Goal: Task Accomplishment & Management: Manage account settings

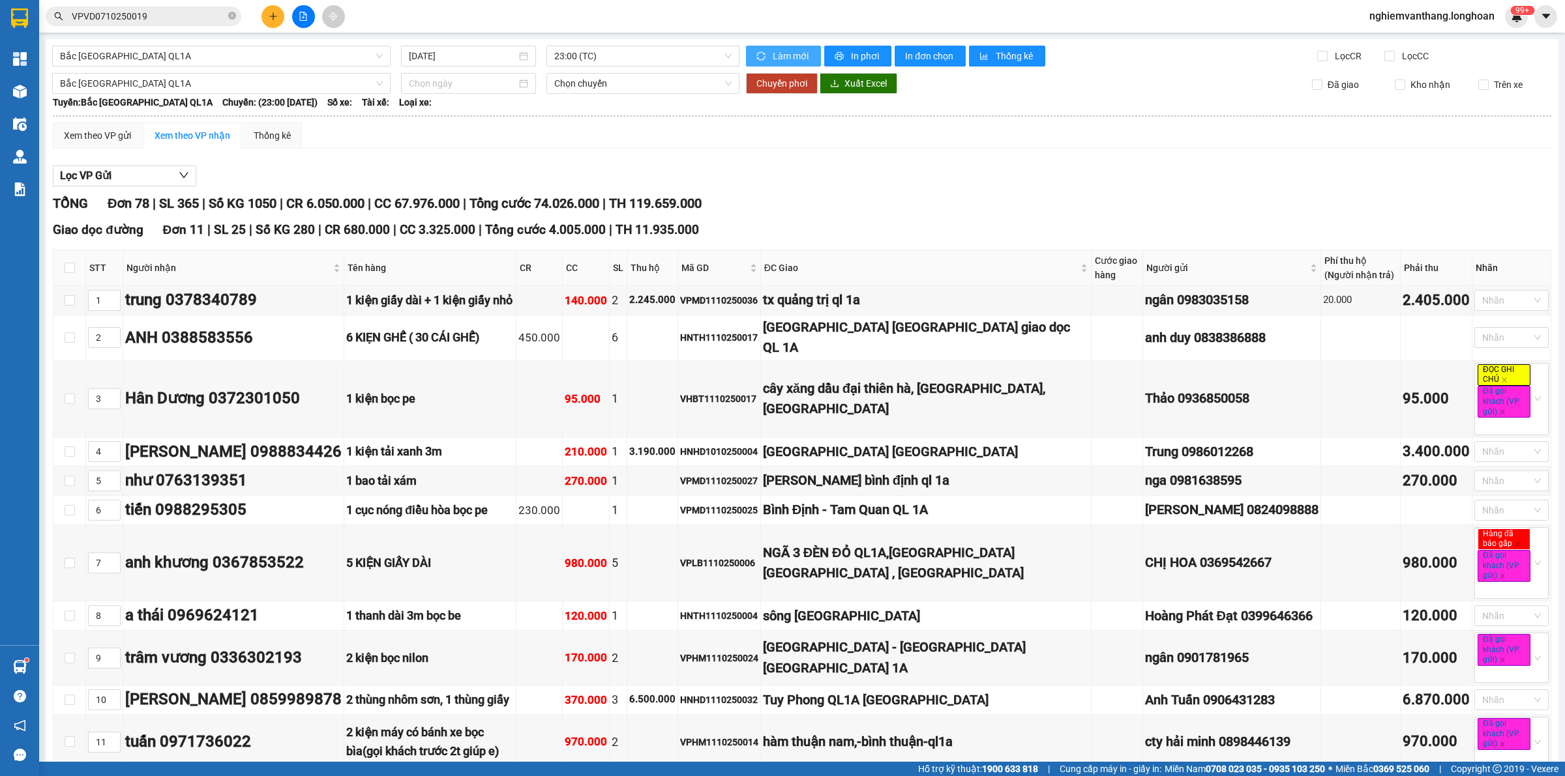
click at [773, 53] on span "Làm mới" at bounding box center [792, 56] width 38 height 14
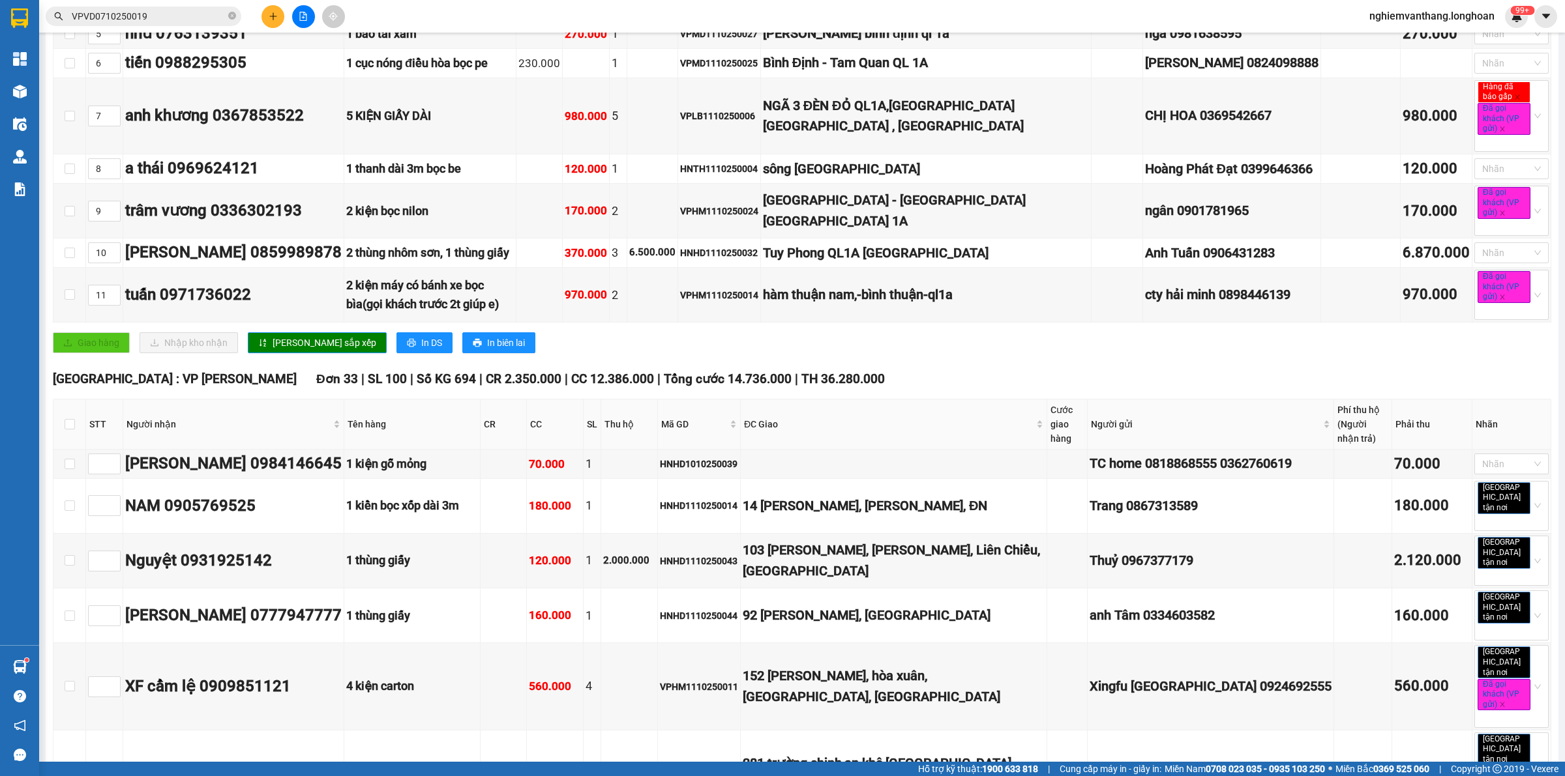
scroll to position [244, 0]
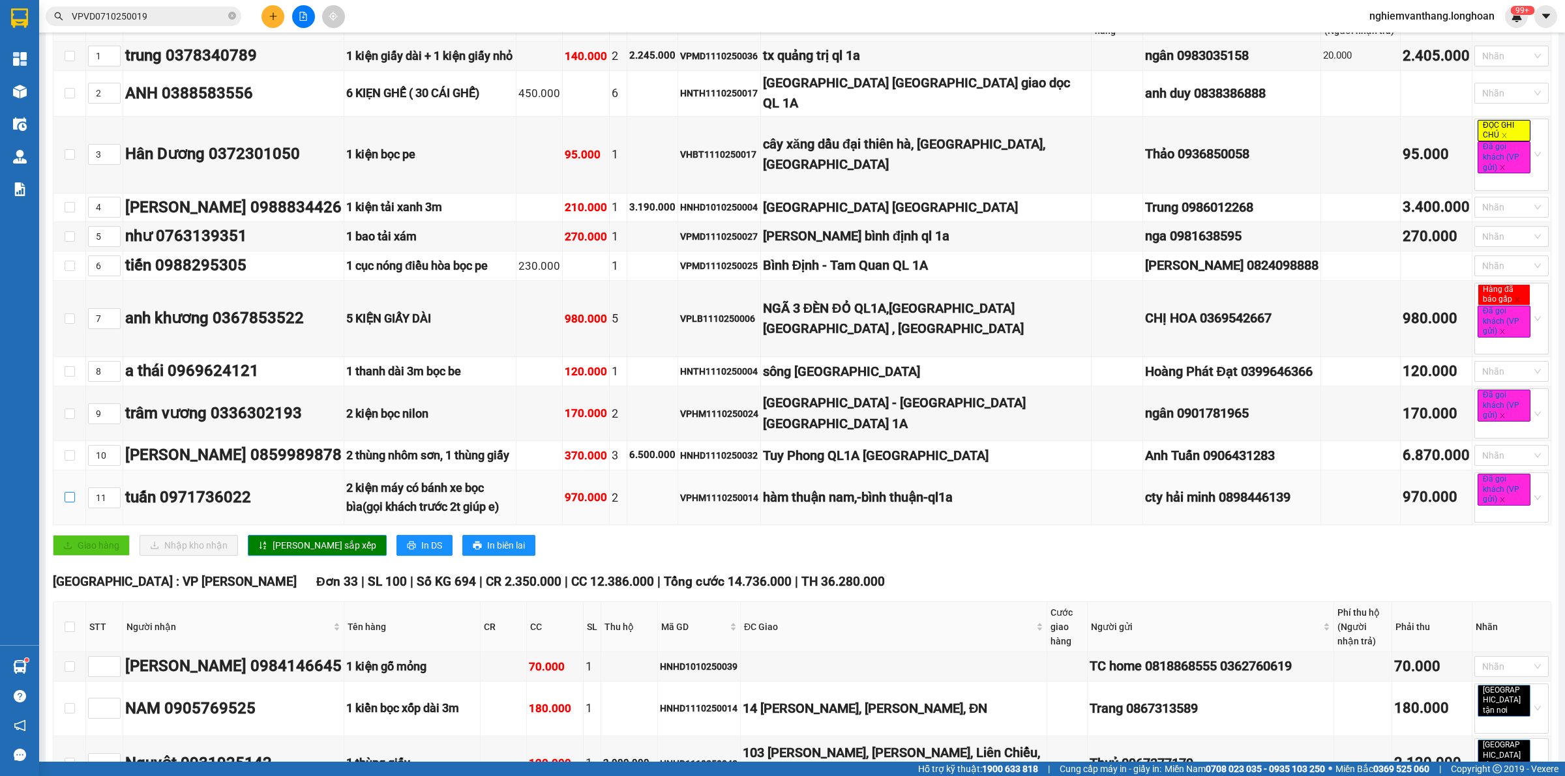
click at [66, 492] on input "checkbox" at bounding box center [70, 497] width 10 height 10
checkbox input "true"
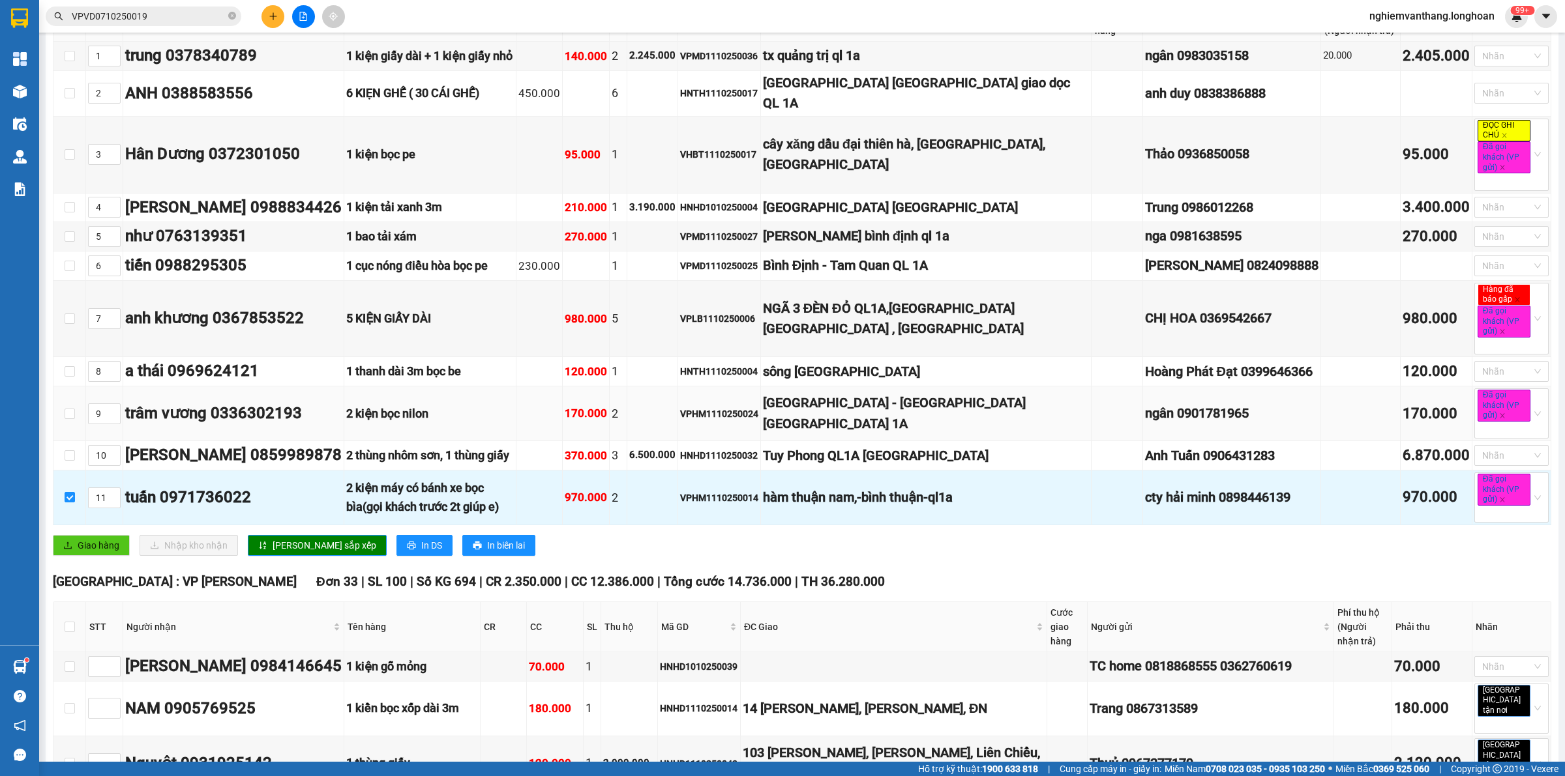
scroll to position [163, 0]
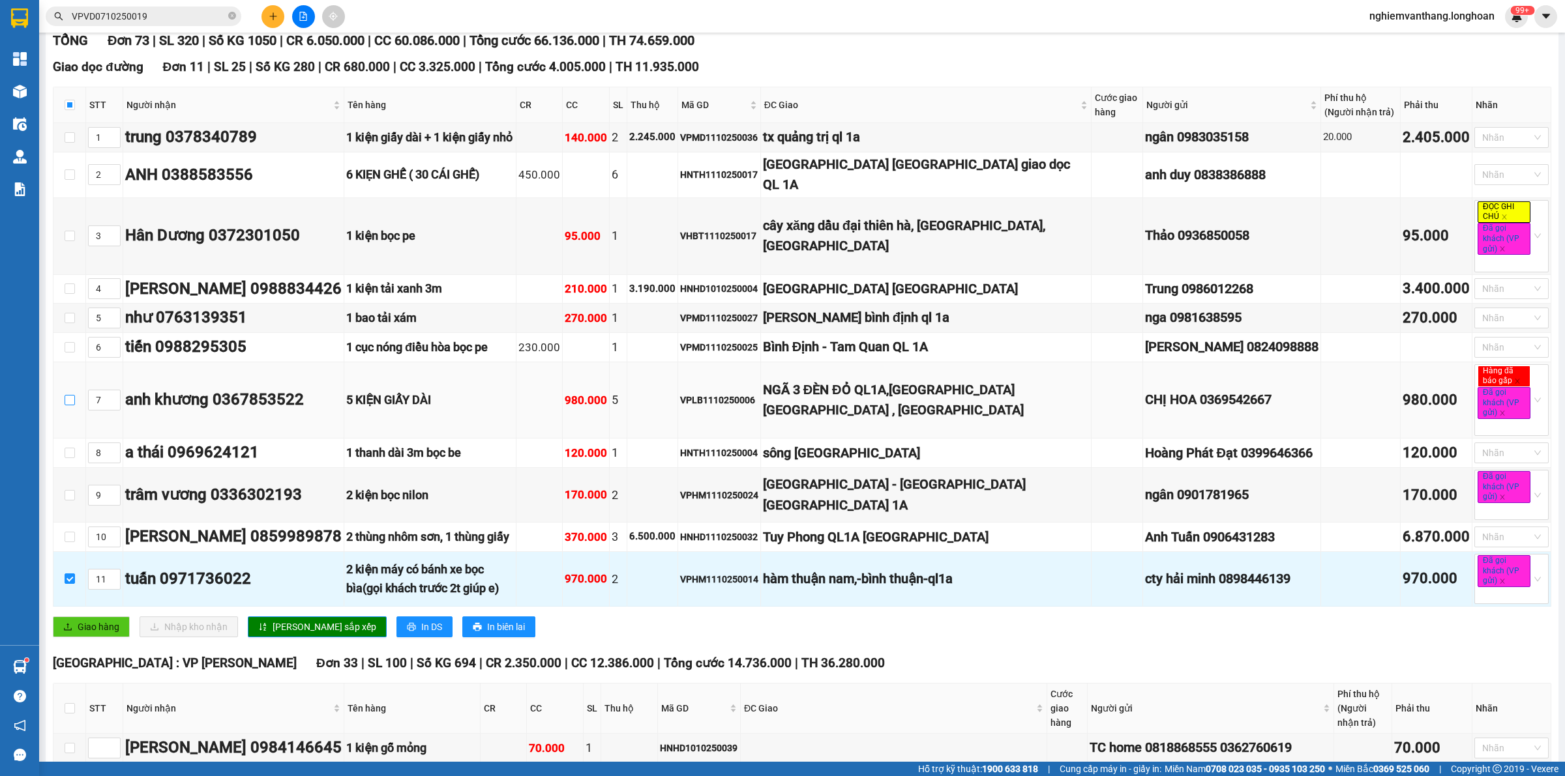
click at [73, 395] on input "checkbox" at bounding box center [70, 400] width 10 height 10
checkbox input "true"
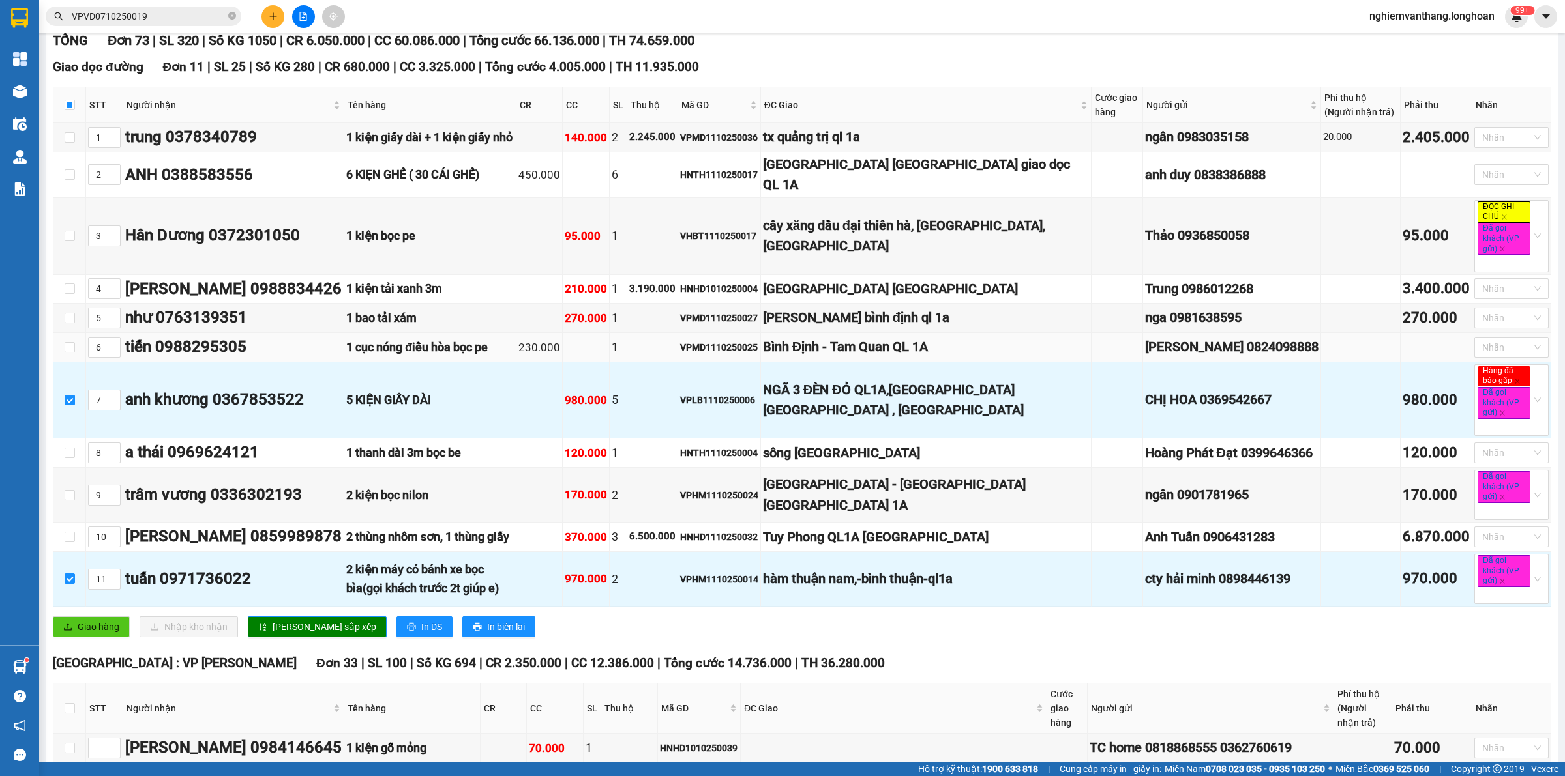
click at [61, 336] on td at bounding box center [69, 347] width 33 height 29
click at [65, 342] on input "checkbox" at bounding box center [70, 347] width 10 height 10
checkbox input "true"
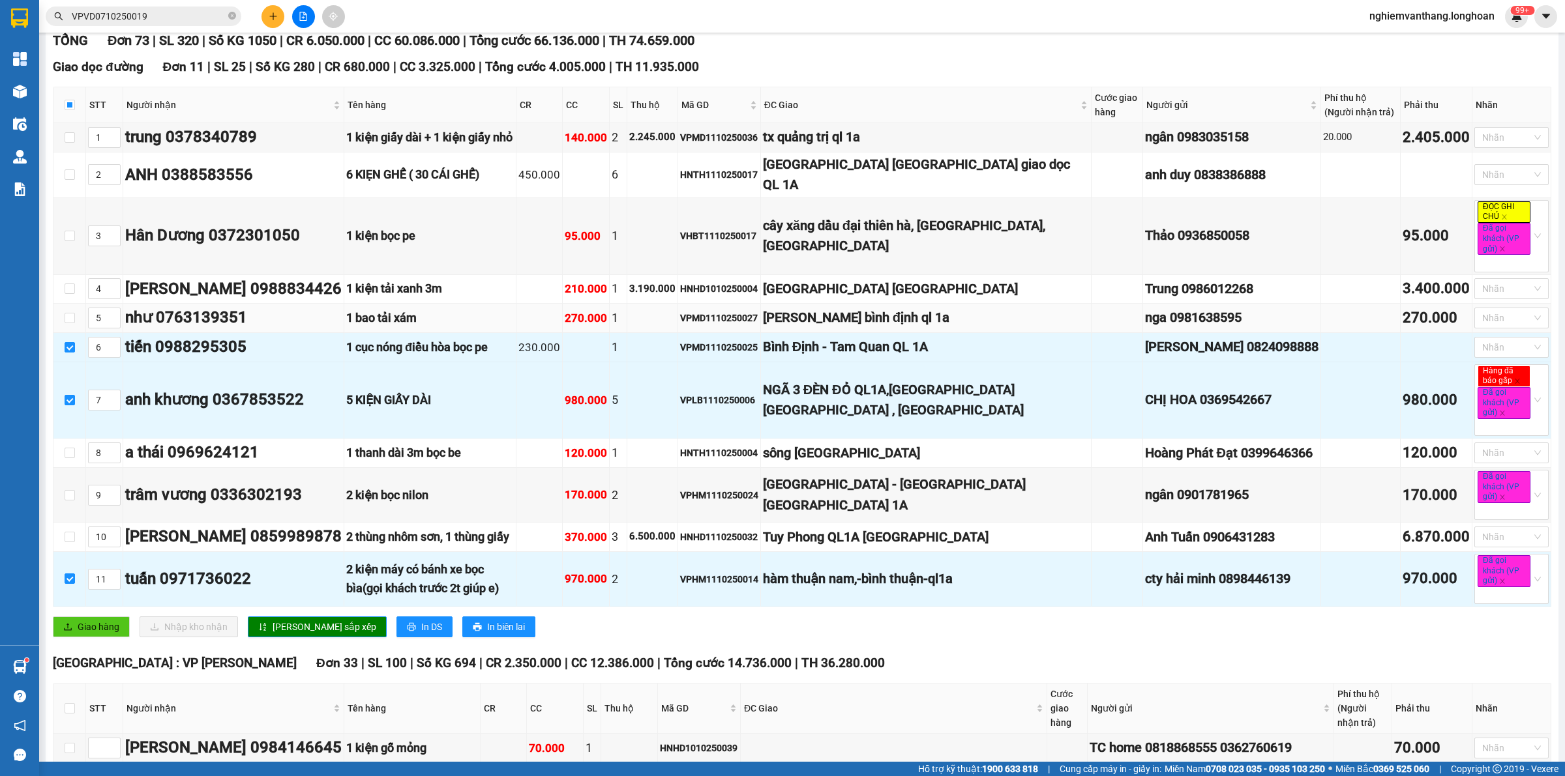
scroll to position [81, 0]
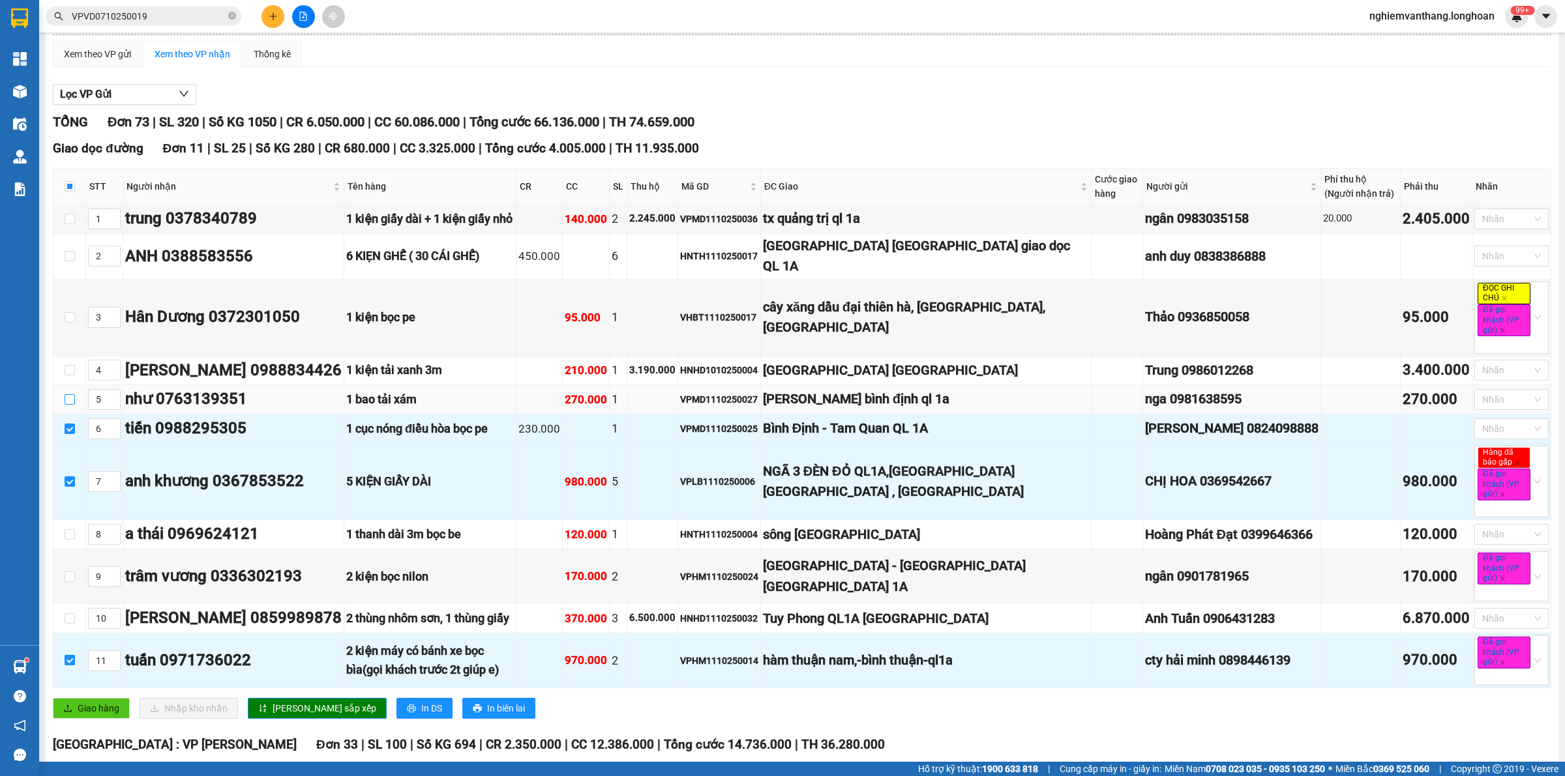
drag, startPoint x: 70, startPoint y: 386, endPoint x: 180, endPoint y: 366, distance: 111.9
click at [70, 394] on input "checkbox" at bounding box center [70, 399] width 10 height 10
checkbox input "true"
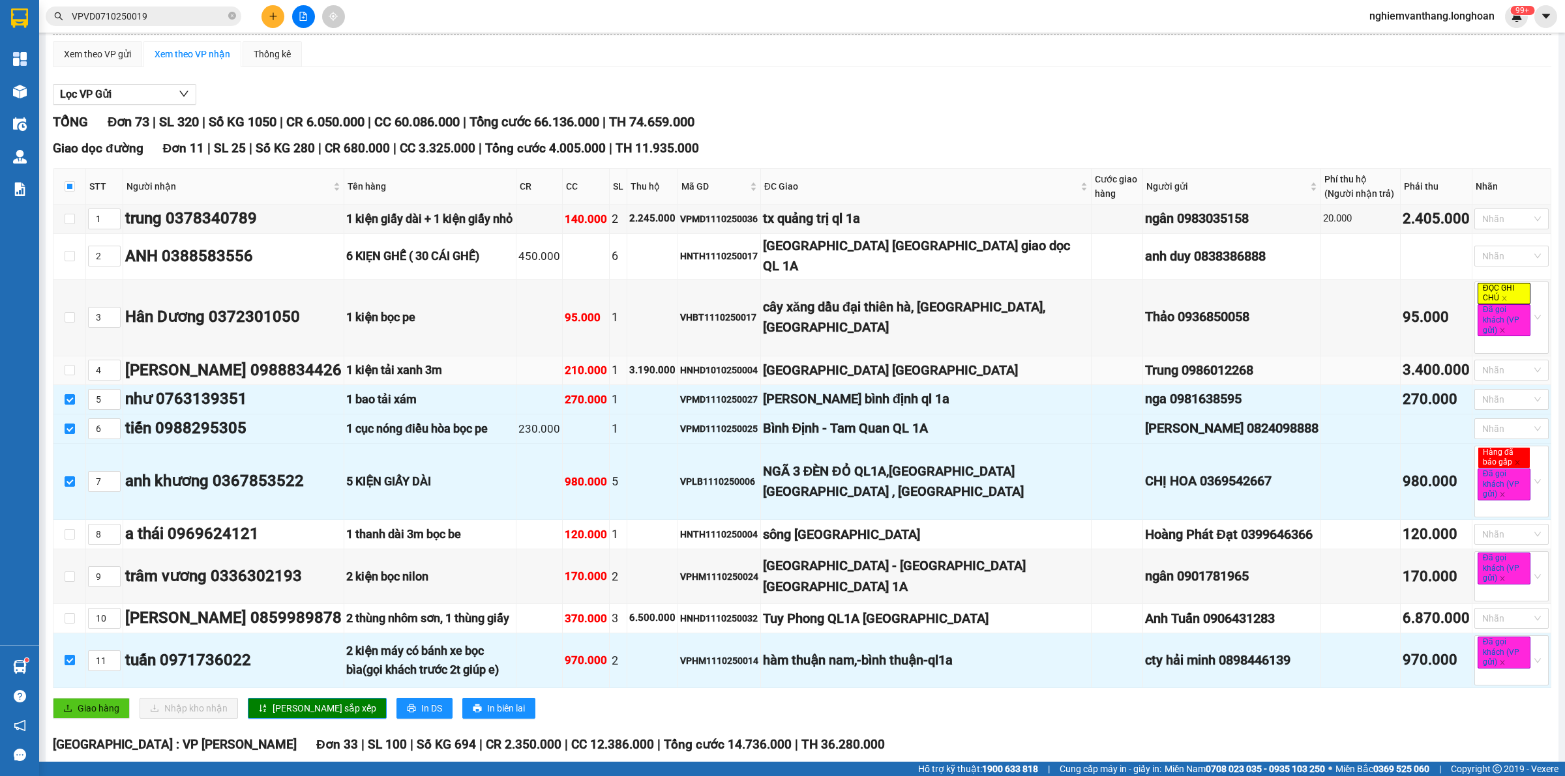
click at [62, 357] on td at bounding box center [69, 371] width 33 height 29
click at [70, 365] on input "checkbox" at bounding box center [70, 370] width 10 height 10
checkbox input "true"
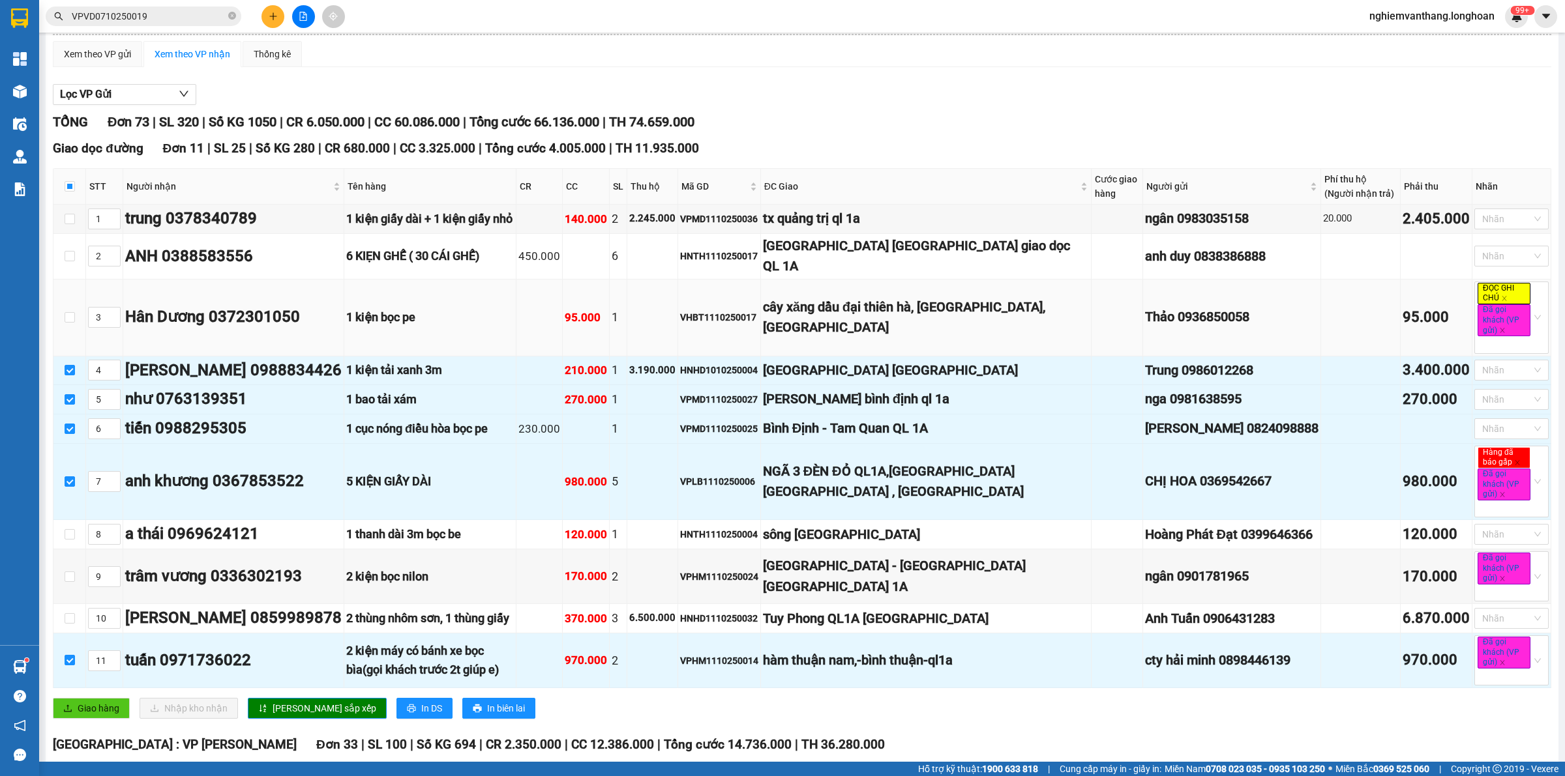
click at [66, 295] on td at bounding box center [69, 318] width 33 height 77
click at [65, 310] on label at bounding box center [70, 317] width 10 height 14
click at [65, 312] on input "checkbox" at bounding box center [70, 317] width 10 height 10
checkbox input "true"
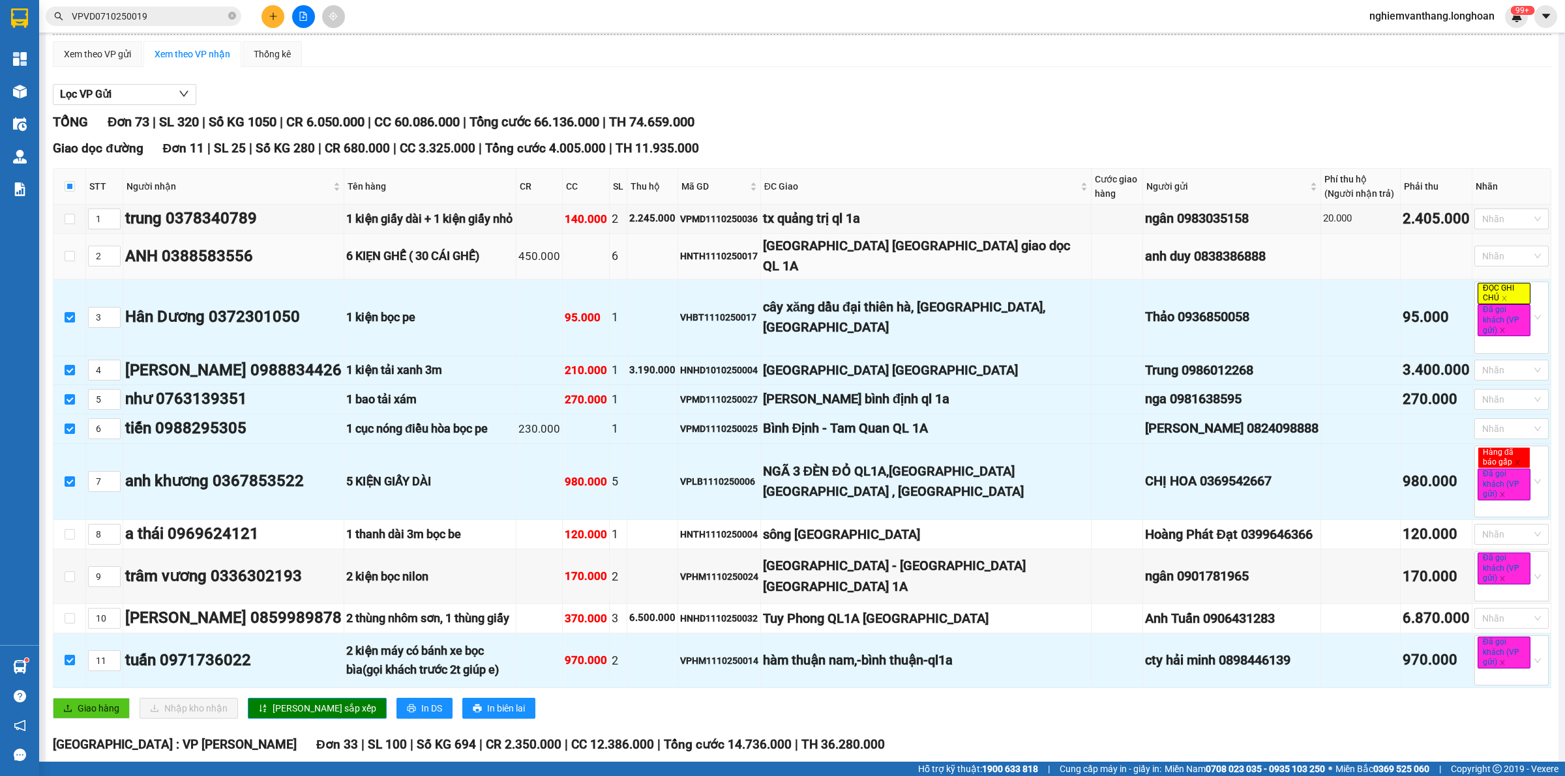
click at [75, 250] on td at bounding box center [69, 257] width 33 height 46
click at [74, 251] on input "checkbox" at bounding box center [70, 256] width 10 height 10
checkbox input "true"
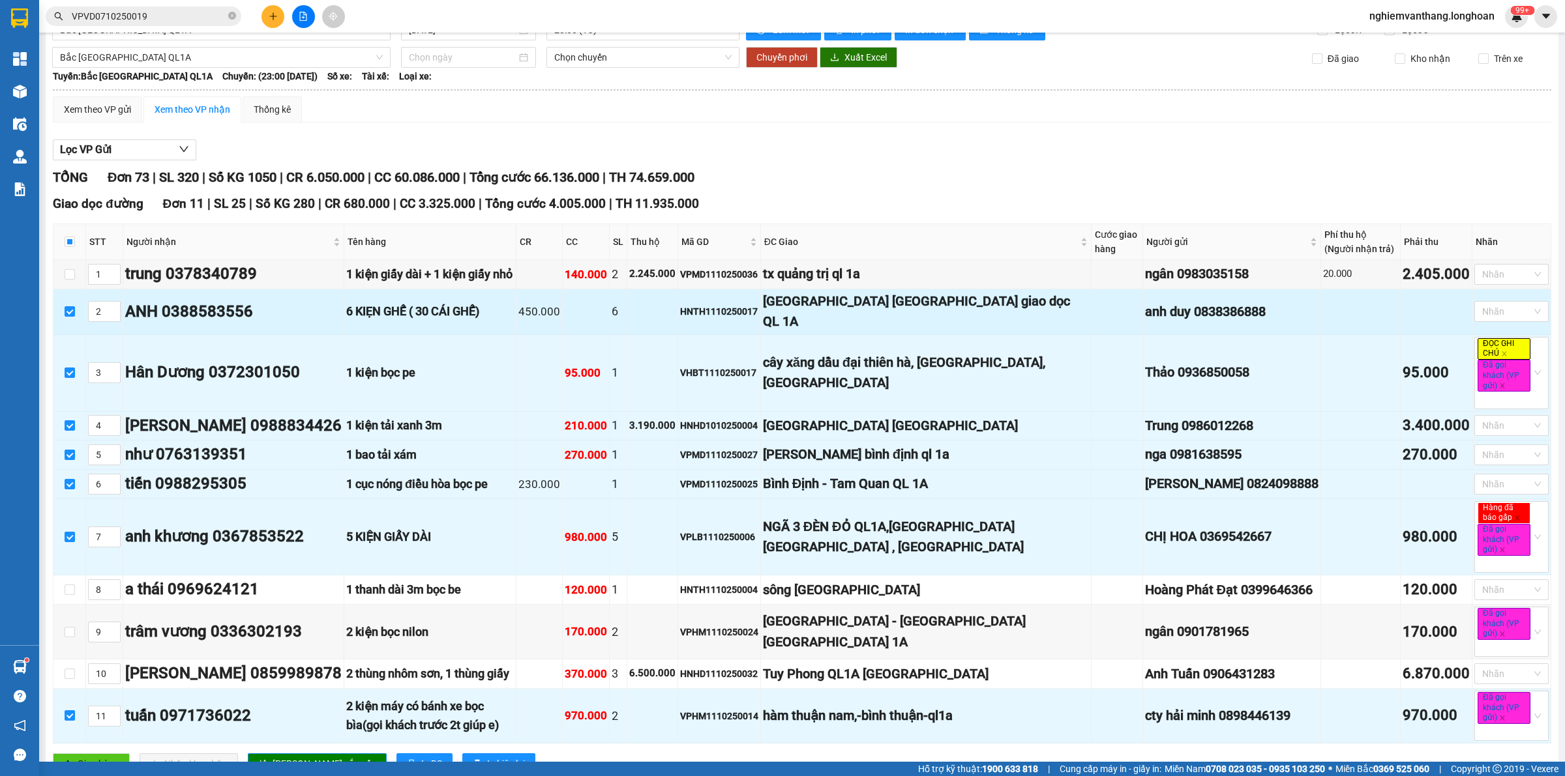
scroll to position [0, 0]
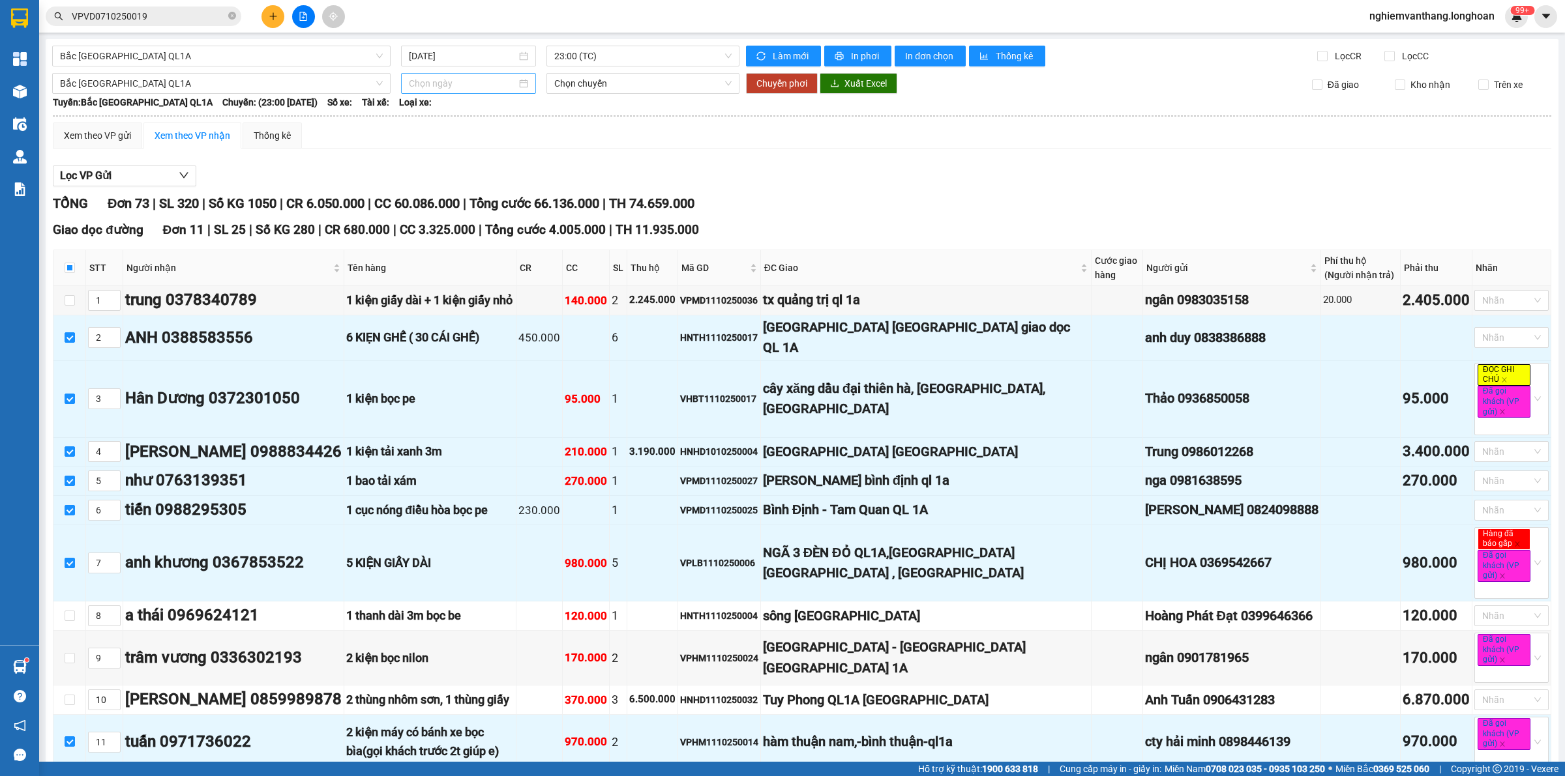
drag, startPoint x: 419, startPoint y: 86, endPoint x: 442, endPoint y: 90, distance: 23.8
click at [419, 86] on input at bounding box center [463, 83] width 108 height 14
type input "[DATE]"
click at [411, 200] on div "12" at bounding box center [418, 199] width 16 height 16
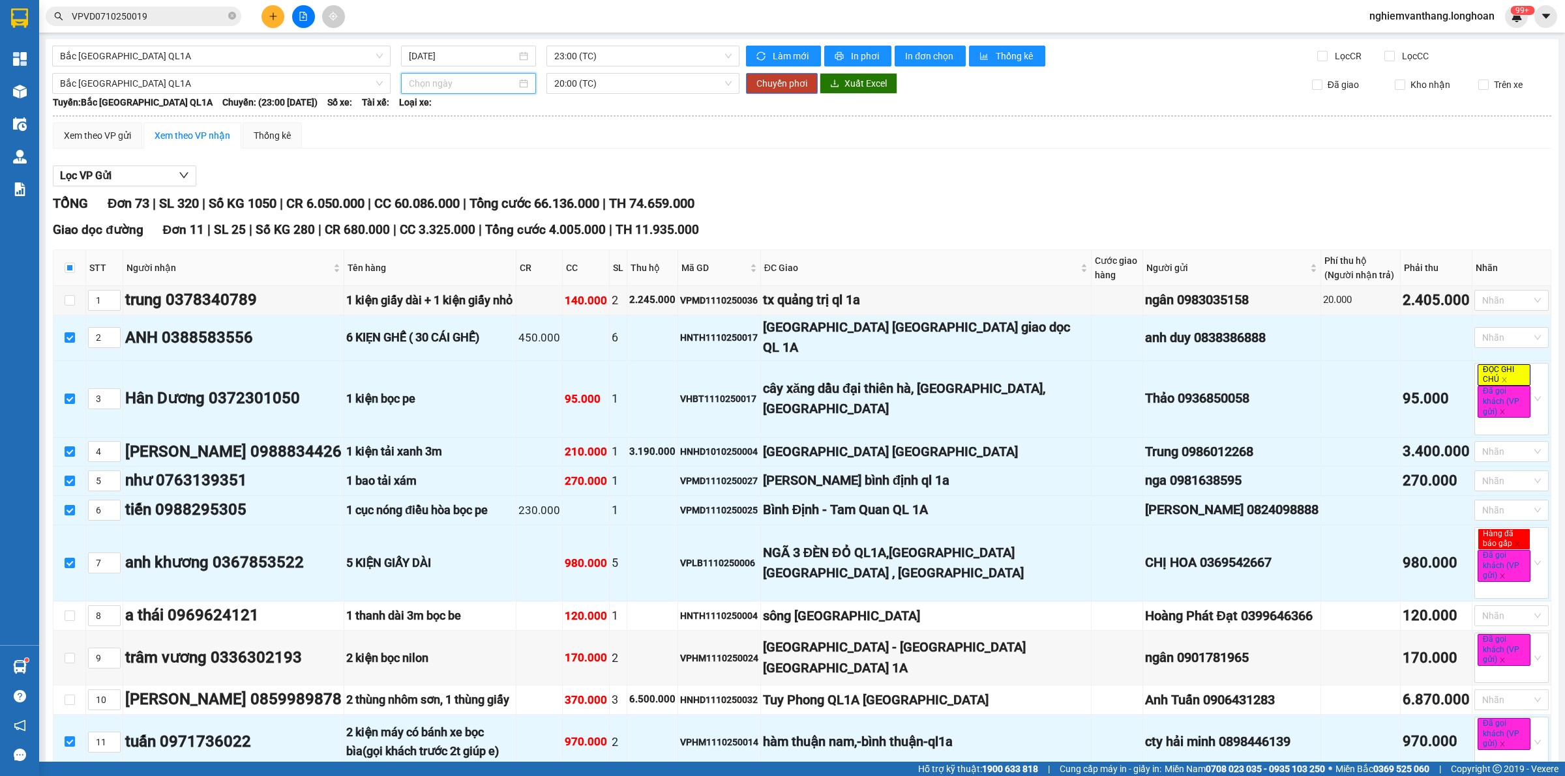
type input "[DATE]"
click at [786, 80] on span "Chuyển phơi" at bounding box center [781, 83] width 51 height 14
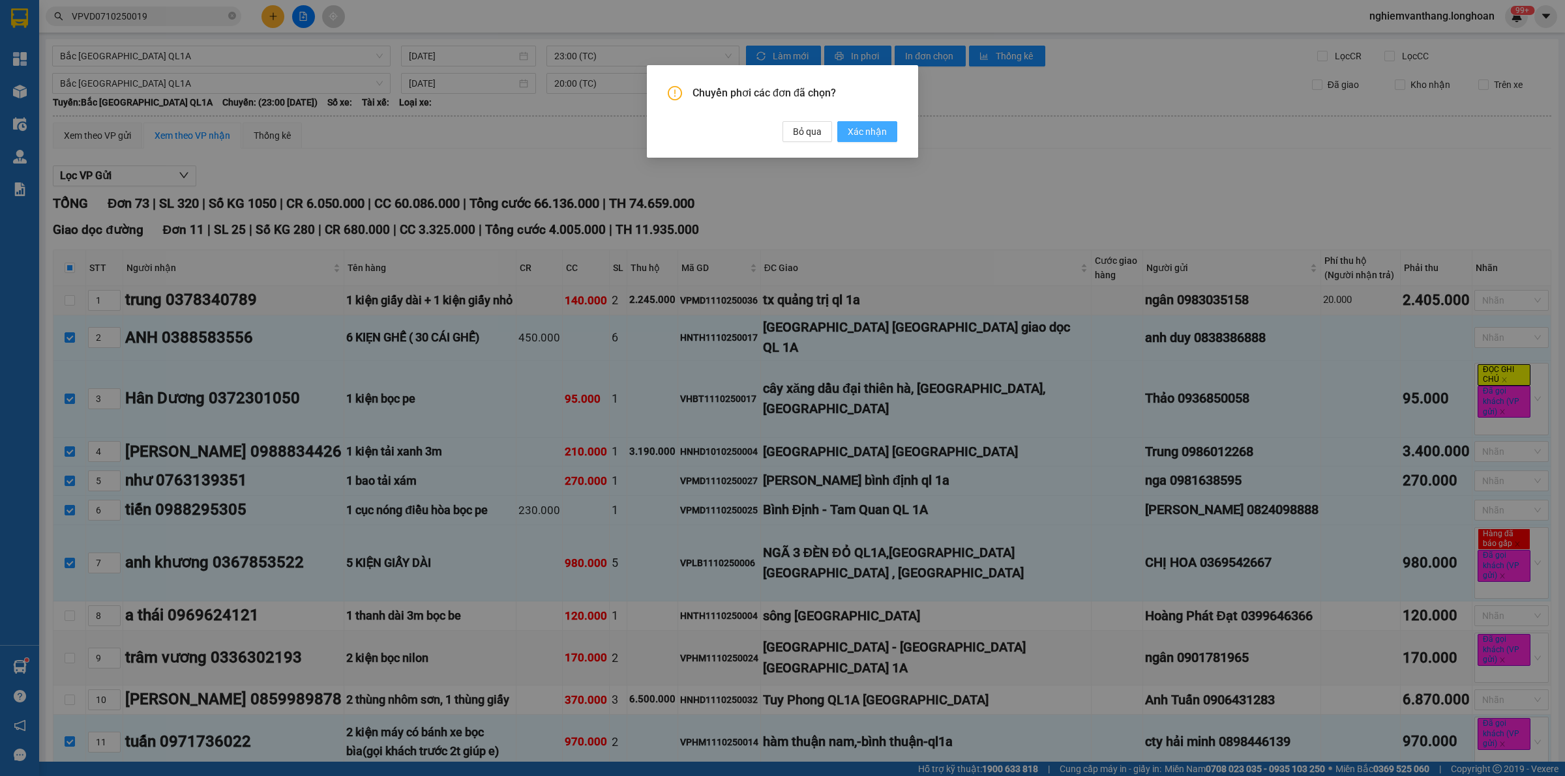
click at [877, 131] on span "Xác nhận" at bounding box center [867, 132] width 39 height 14
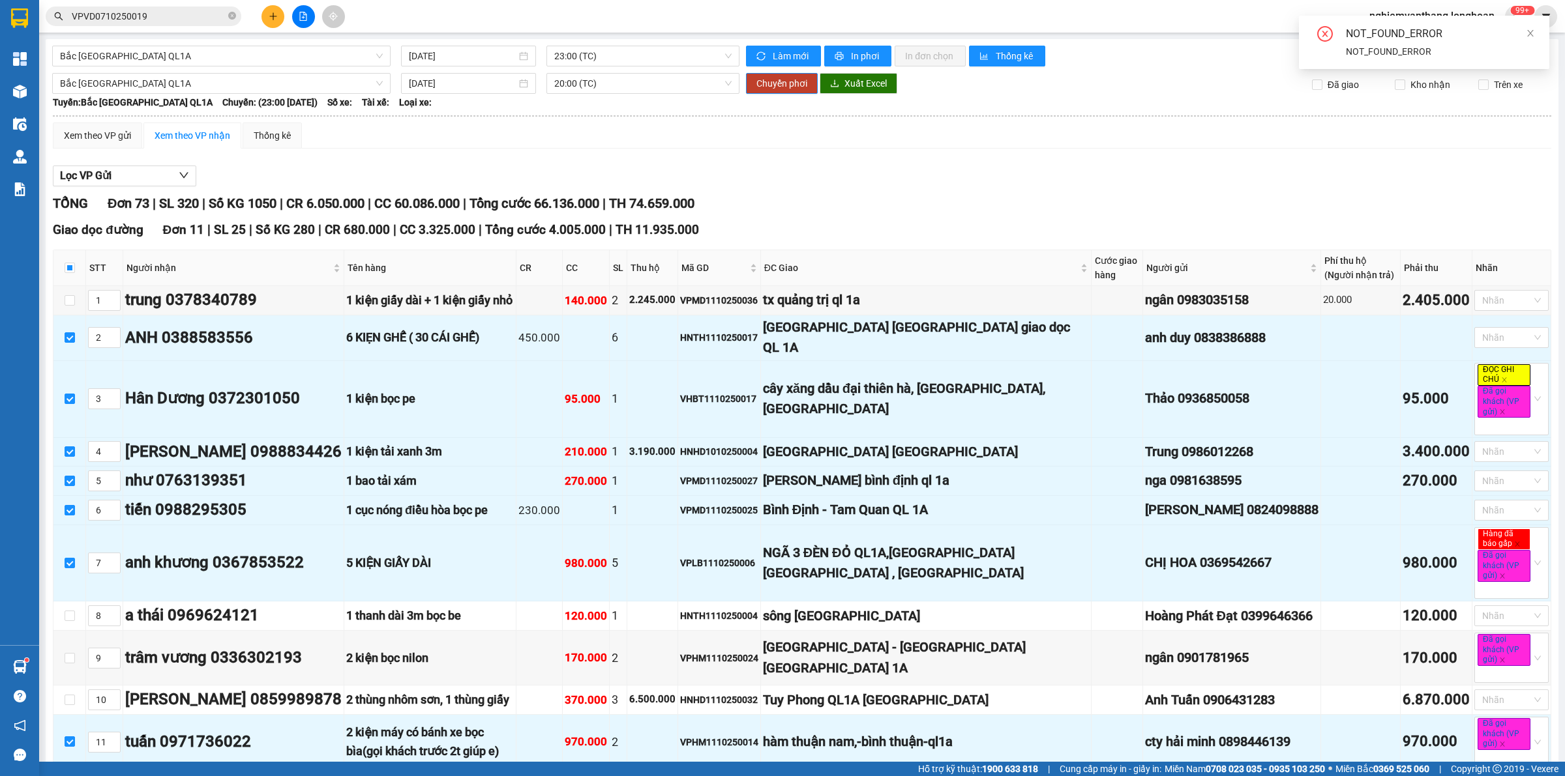
checkbox input "false"
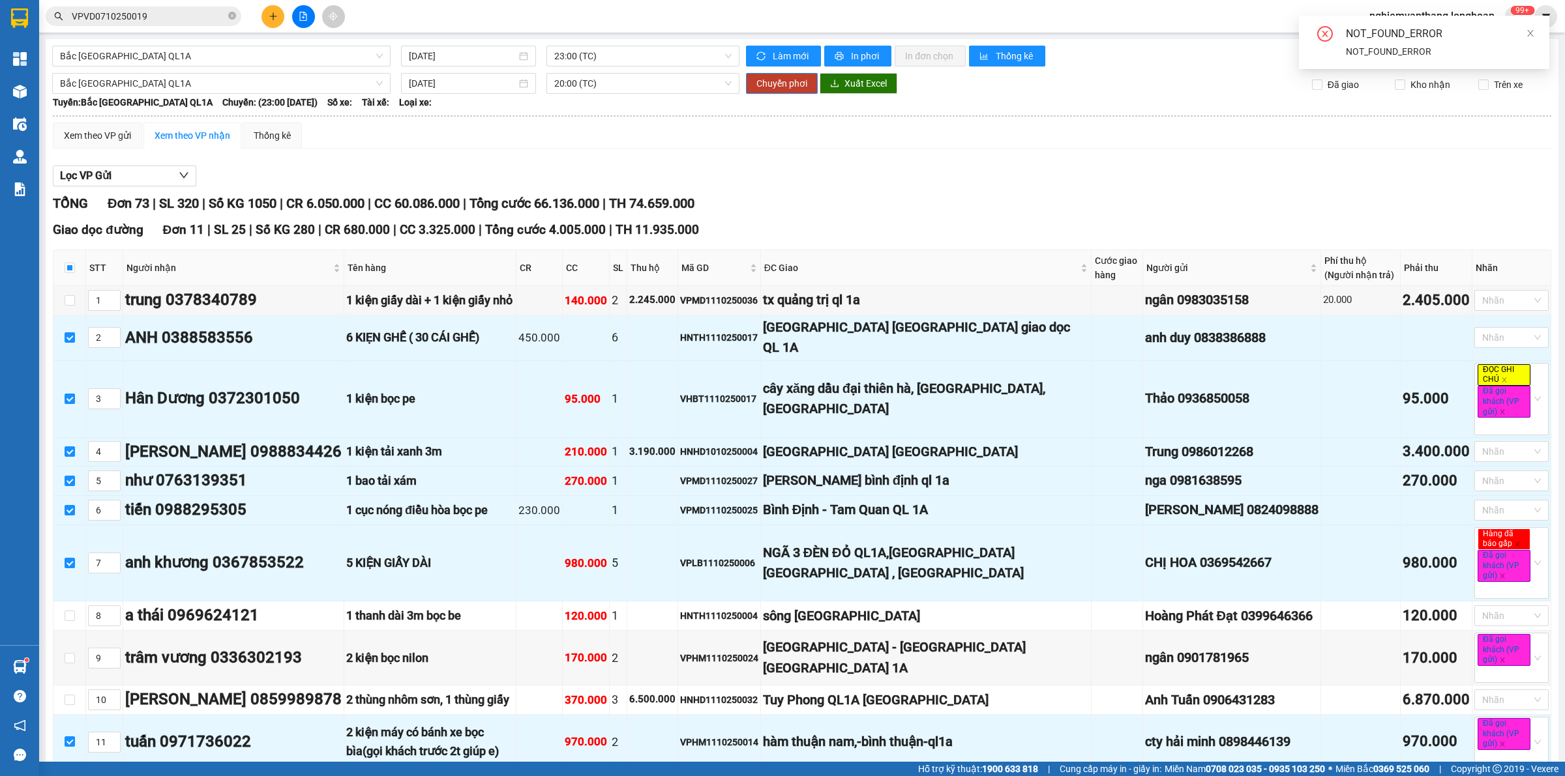
checkbox input "false"
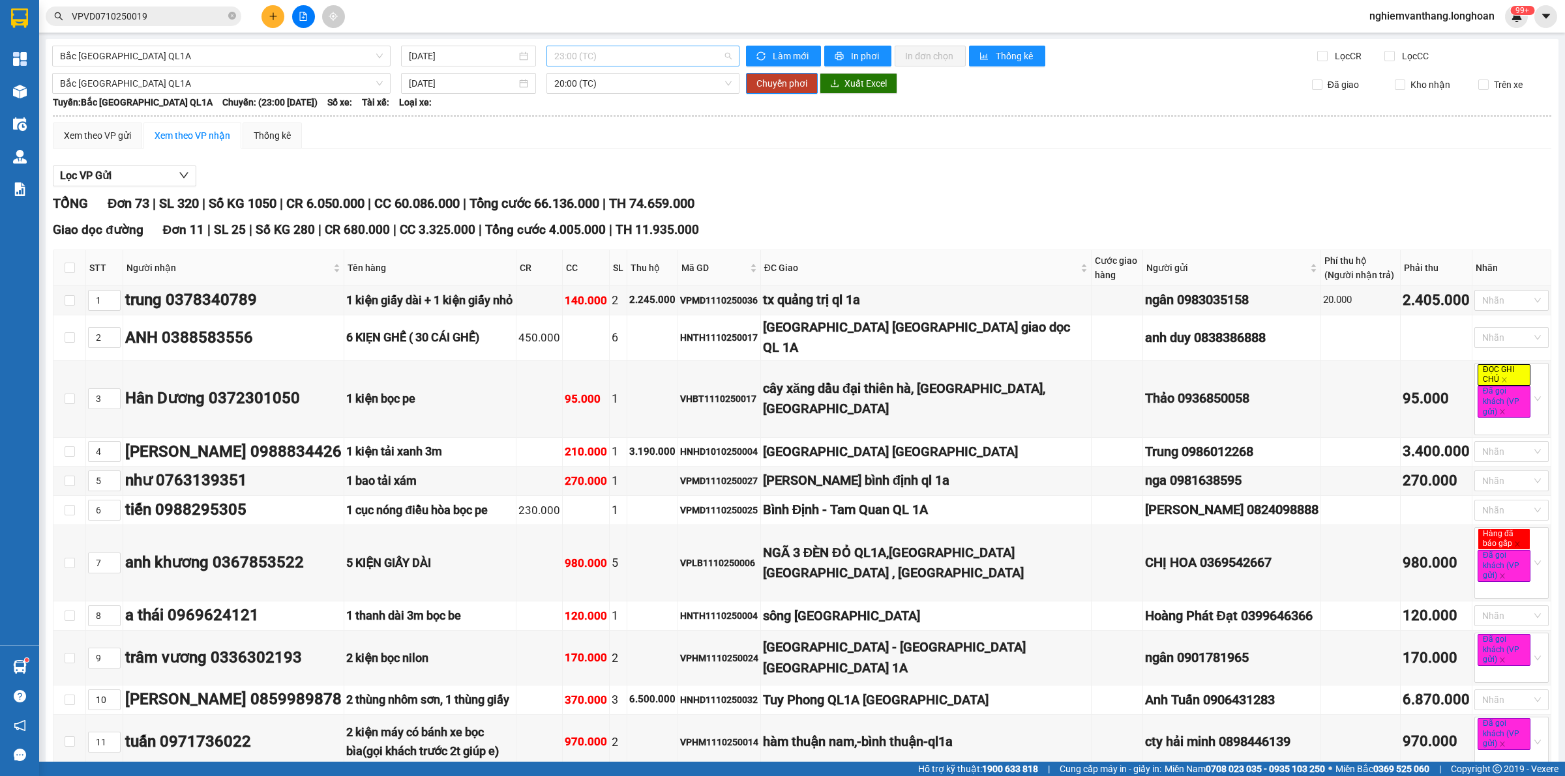
click at [591, 59] on span "23:00 (TC)" at bounding box center [642, 56] width 177 height 20
click at [587, 126] on div "23:00 (TC)" at bounding box center [601, 124] width 102 height 14
click at [62, 301] on td at bounding box center [69, 300] width 33 height 29
click at [68, 301] on input "checkbox" at bounding box center [70, 300] width 10 height 10
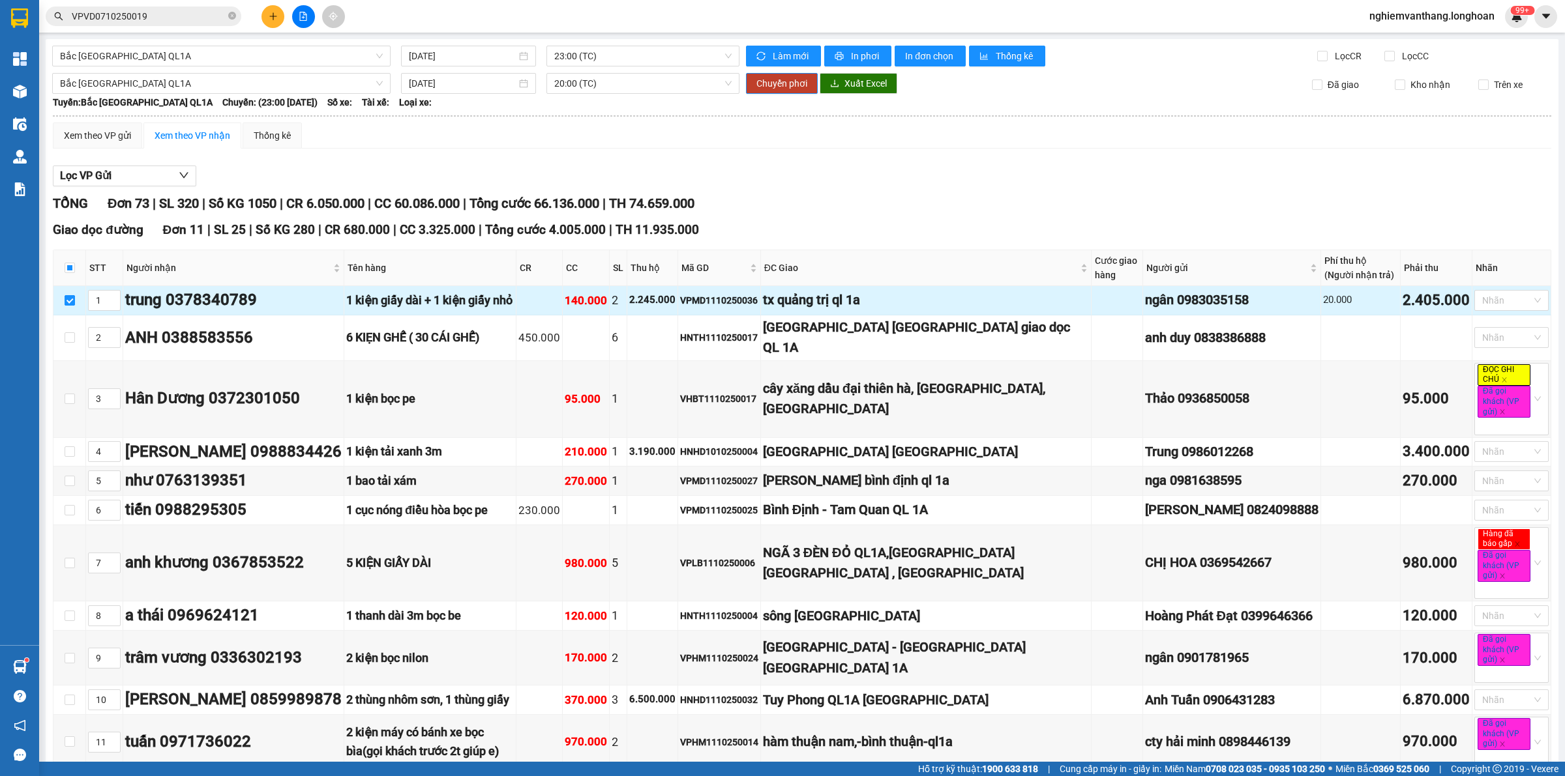
click at [68, 301] on input "checkbox" at bounding box center [70, 300] width 10 height 10
checkbox input "false"
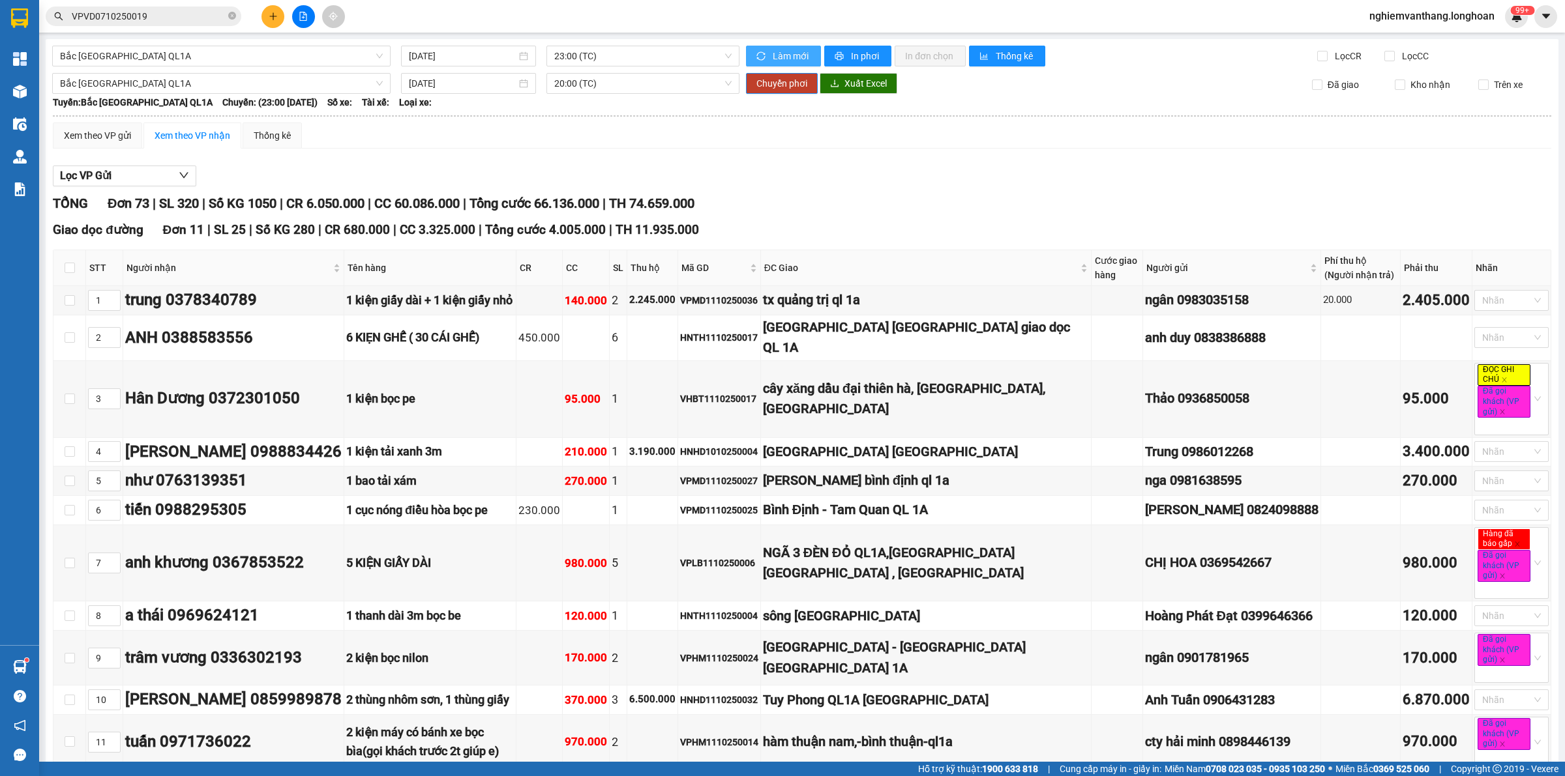
click at [800, 57] on span "Làm mới" at bounding box center [792, 56] width 38 height 14
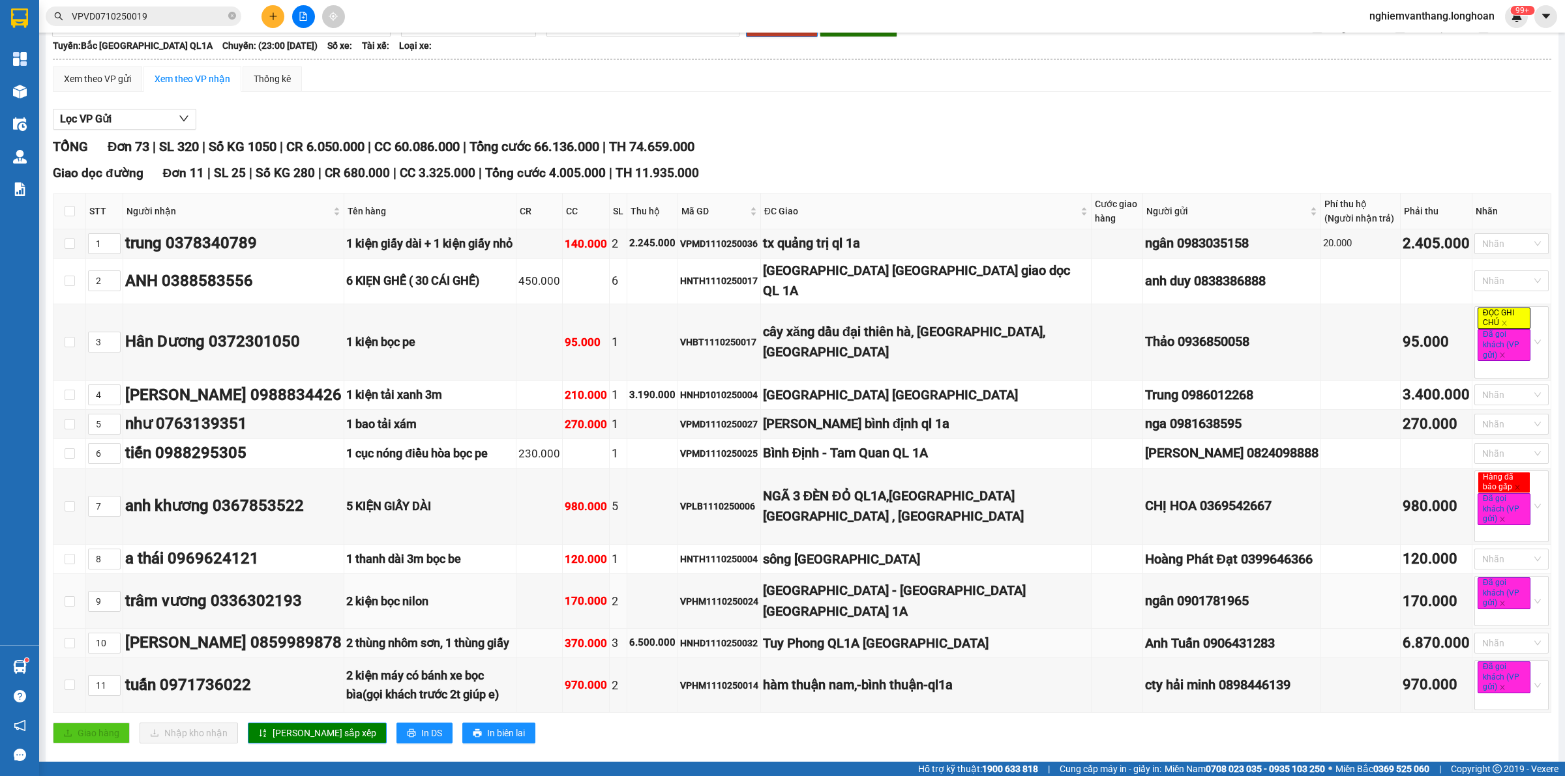
scroll to position [81, 0]
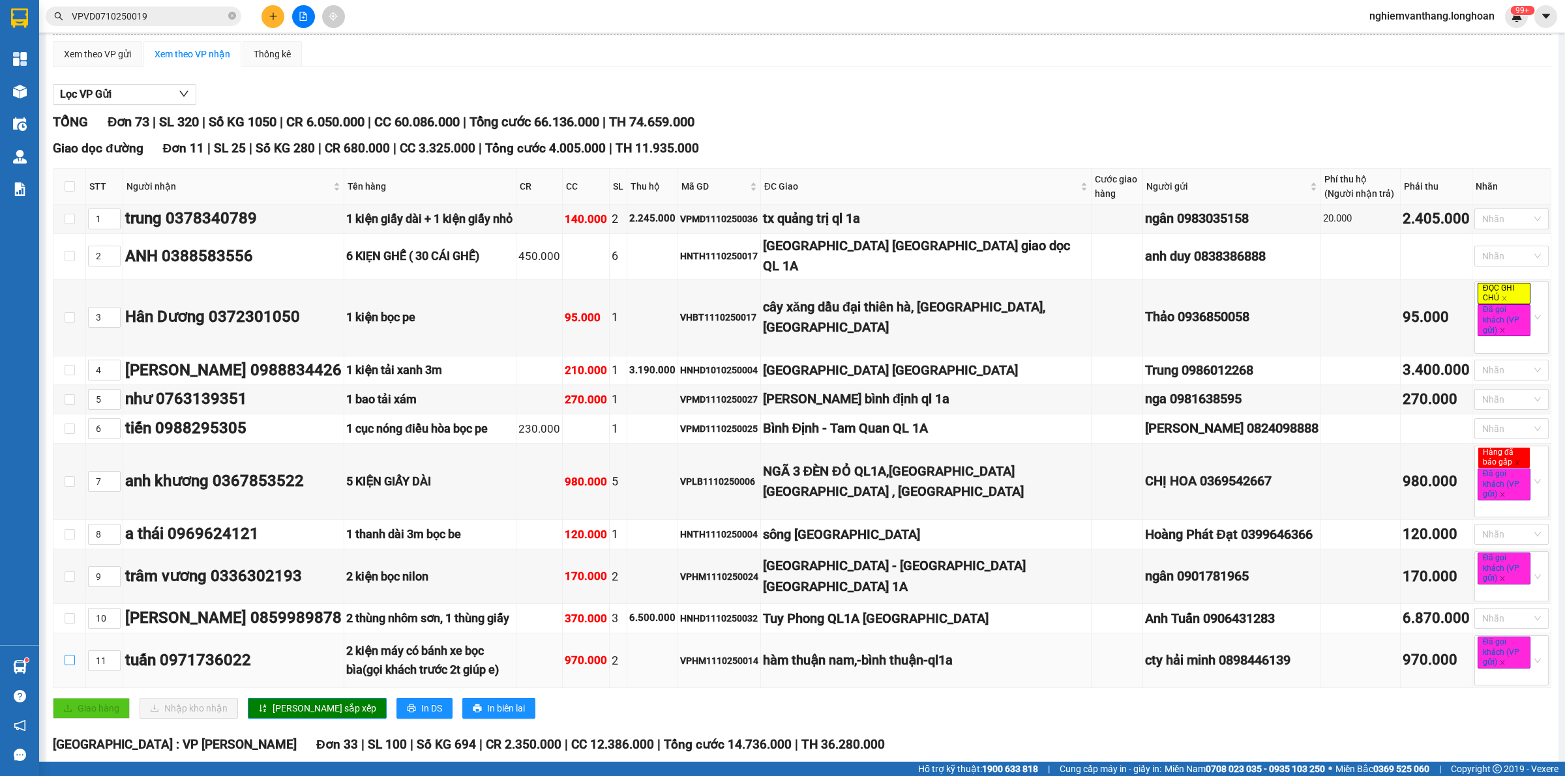
click at [74, 655] on input "checkbox" at bounding box center [70, 660] width 10 height 10
checkbox input "true"
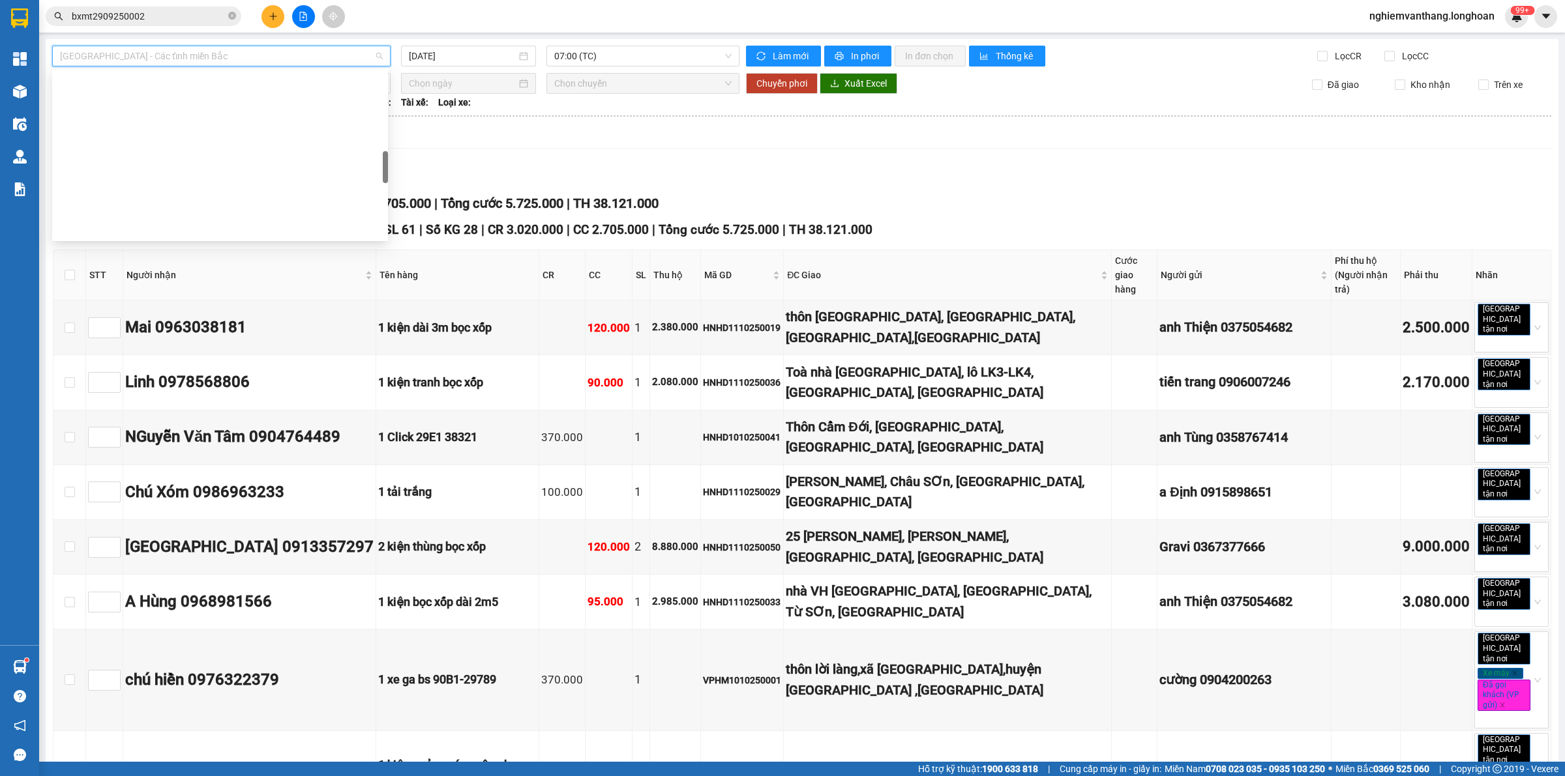
scroll to position [917, 0]
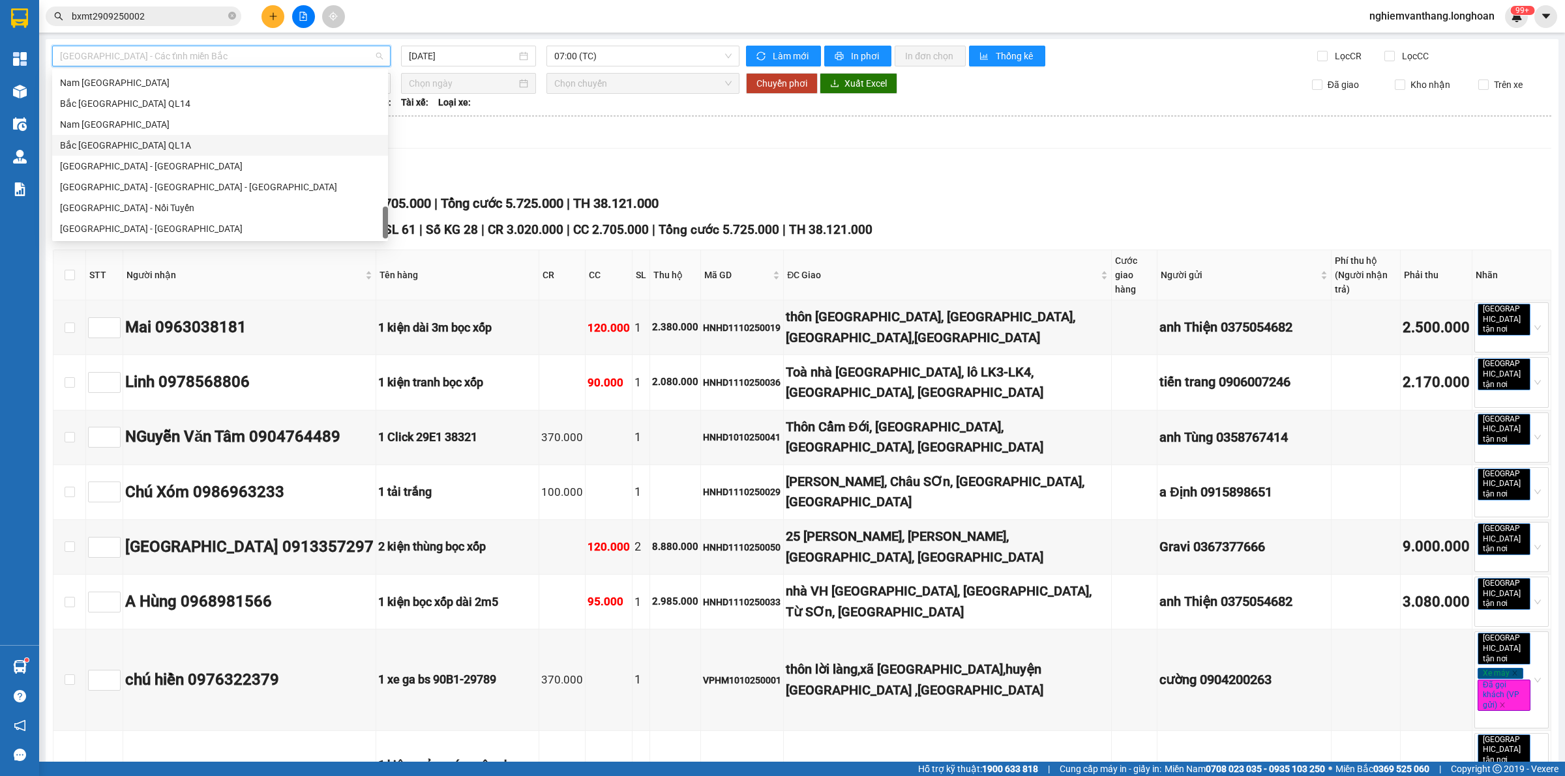
click at [147, 152] on div "Bắc [GEOGRAPHIC_DATA] QL1A" at bounding box center [220, 145] width 336 height 21
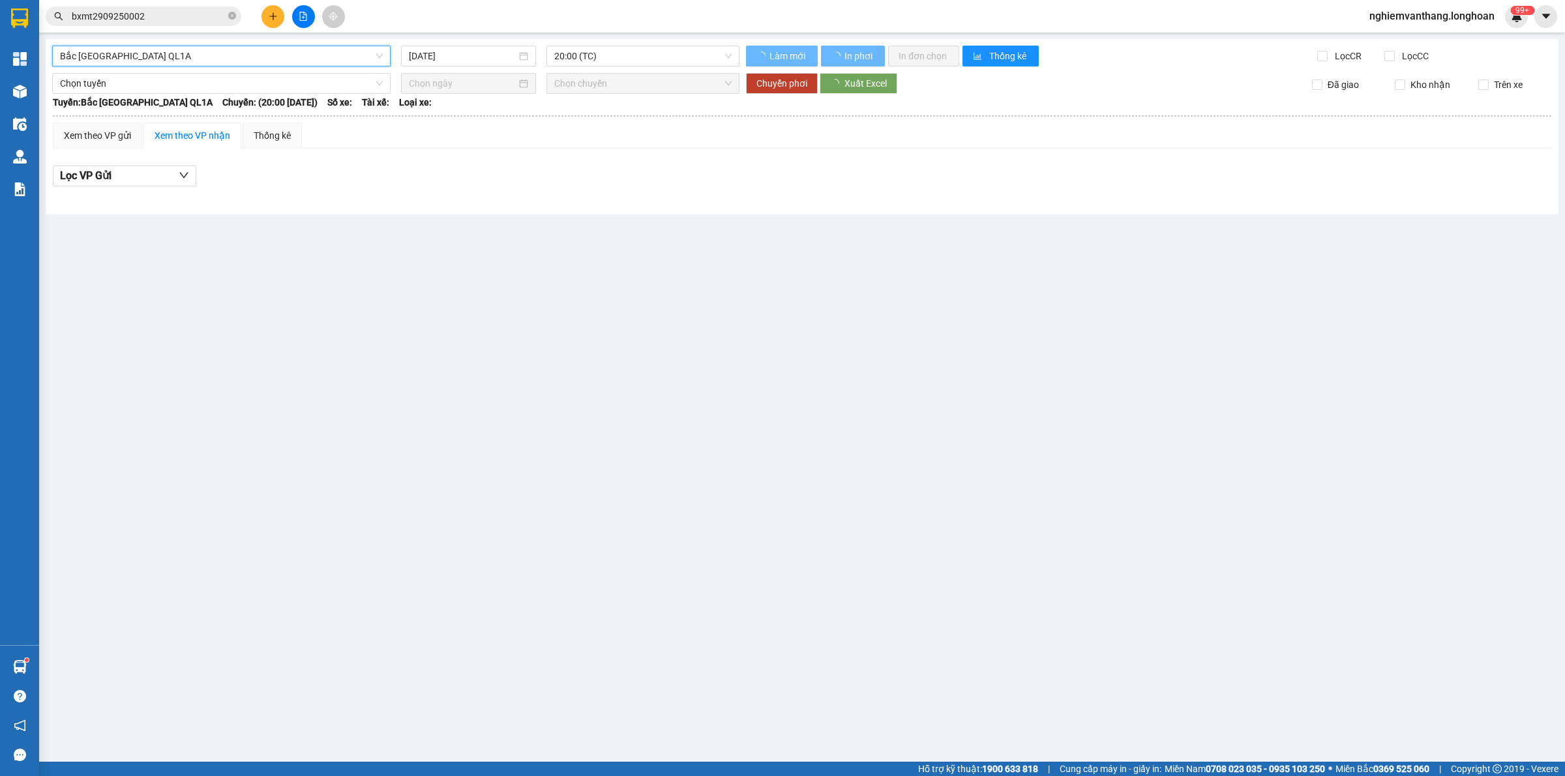
click at [158, 148] on div "Xem theo VP nhận" at bounding box center [192, 136] width 98 height 26
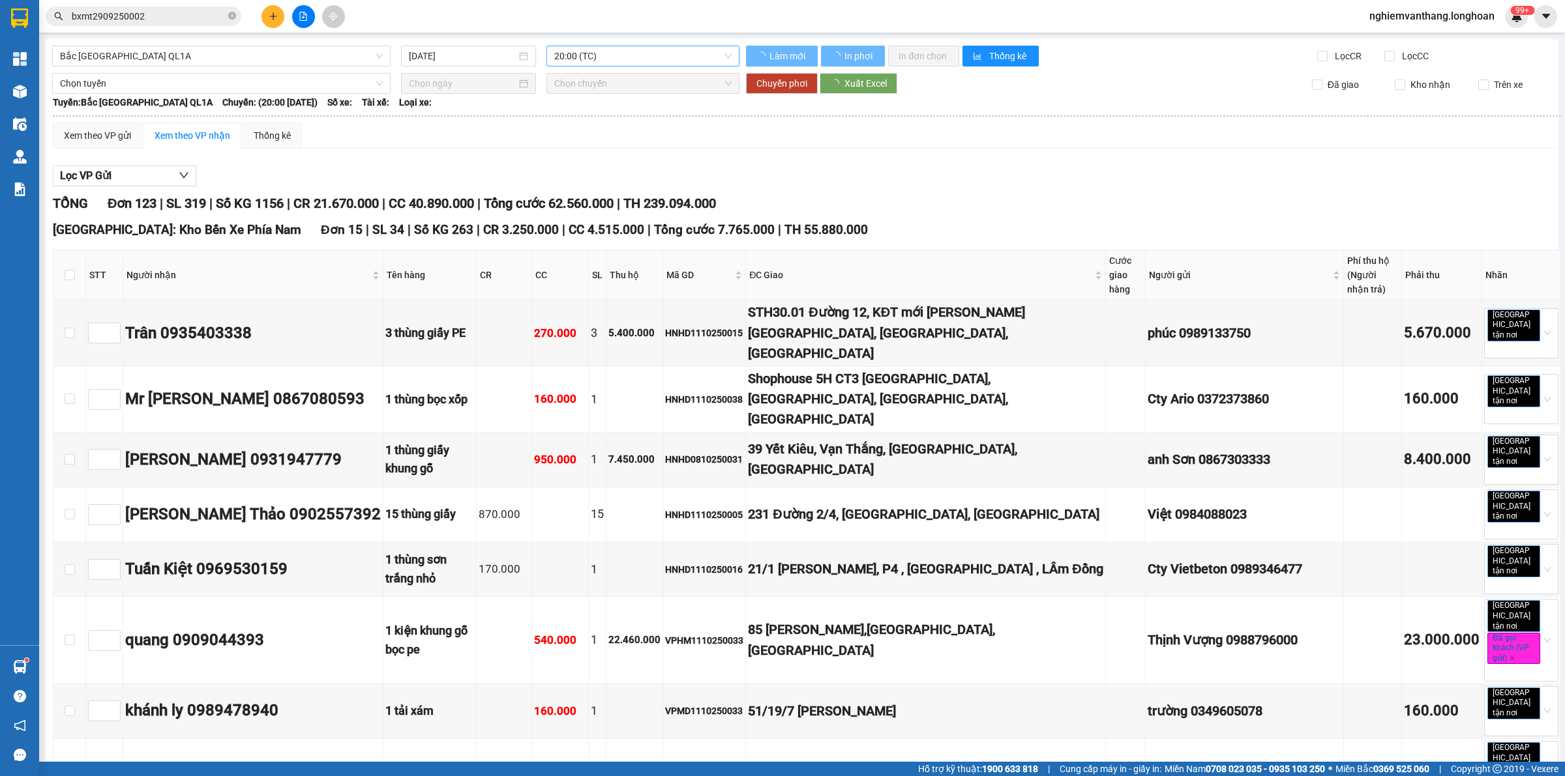
click at [563, 54] on span "20:00 (TC)" at bounding box center [642, 56] width 177 height 20
click at [477, 56] on input "[DATE]" at bounding box center [463, 56] width 108 height 14
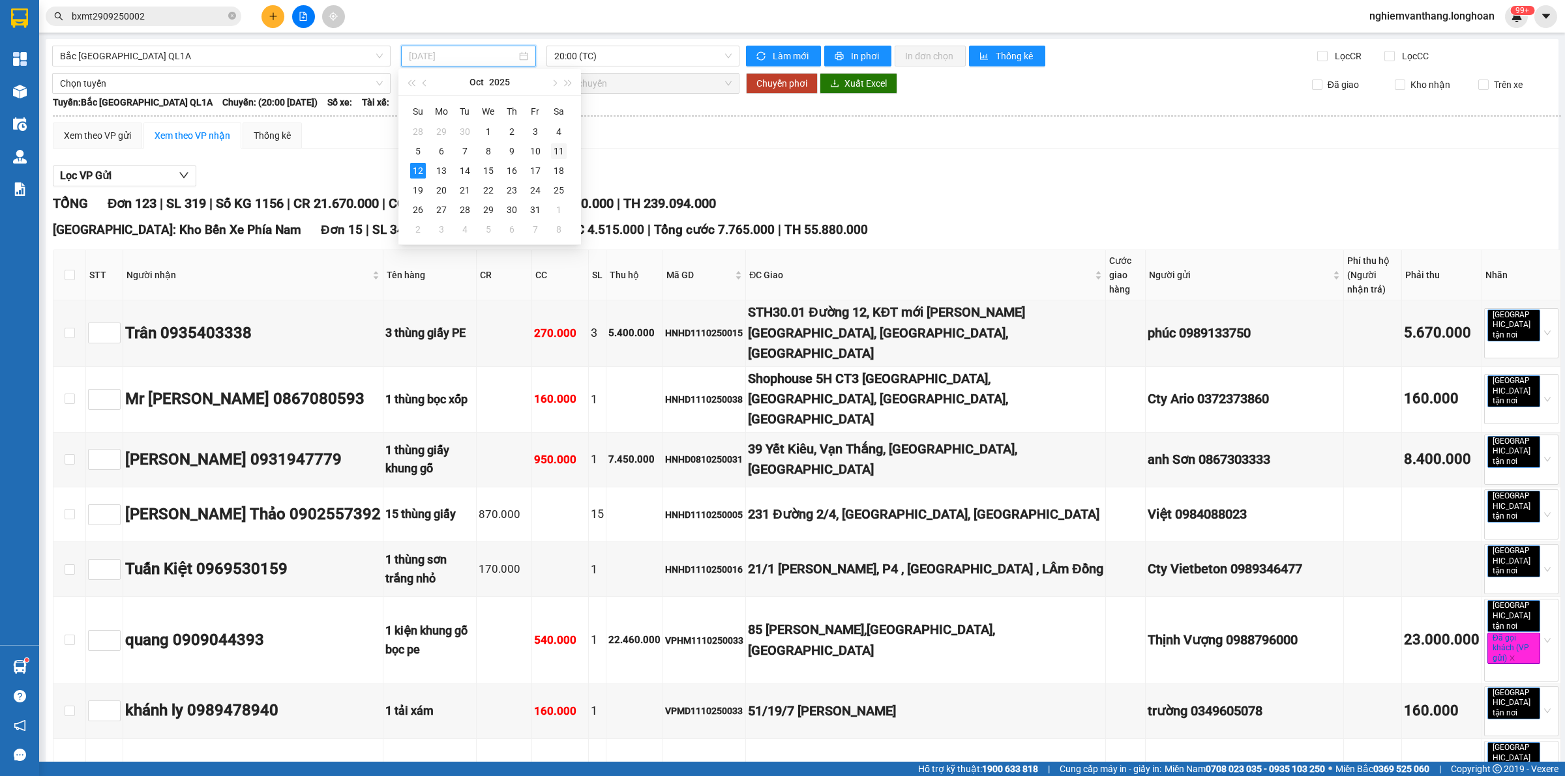
click at [557, 153] on div "11" at bounding box center [559, 151] width 16 height 16
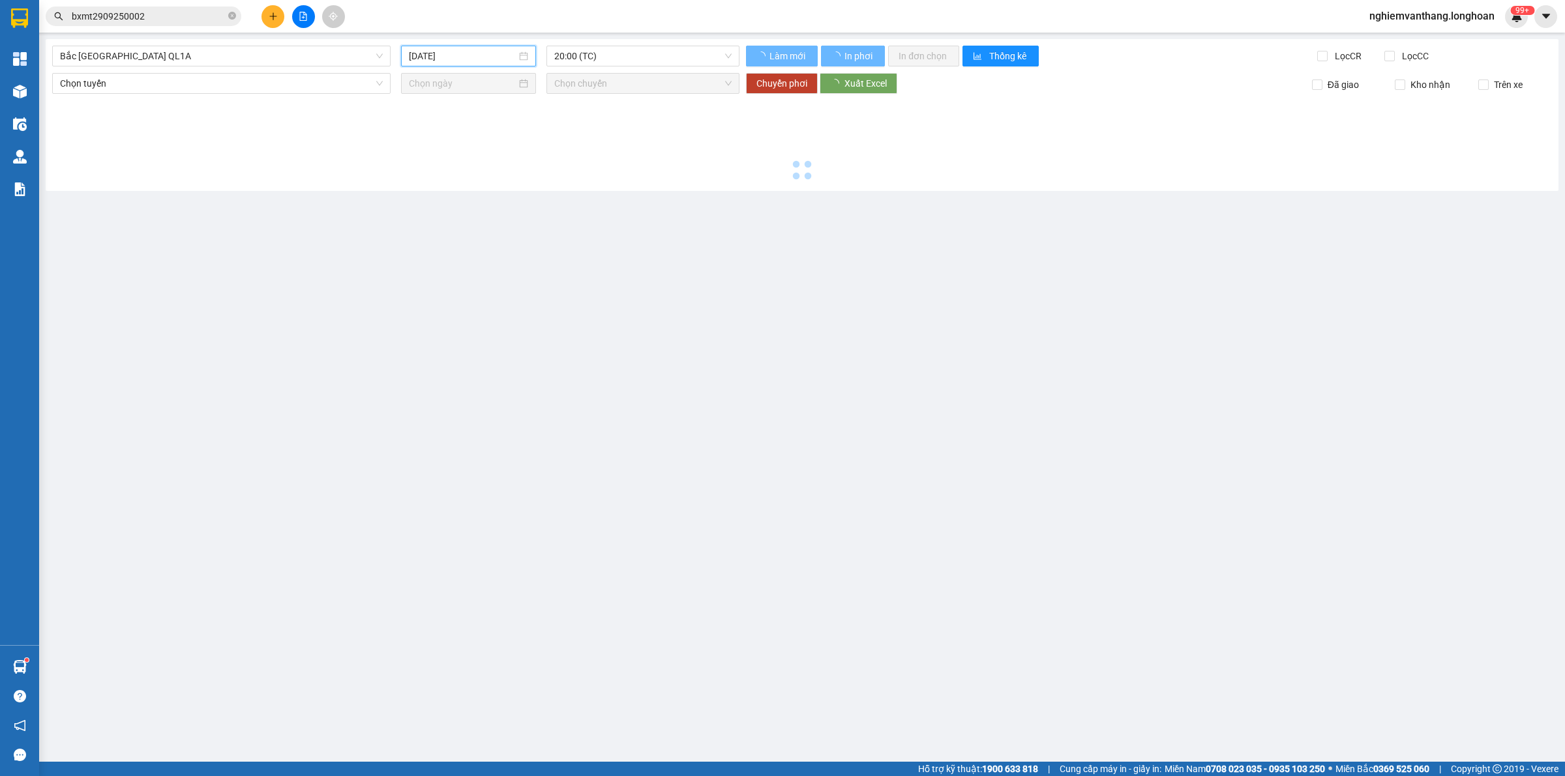
type input "[DATE]"
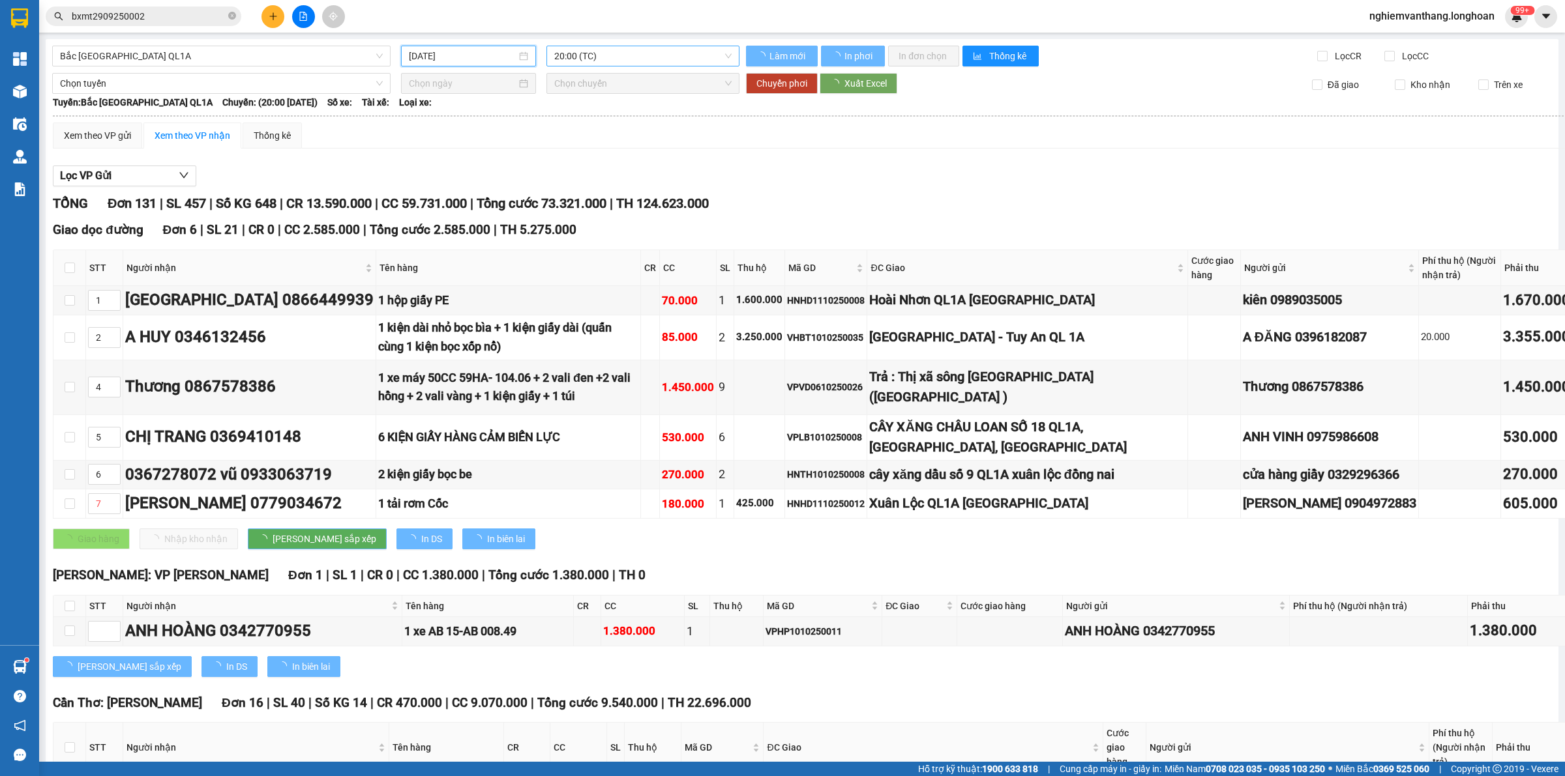
click at [597, 57] on span "20:00 (TC)" at bounding box center [642, 56] width 177 height 20
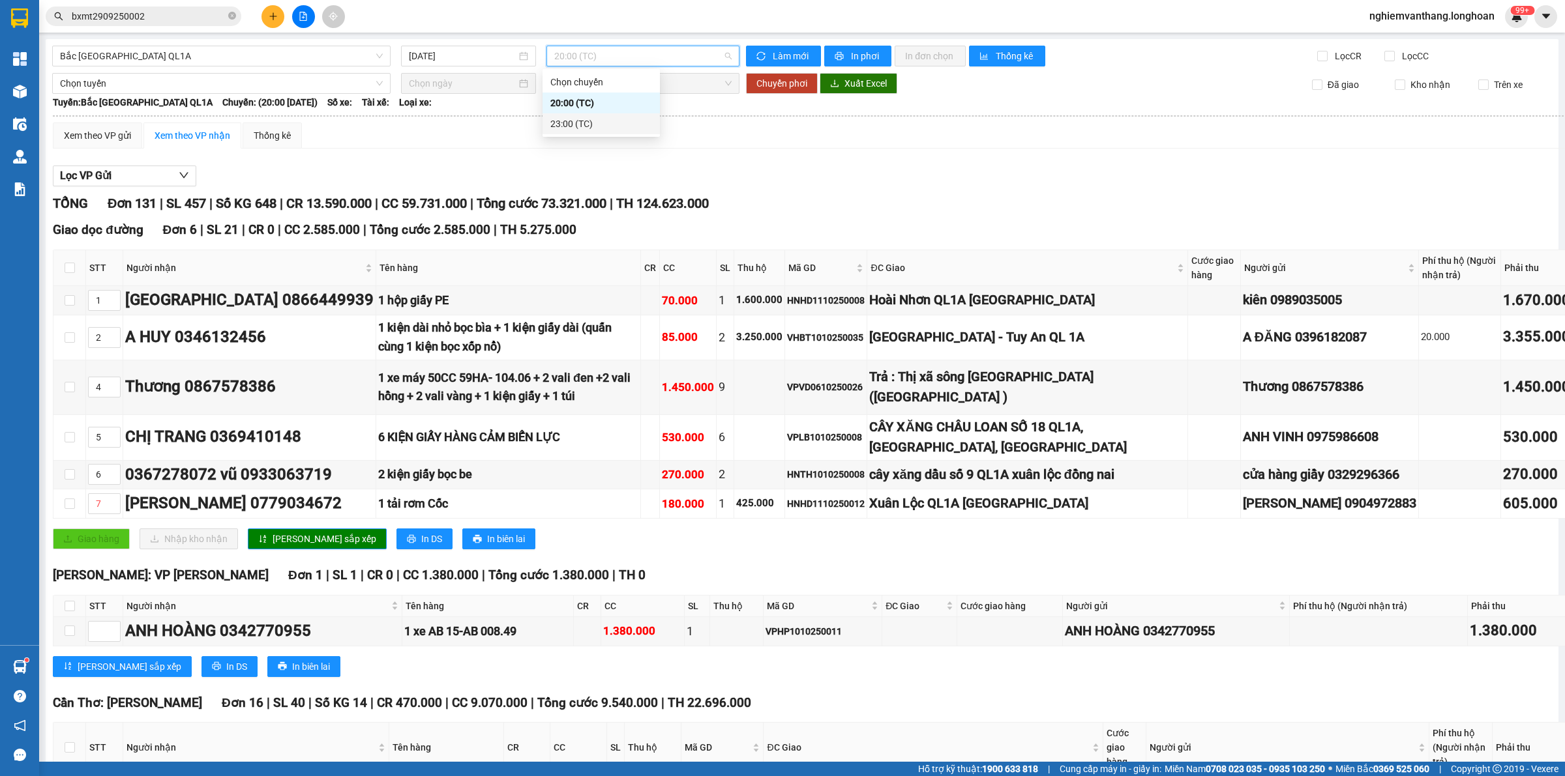
click at [581, 113] on div "23:00 (TC)" at bounding box center [600, 123] width 117 height 21
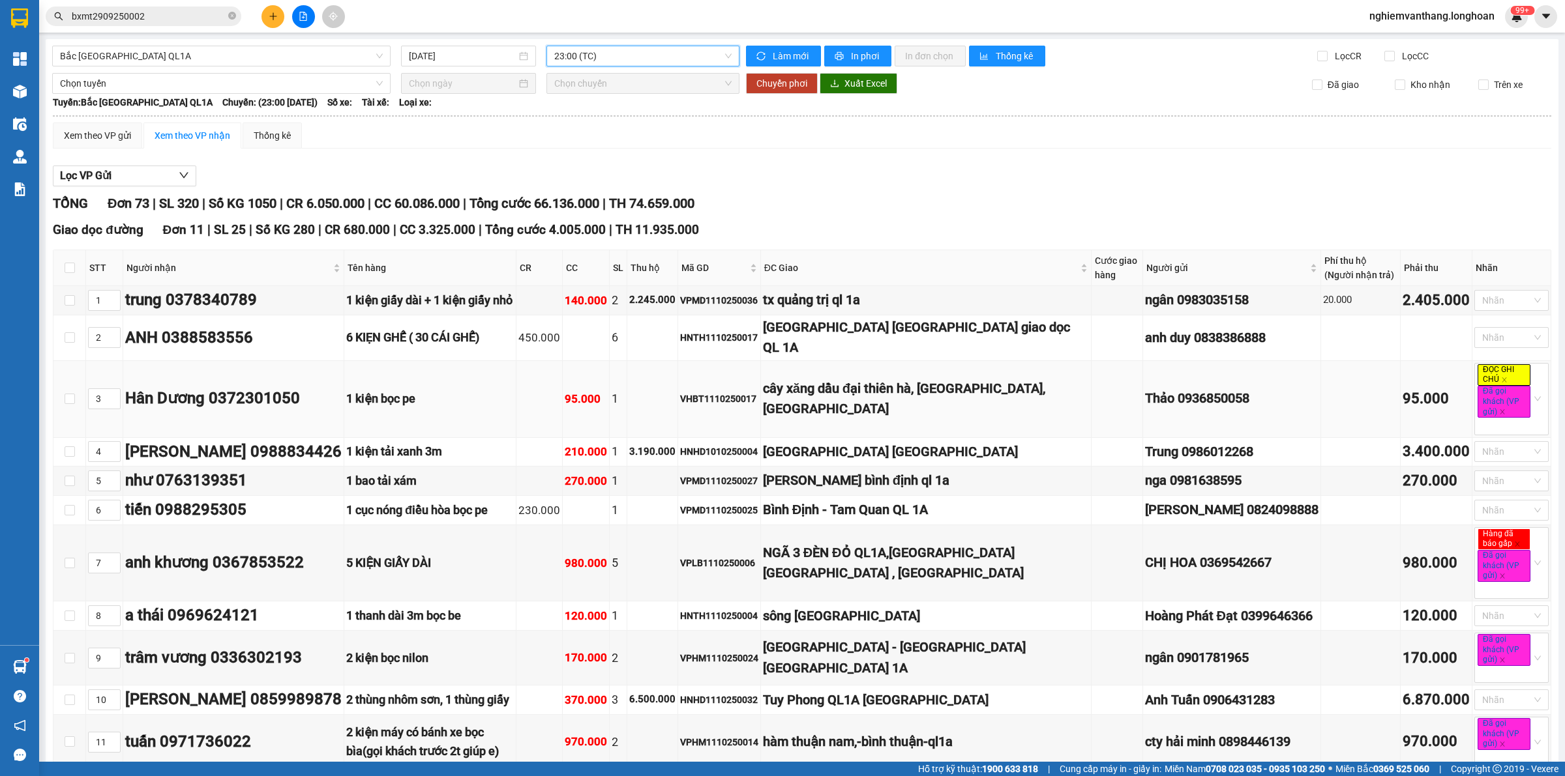
scroll to position [326, 0]
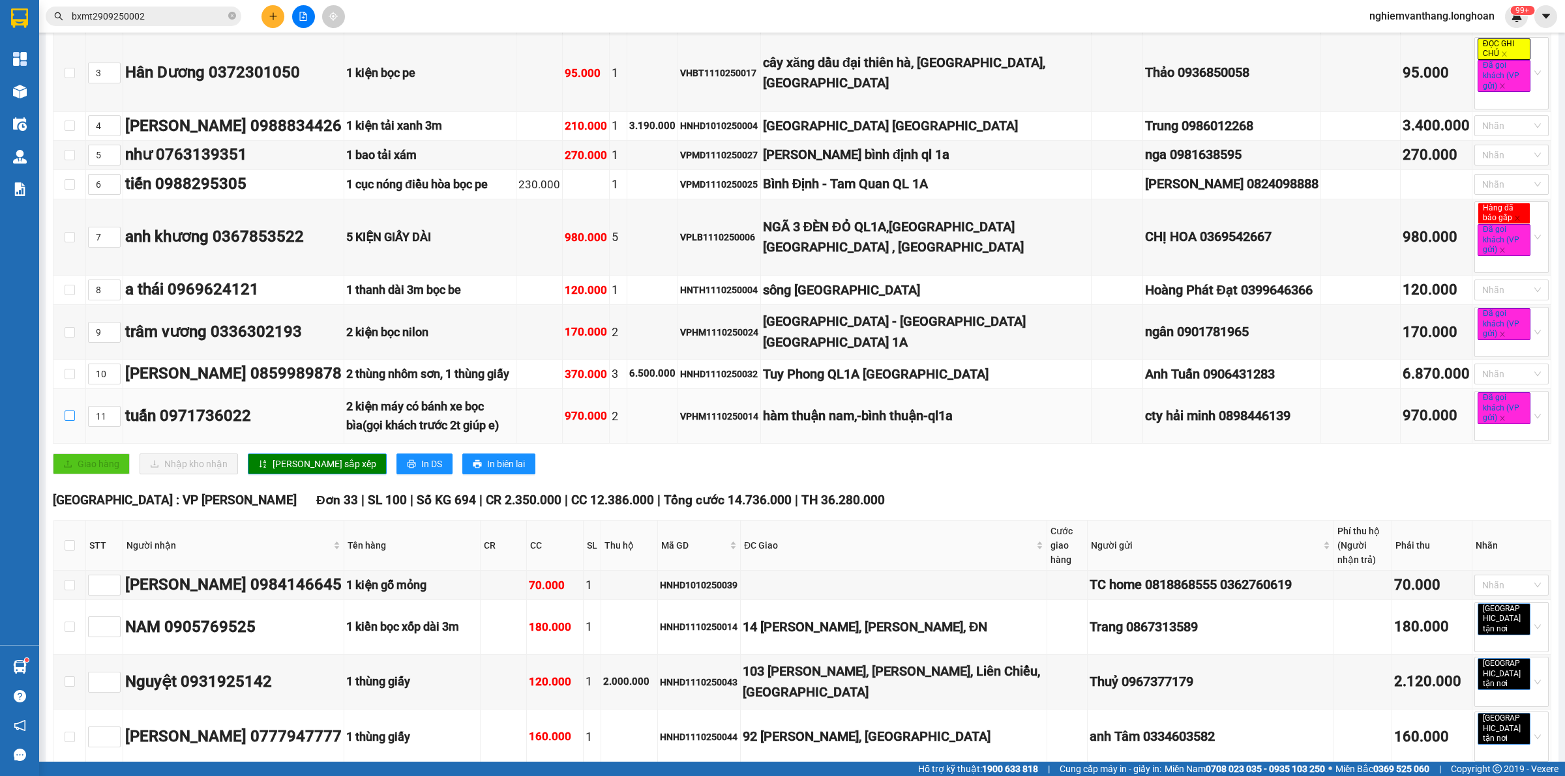
drag, startPoint x: 70, startPoint y: 409, endPoint x: 132, endPoint y: 401, distance: 63.1
click at [69, 411] on input "checkbox" at bounding box center [70, 416] width 10 height 10
checkbox input "true"
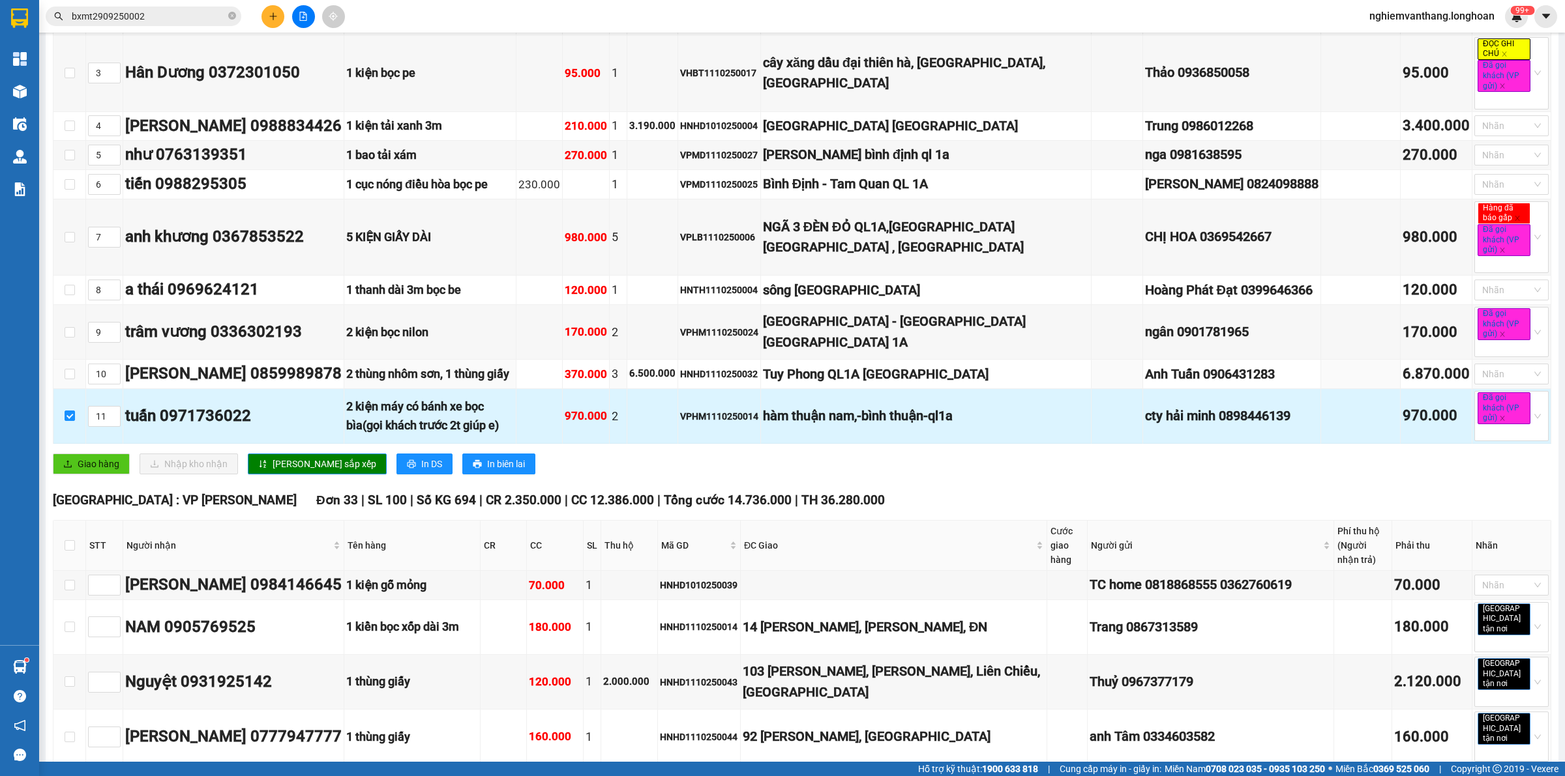
scroll to position [244, 0]
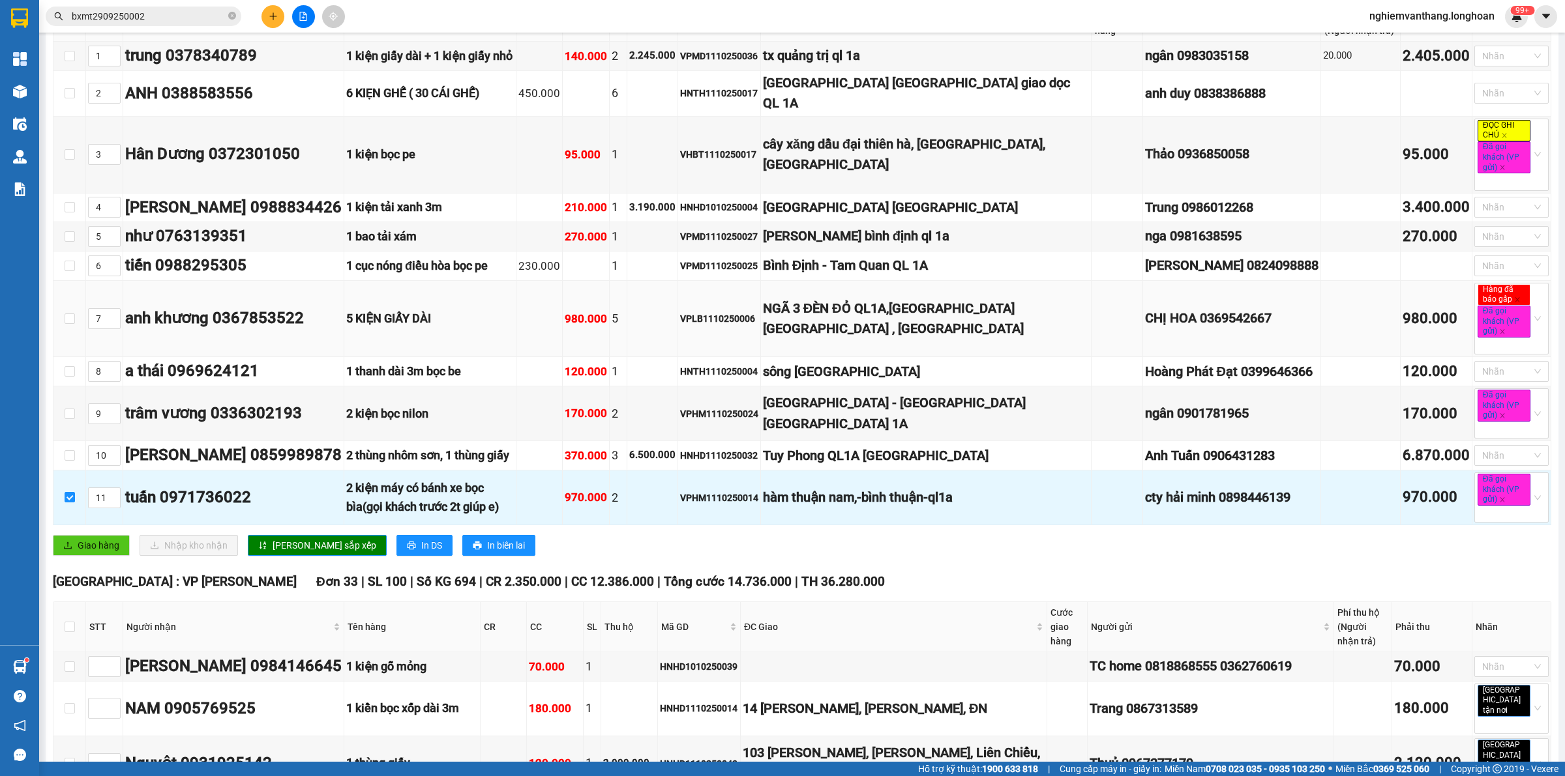
click at [77, 311] on td at bounding box center [69, 319] width 33 height 77
click at [74, 310] on td at bounding box center [69, 319] width 33 height 77
click at [74, 314] on input "checkbox" at bounding box center [70, 319] width 10 height 10
checkbox input "true"
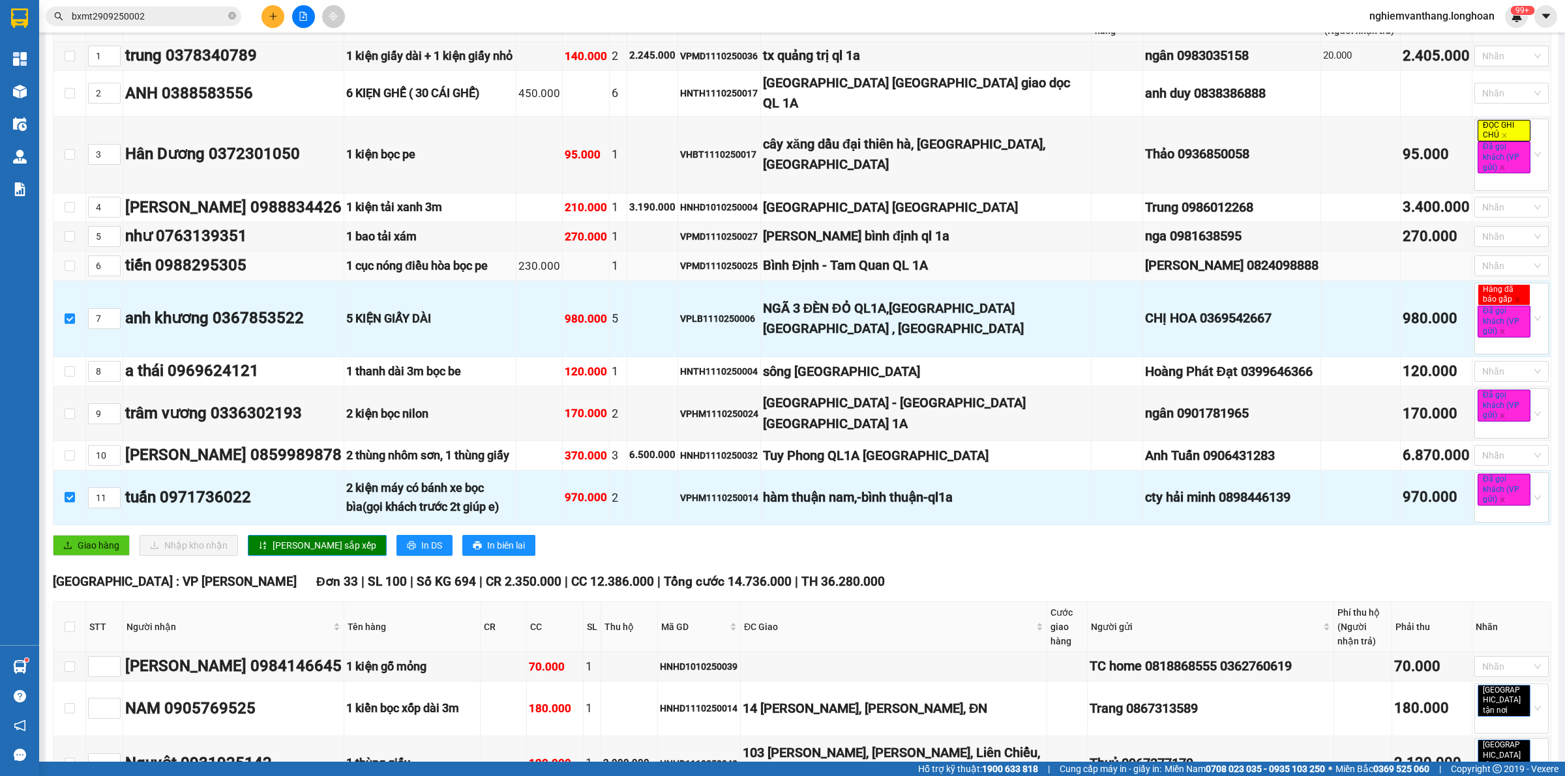
click at [75, 252] on td at bounding box center [69, 266] width 33 height 29
click at [73, 261] on td at bounding box center [69, 266] width 33 height 29
click at [70, 261] on input "checkbox" at bounding box center [70, 266] width 10 height 10
checkbox input "true"
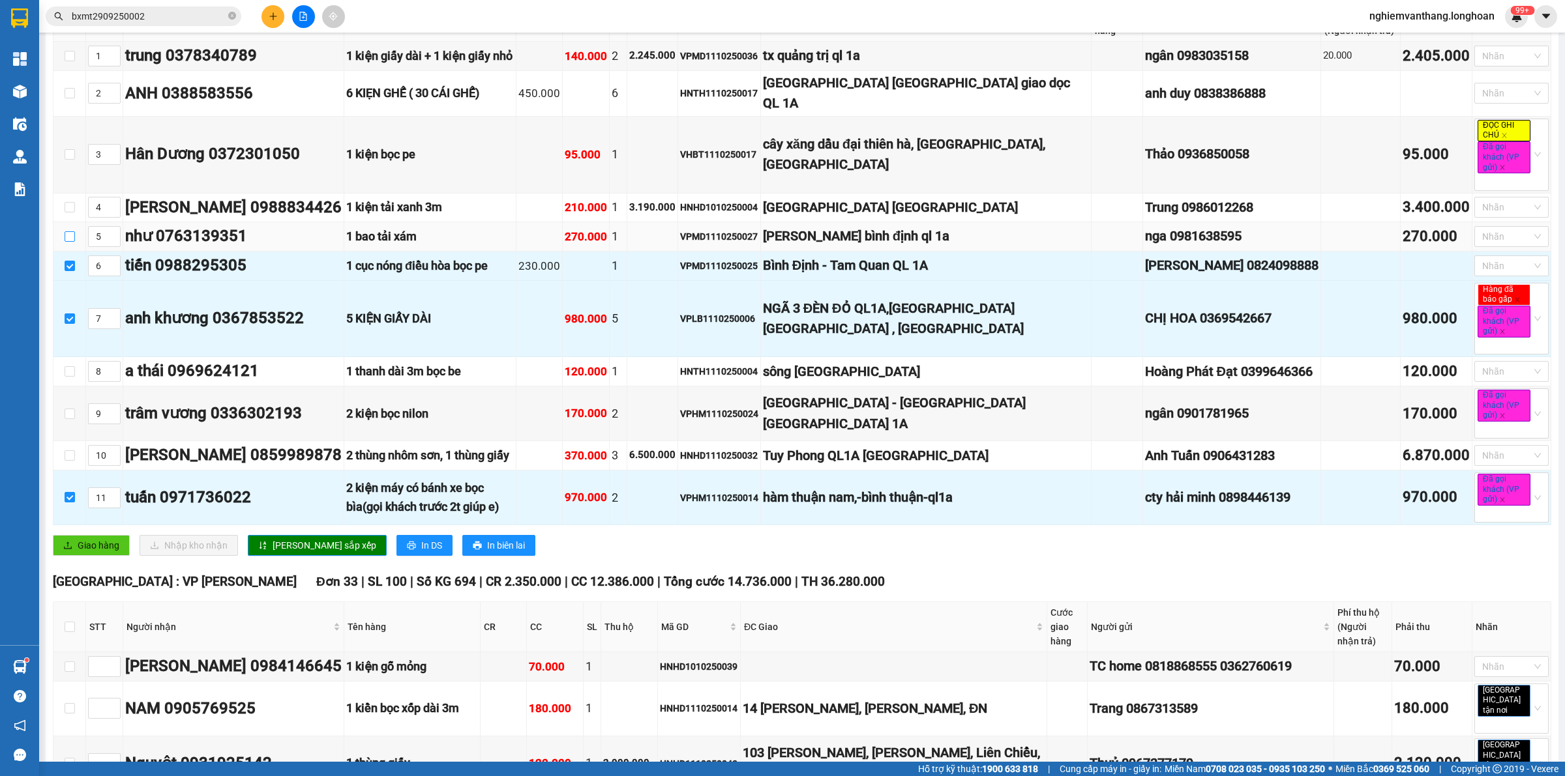
click at [68, 231] on input "checkbox" at bounding box center [70, 236] width 10 height 10
checkbox input "true"
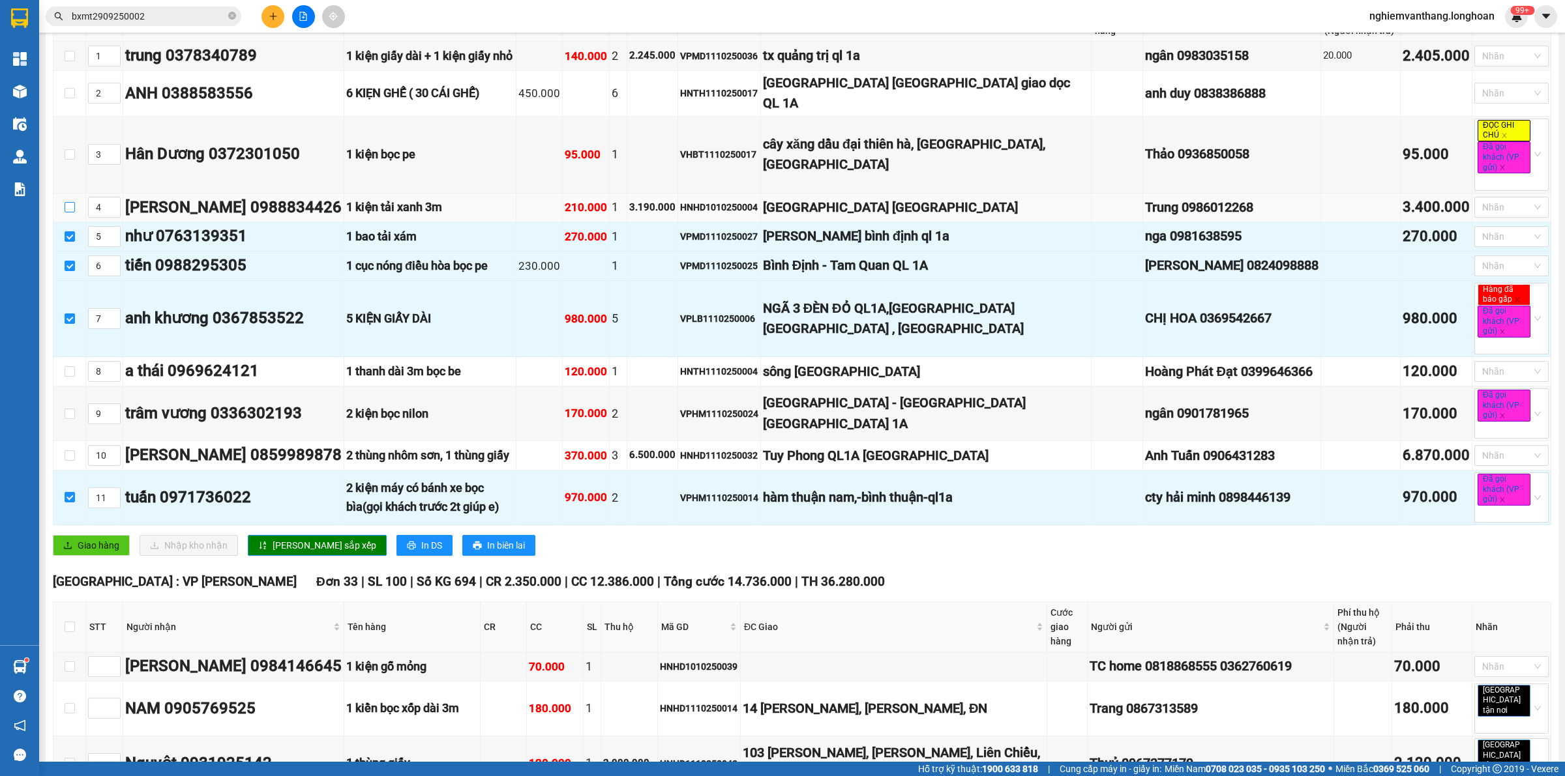
click at [68, 202] on input "checkbox" at bounding box center [70, 207] width 10 height 10
checkbox input "true"
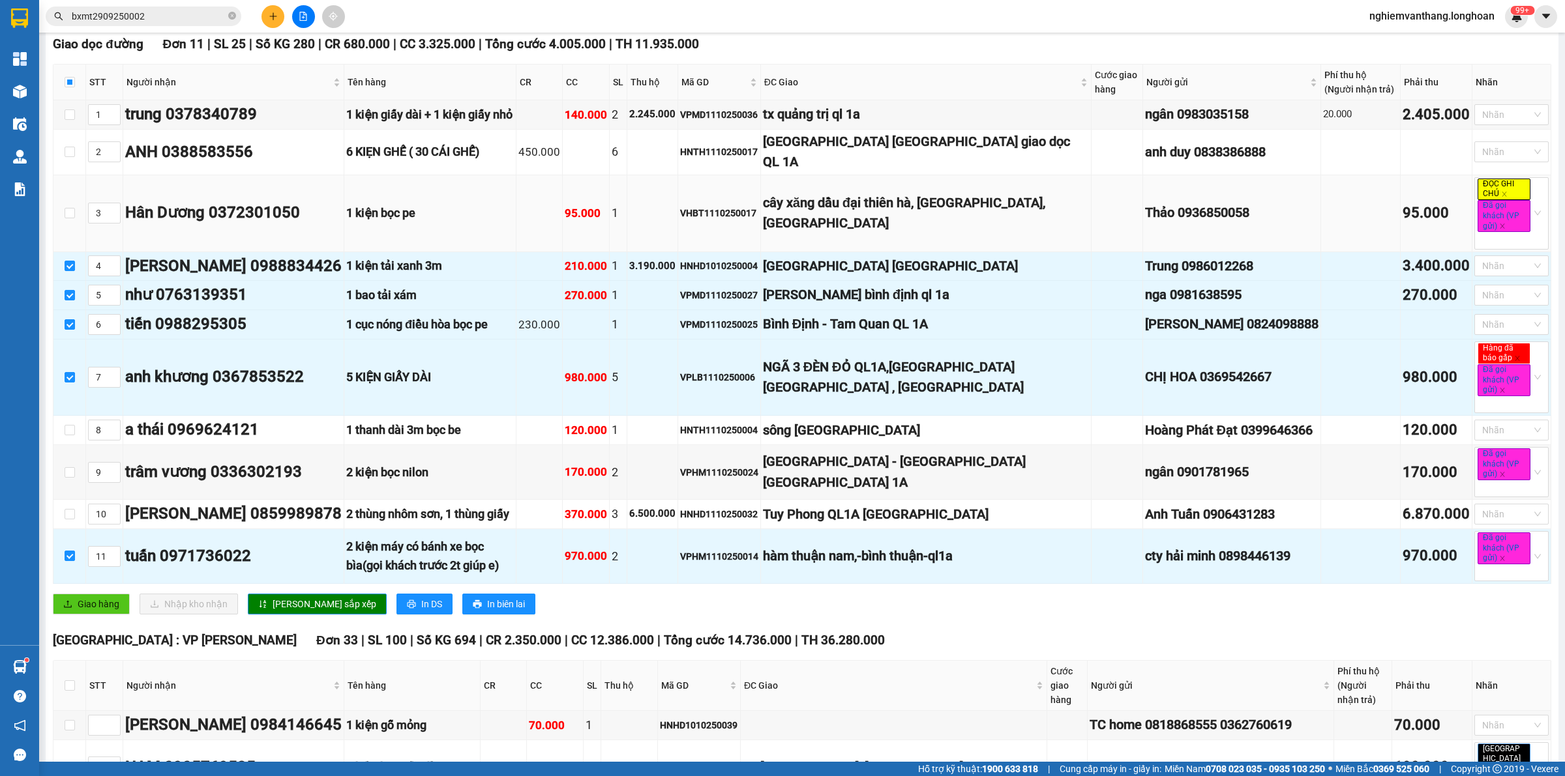
scroll to position [163, 0]
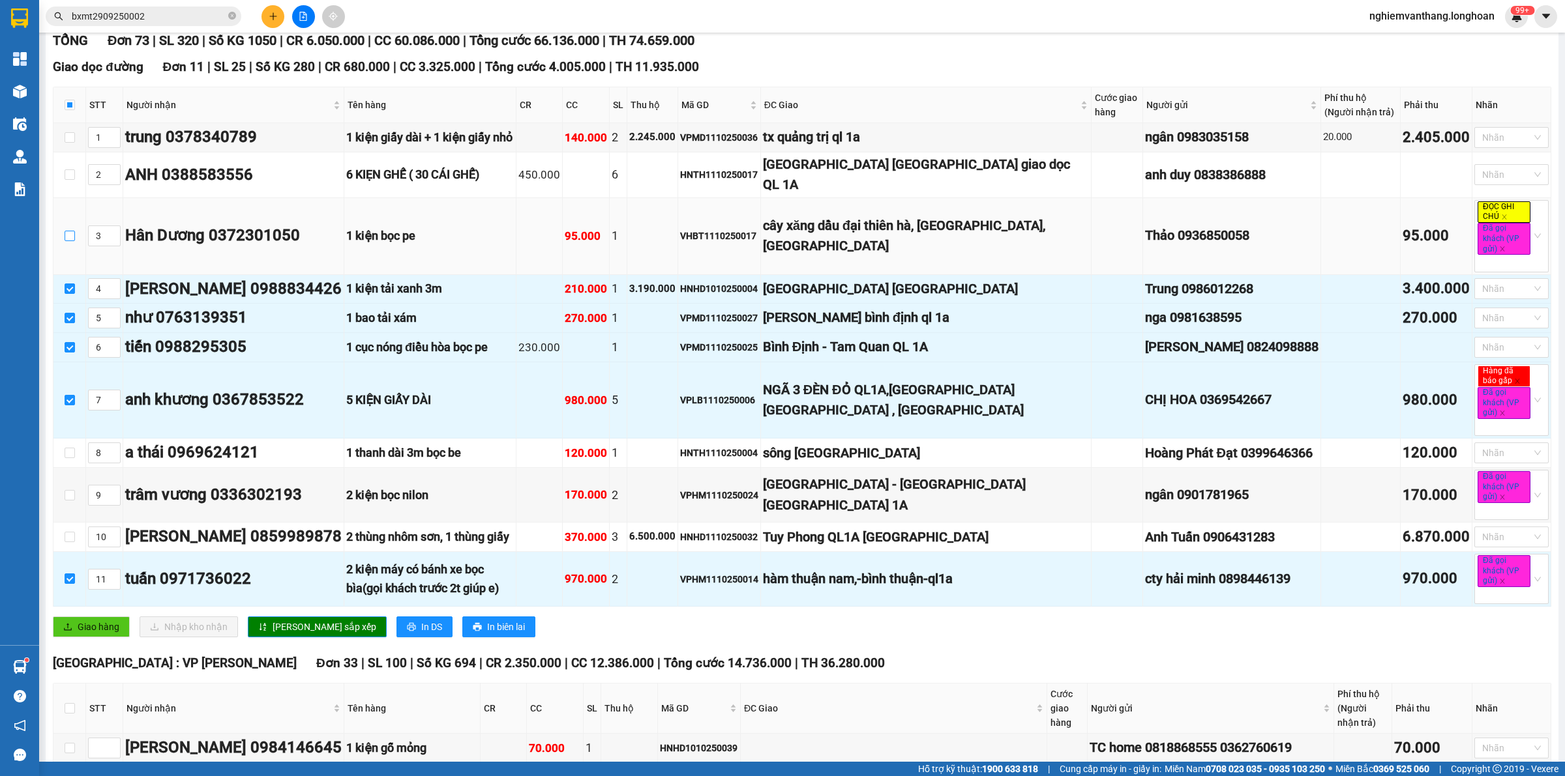
click at [65, 231] on input "checkbox" at bounding box center [70, 236] width 10 height 10
checkbox input "true"
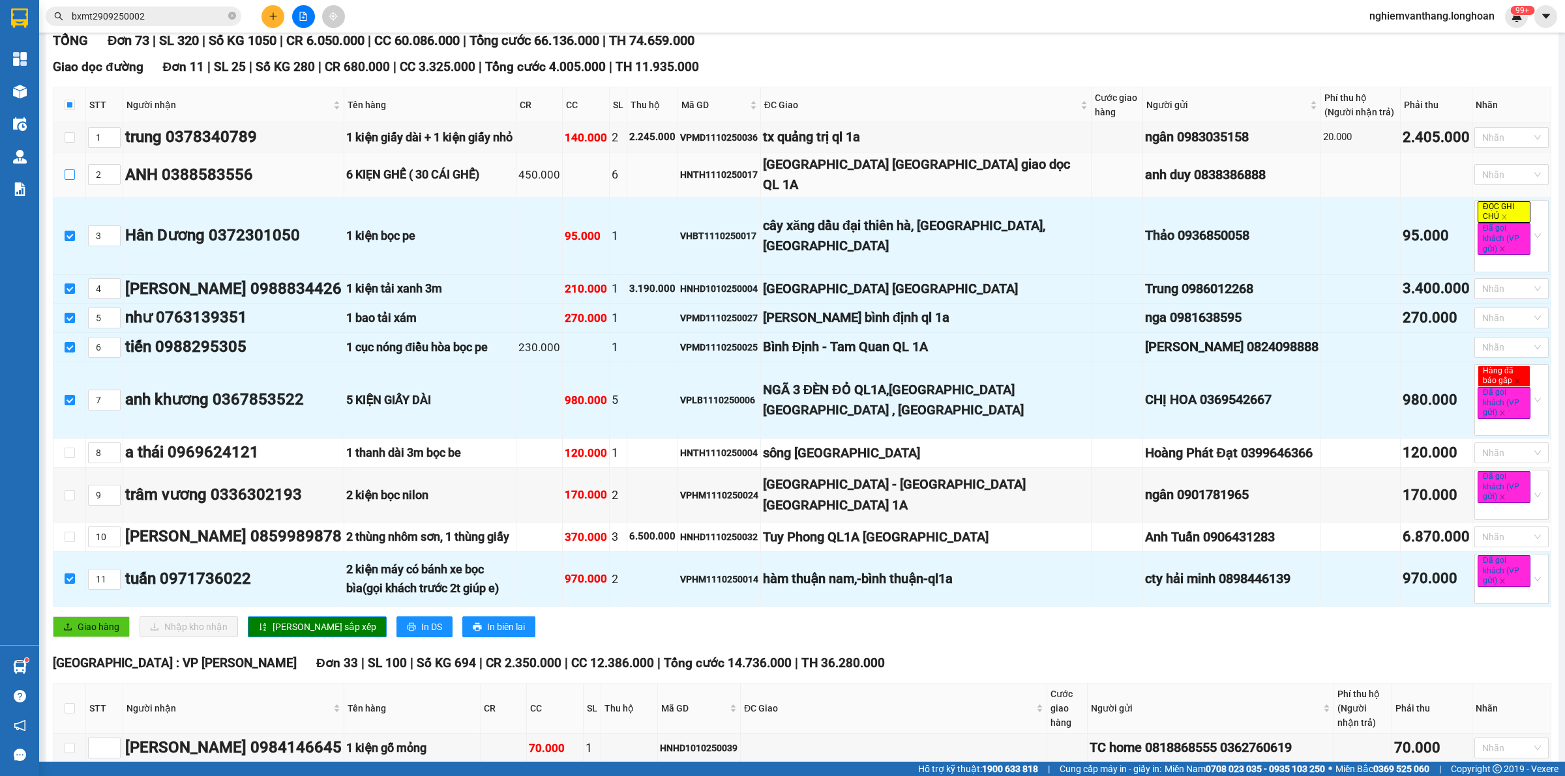
click at [66, 170] on input "checkbox" at bounding box center [70, 175] width 10 height 10
checkbox input "true"
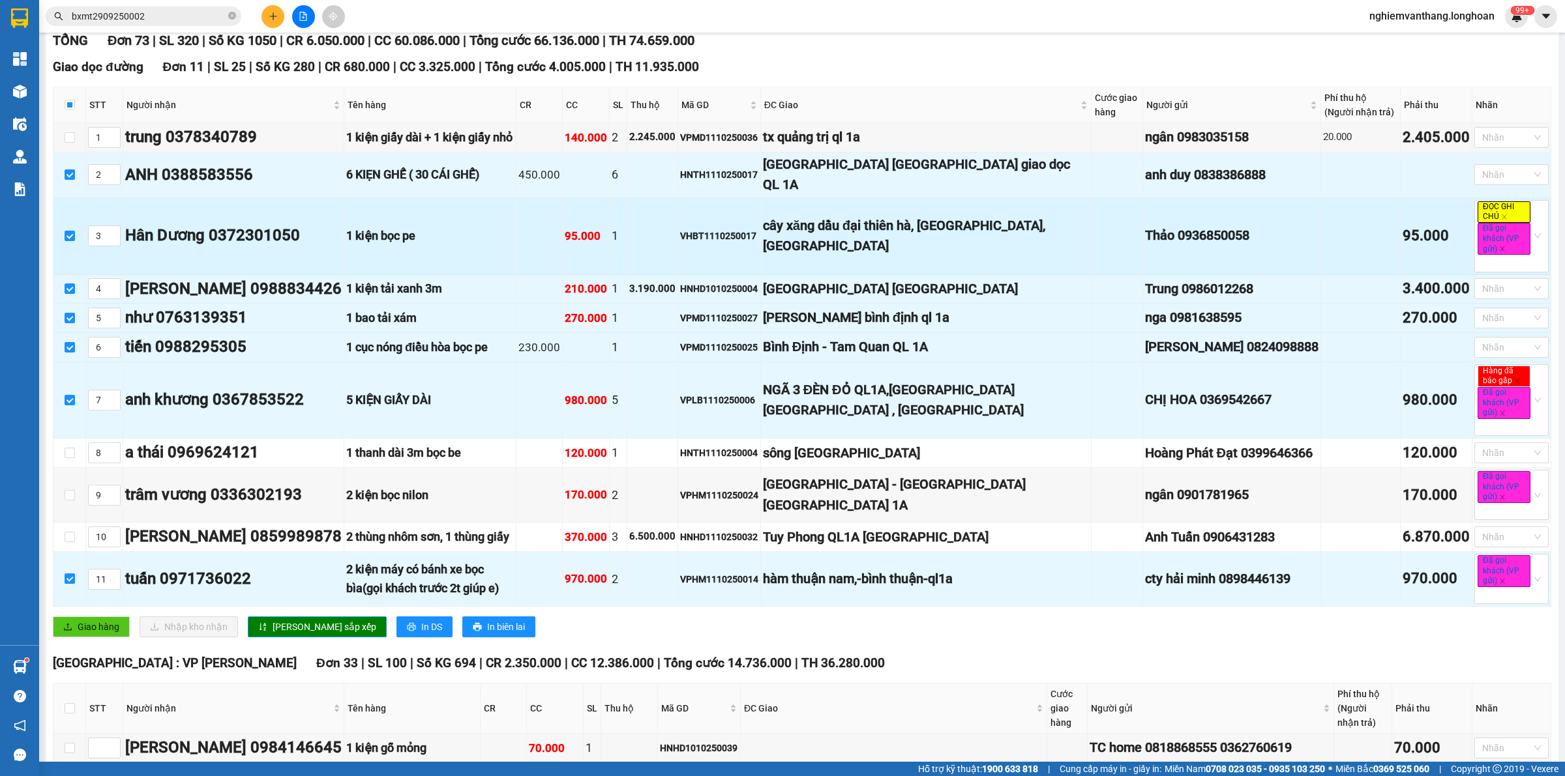
scroll to position [0, 0]
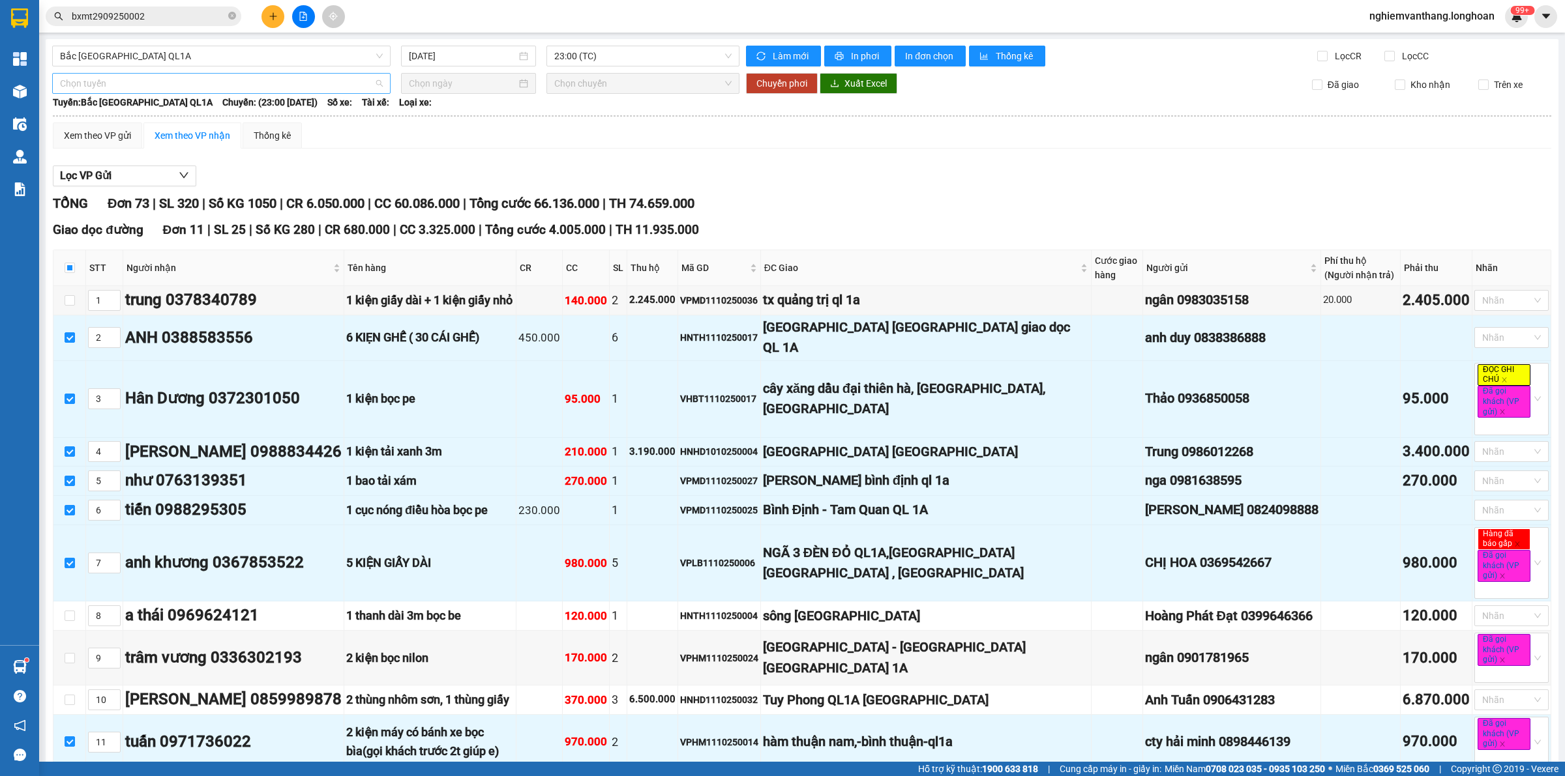
click at [101, 82] on span "Chọn tuyến" at bounding box center [221, 84] width 323 height 20
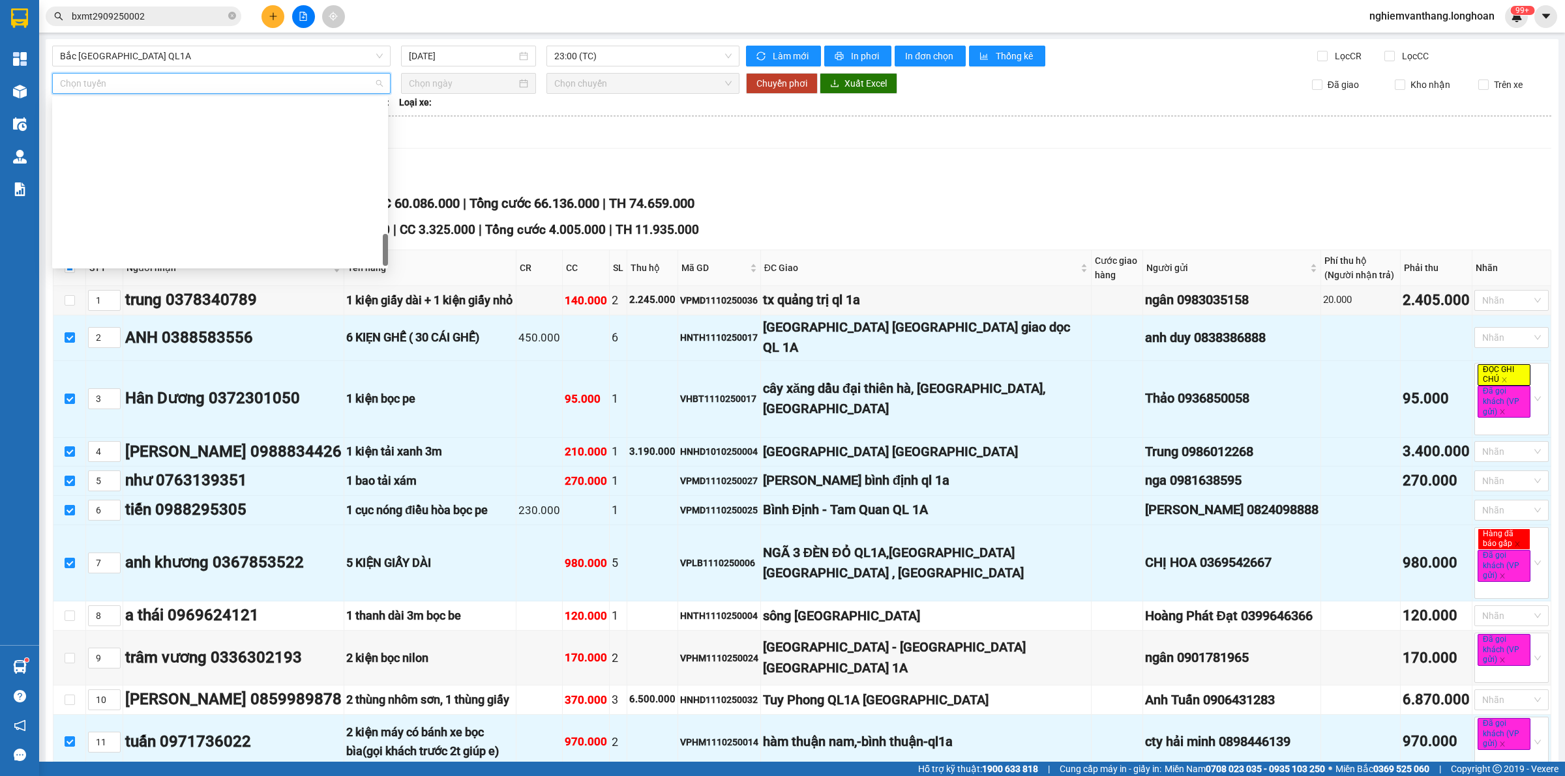
scroll to position [917, 0]
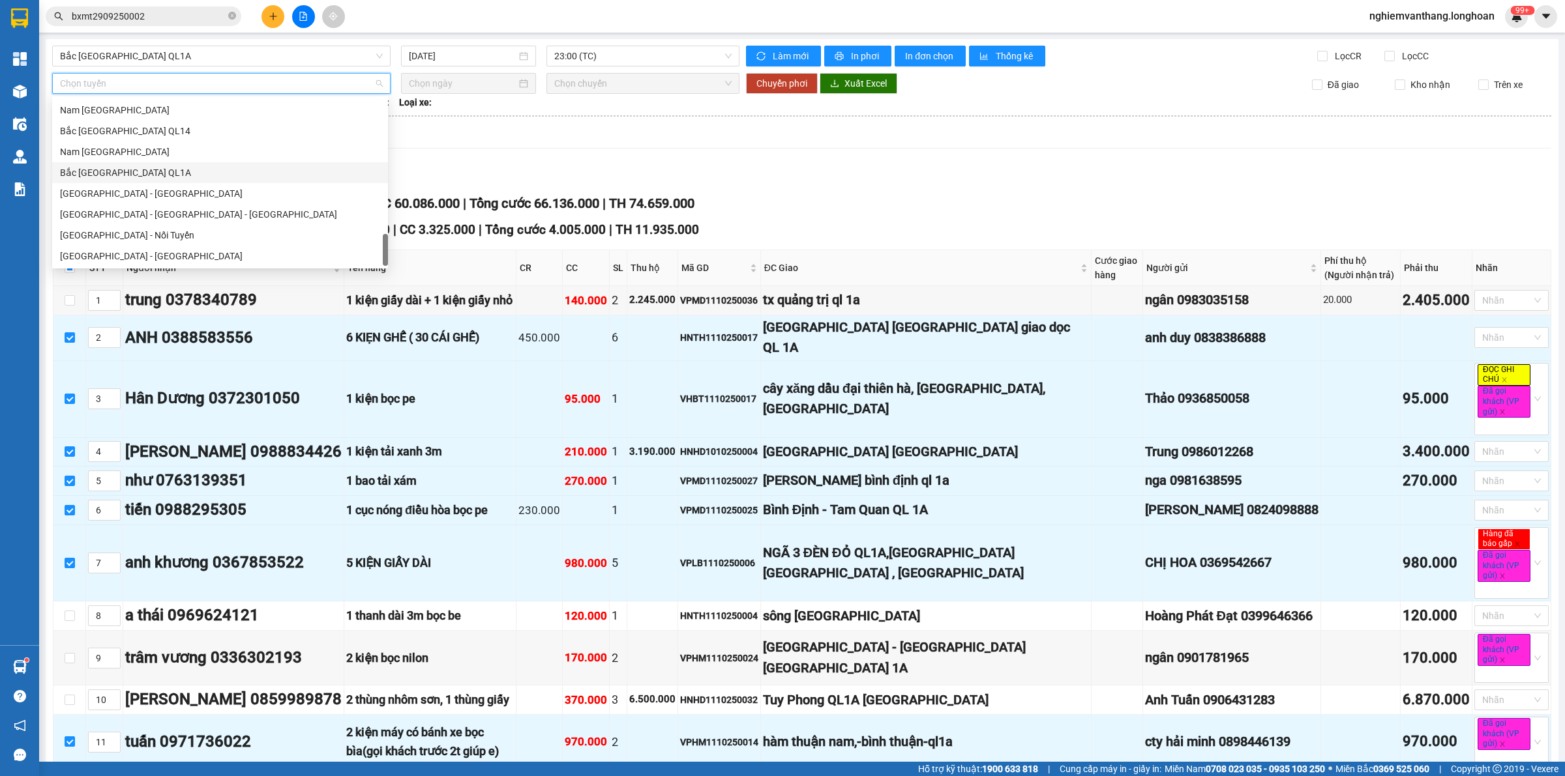
click at [148, 171] on div "Bắc [GEOGRAPHIC_DATA] QL1A" at bounding box center [220, 173] width 320 height 14
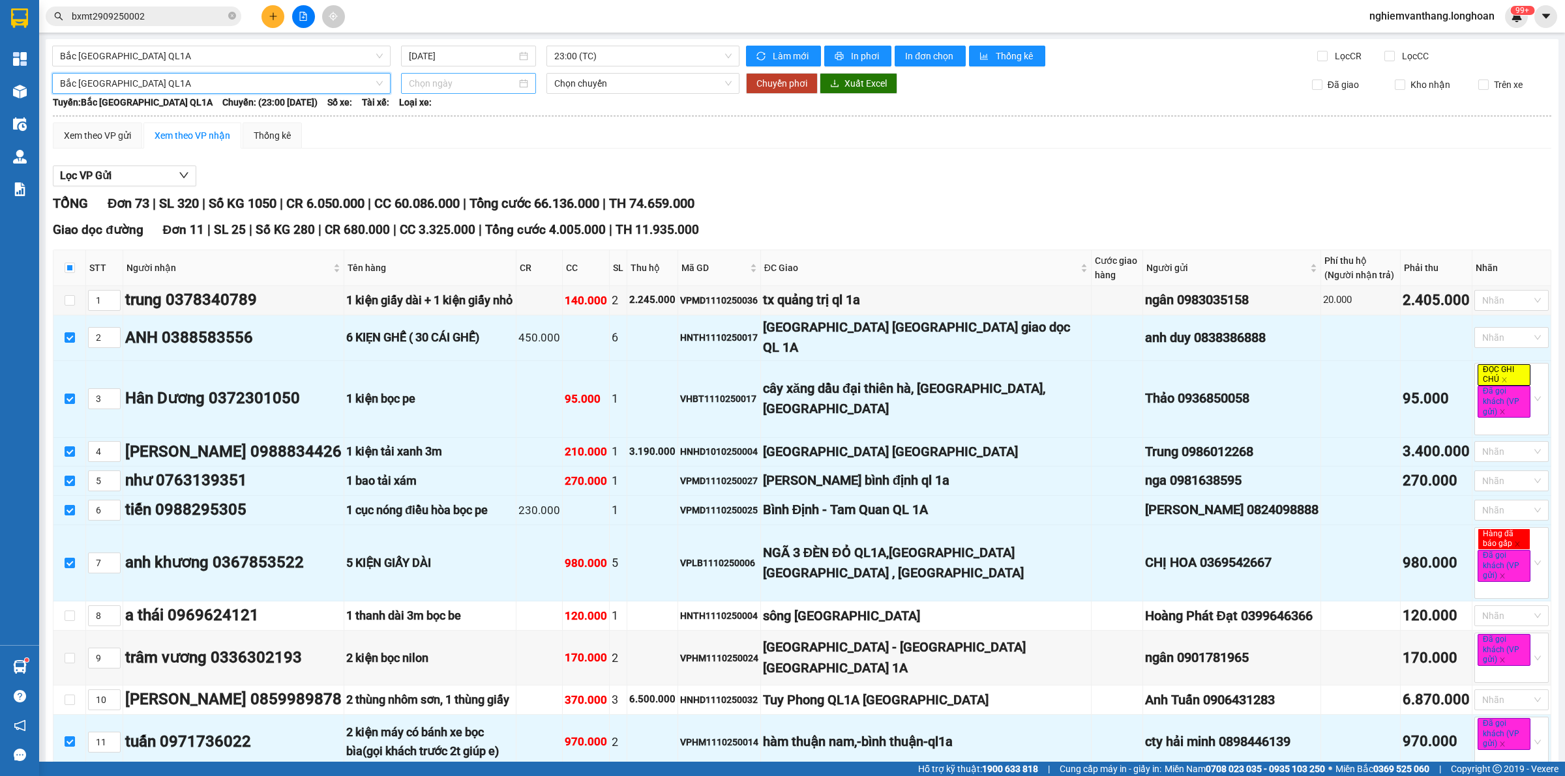
click at [428, 83] on input at bounding box center [463, 83] width 108 height 14
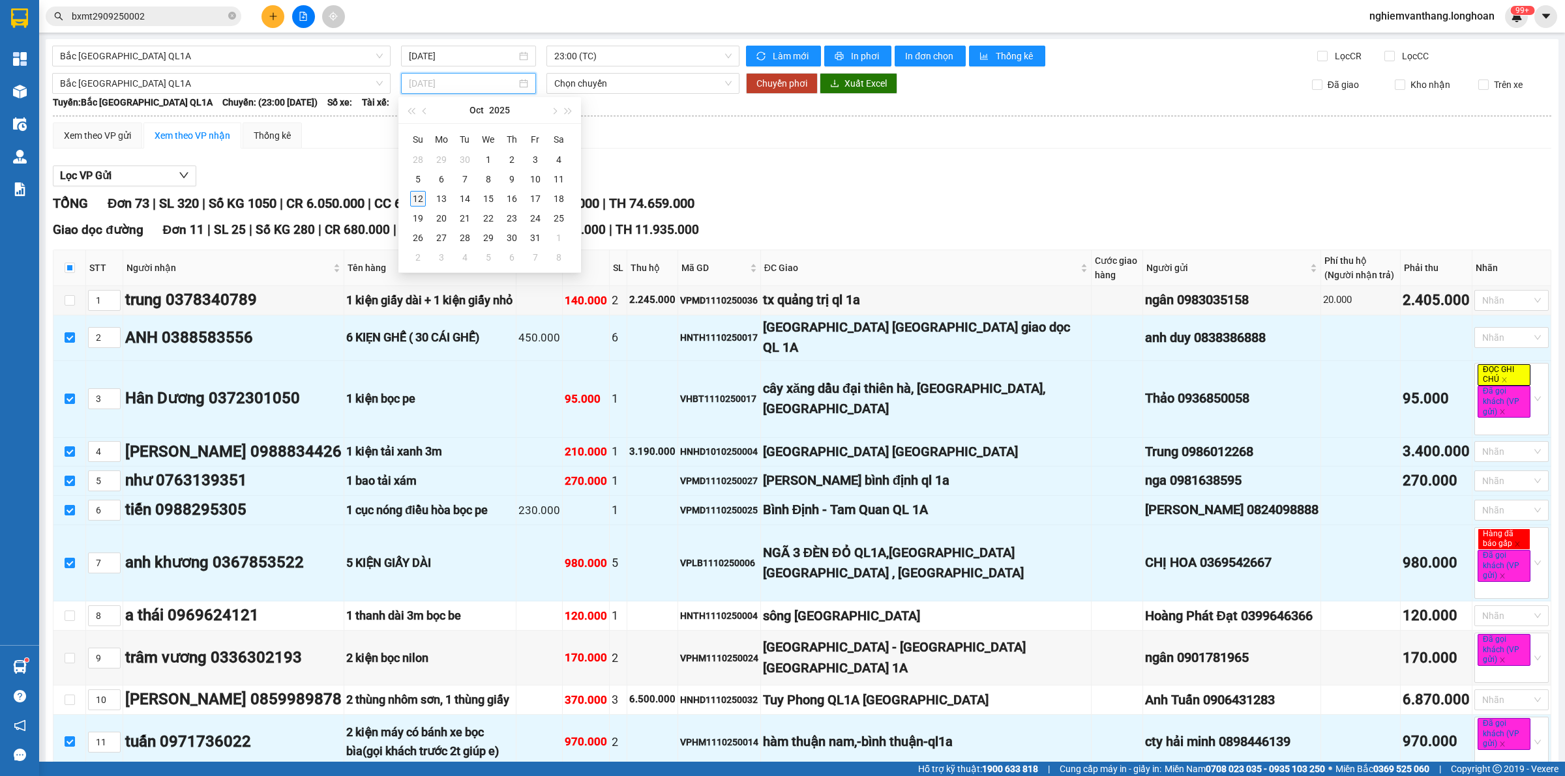
type input "[DATE]"
click at [419, 199] on div "12" at bounding box center [418, 199] width 16 height 16
type input "[DATE]"
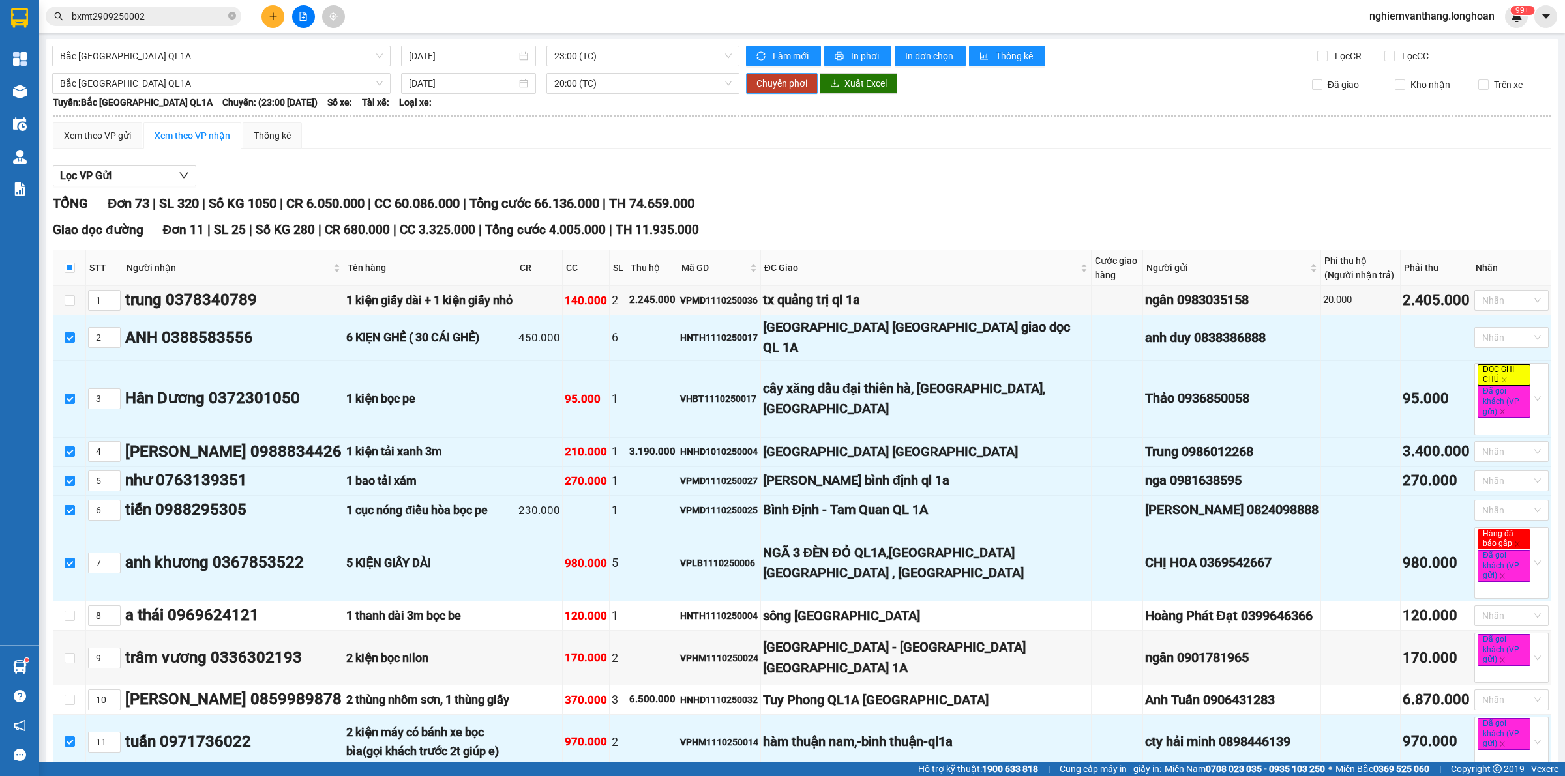
click at [778, 78] on span "Chuyển phơi" at bounding box center [781, 83] width 51 height 14
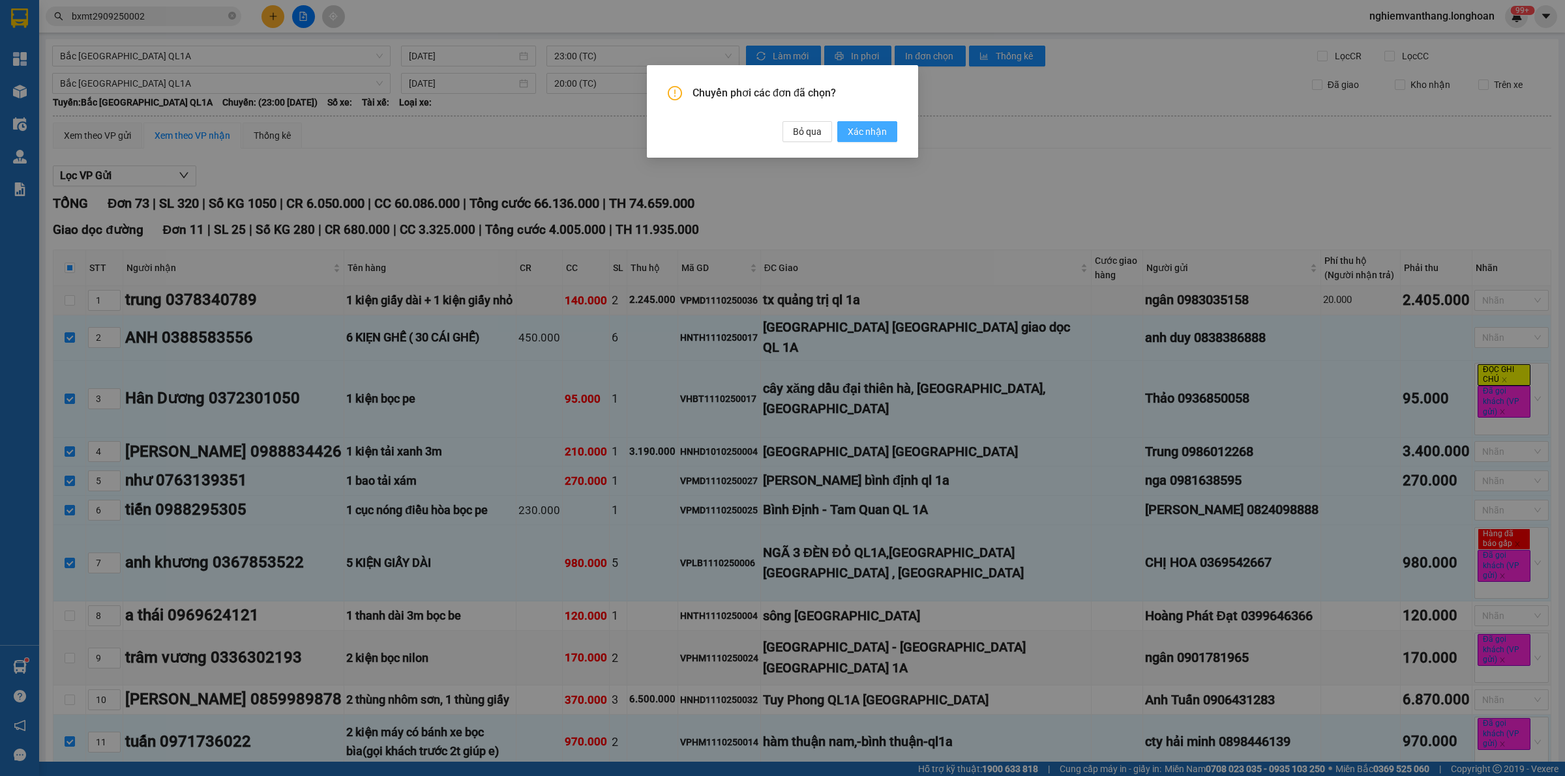
click at [872, 125] on span "Xác nhận" at bounding box center [867, 132] width 39 height 14
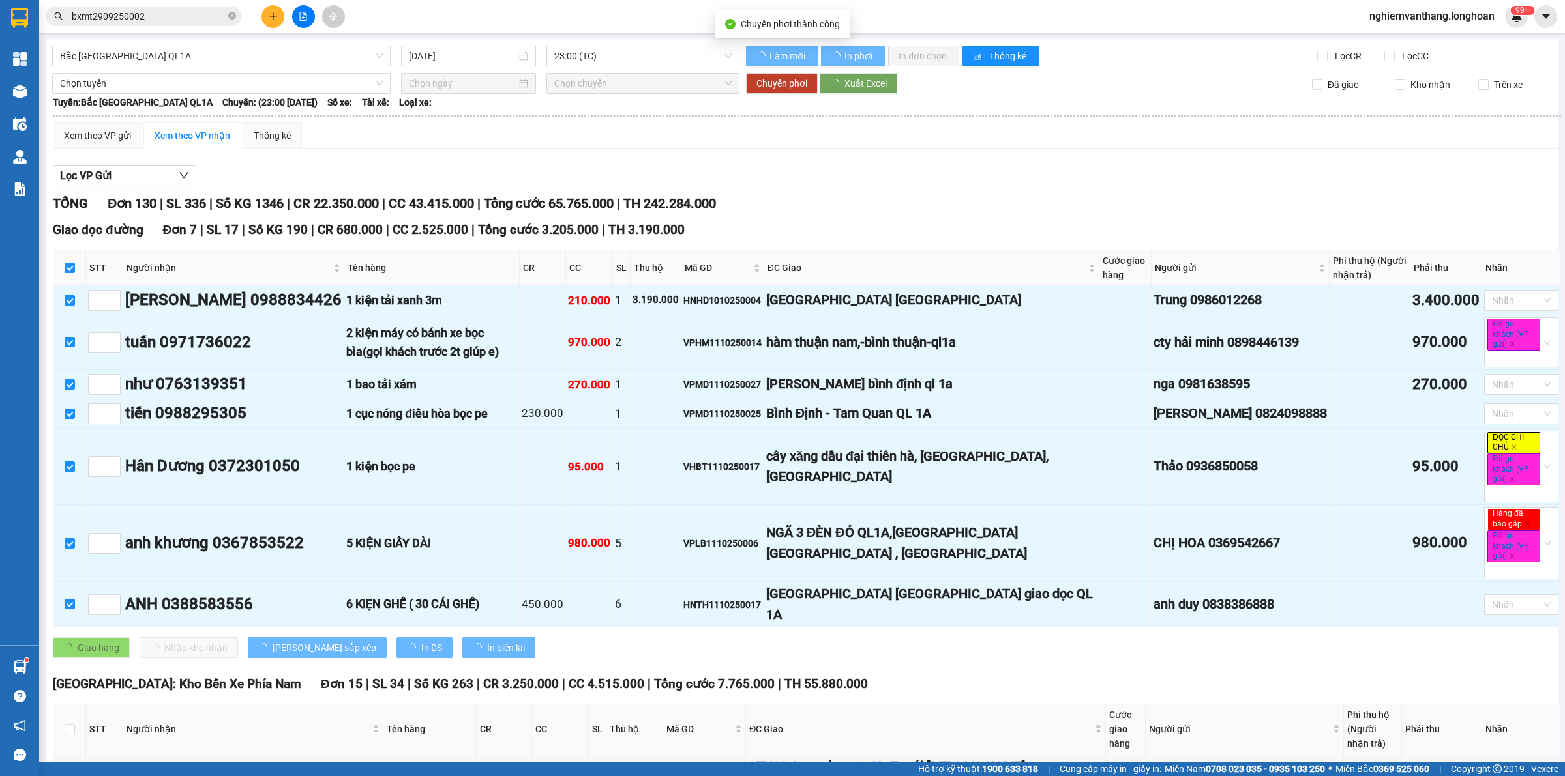
checkbox input "true"
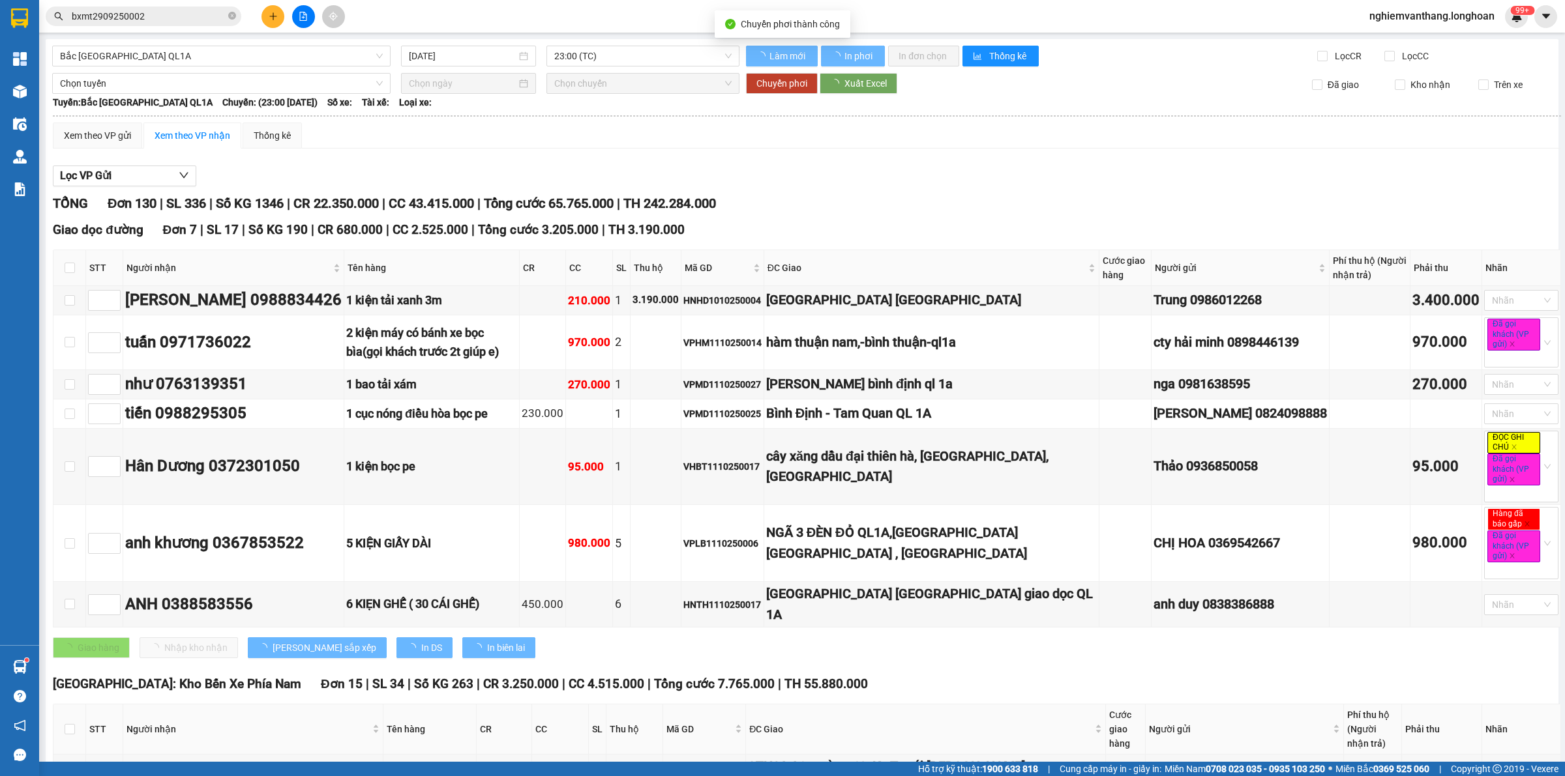
checkbox input "false"
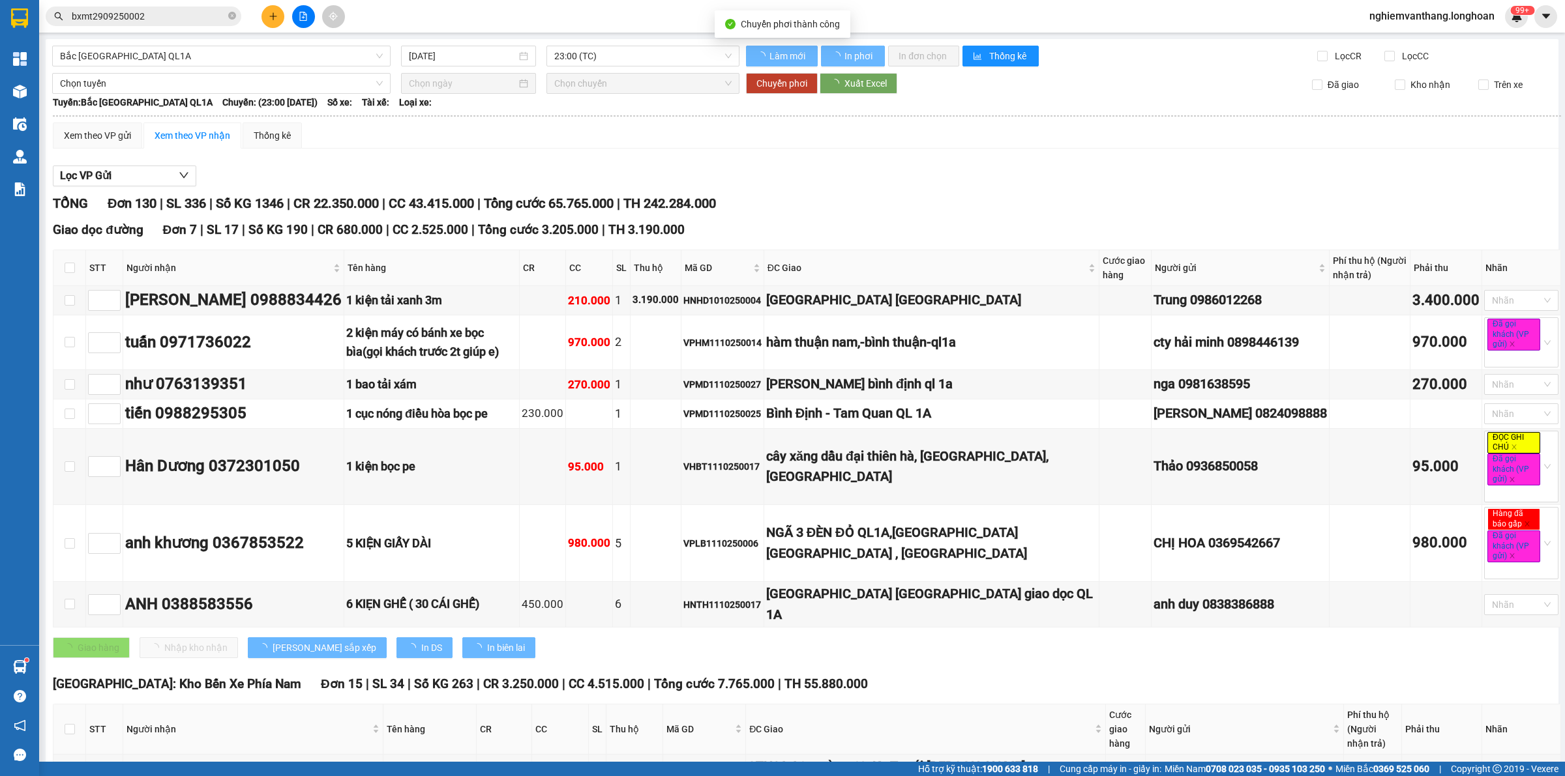
checkbox input "false"
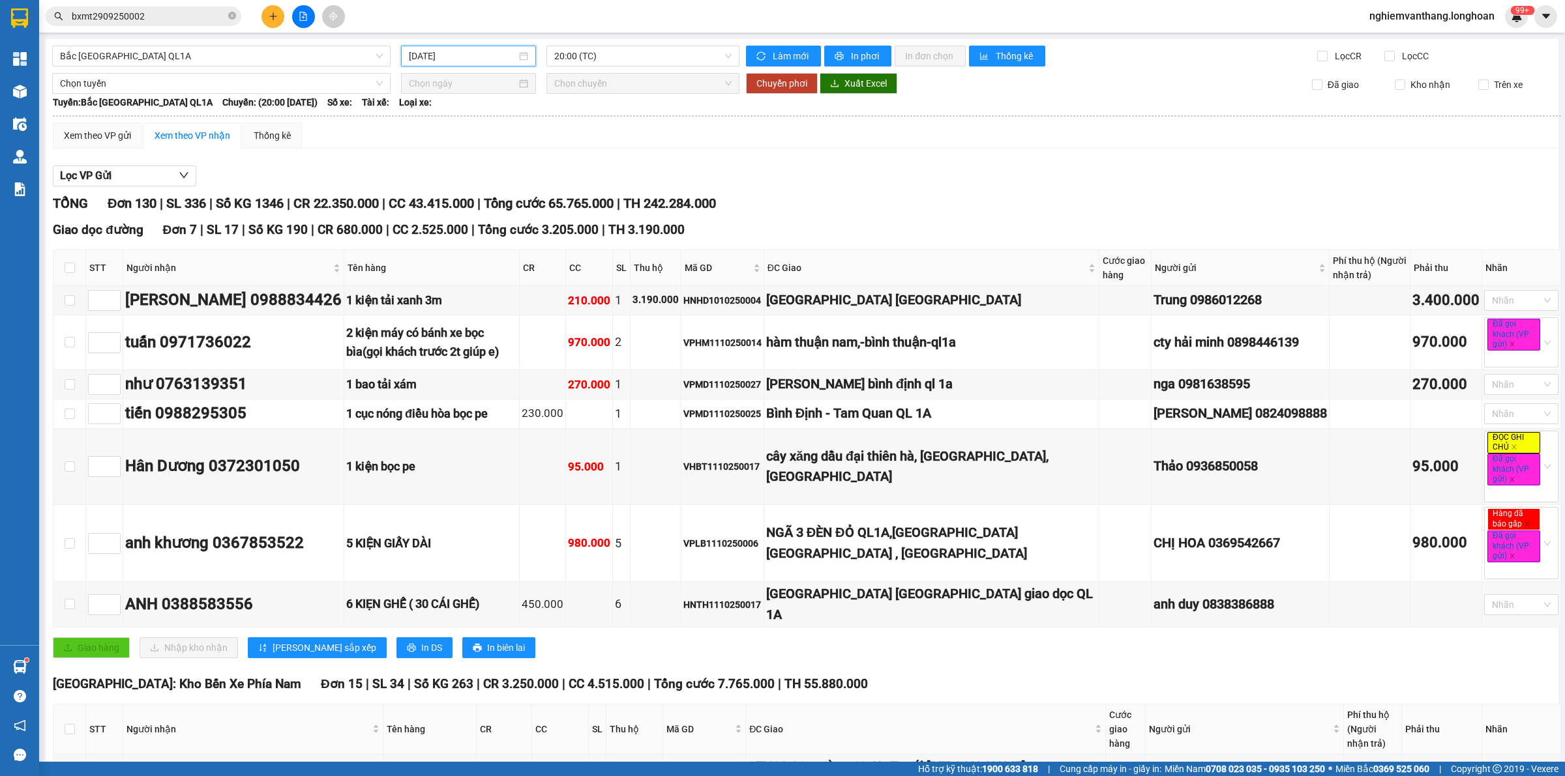
click at [497, 56] on input "[DATE]" at bounding box center [463, 56] width 108 height 14
click at [597, 50] on span "20:00 (TC)" at bounding box center [642, 56] width 177 height 20
click at [449, 61] on input "[DATE]" at bounding box center [463, 56] width 108 height 14
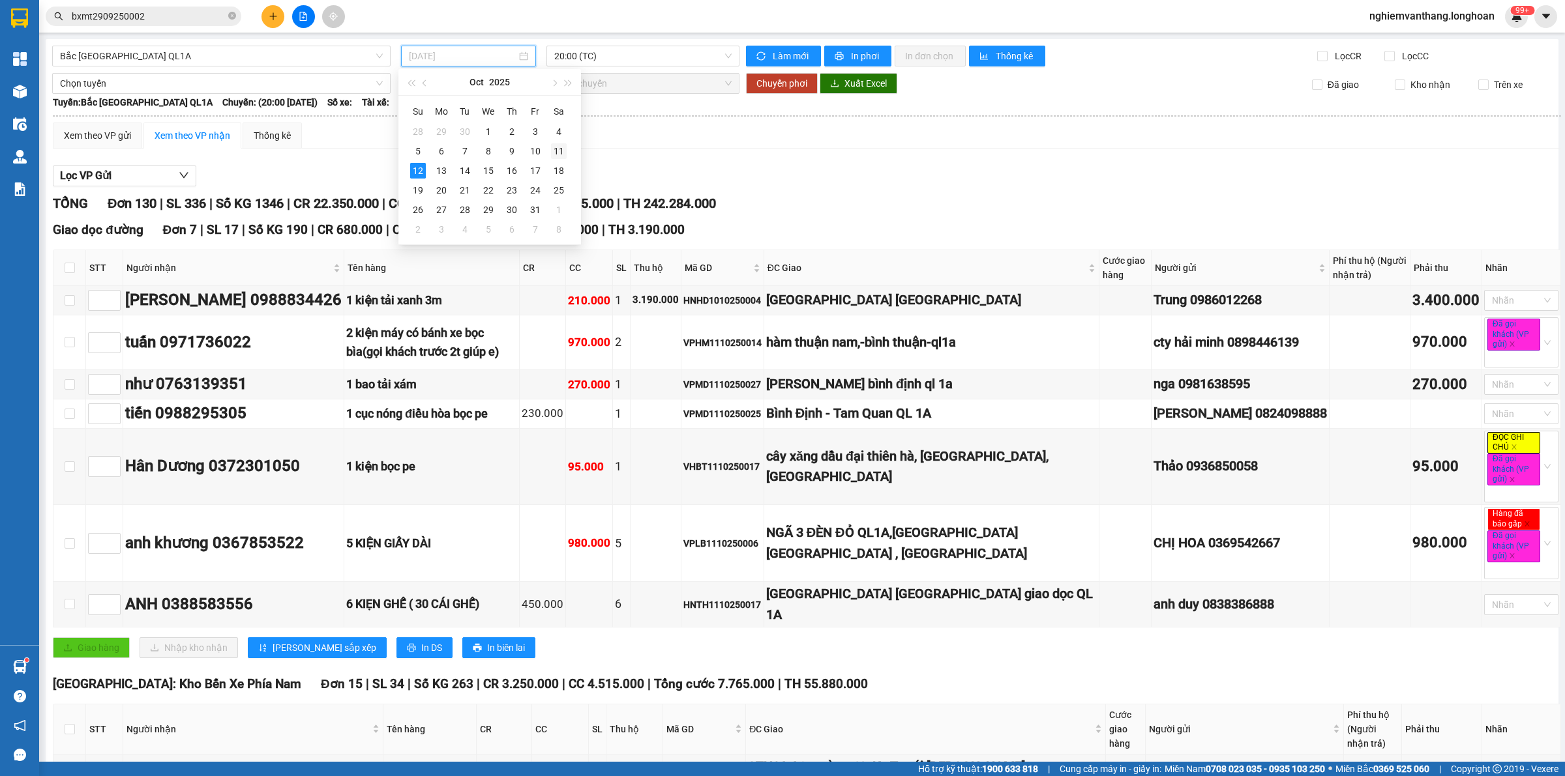
click at [556, 153] on div "11" at bounding box center [559, 151] width 16 height 16
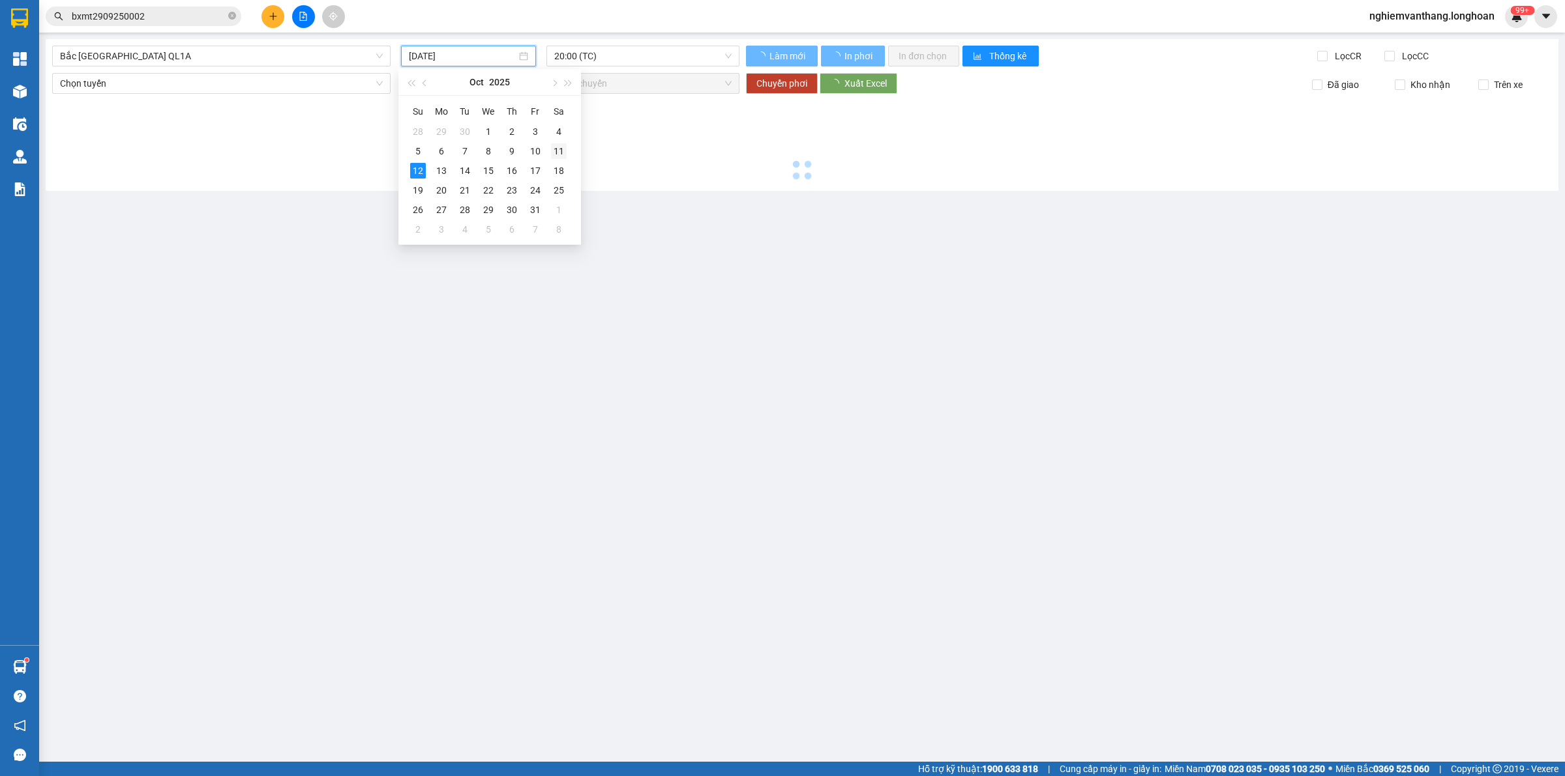
type input "[DATE]"
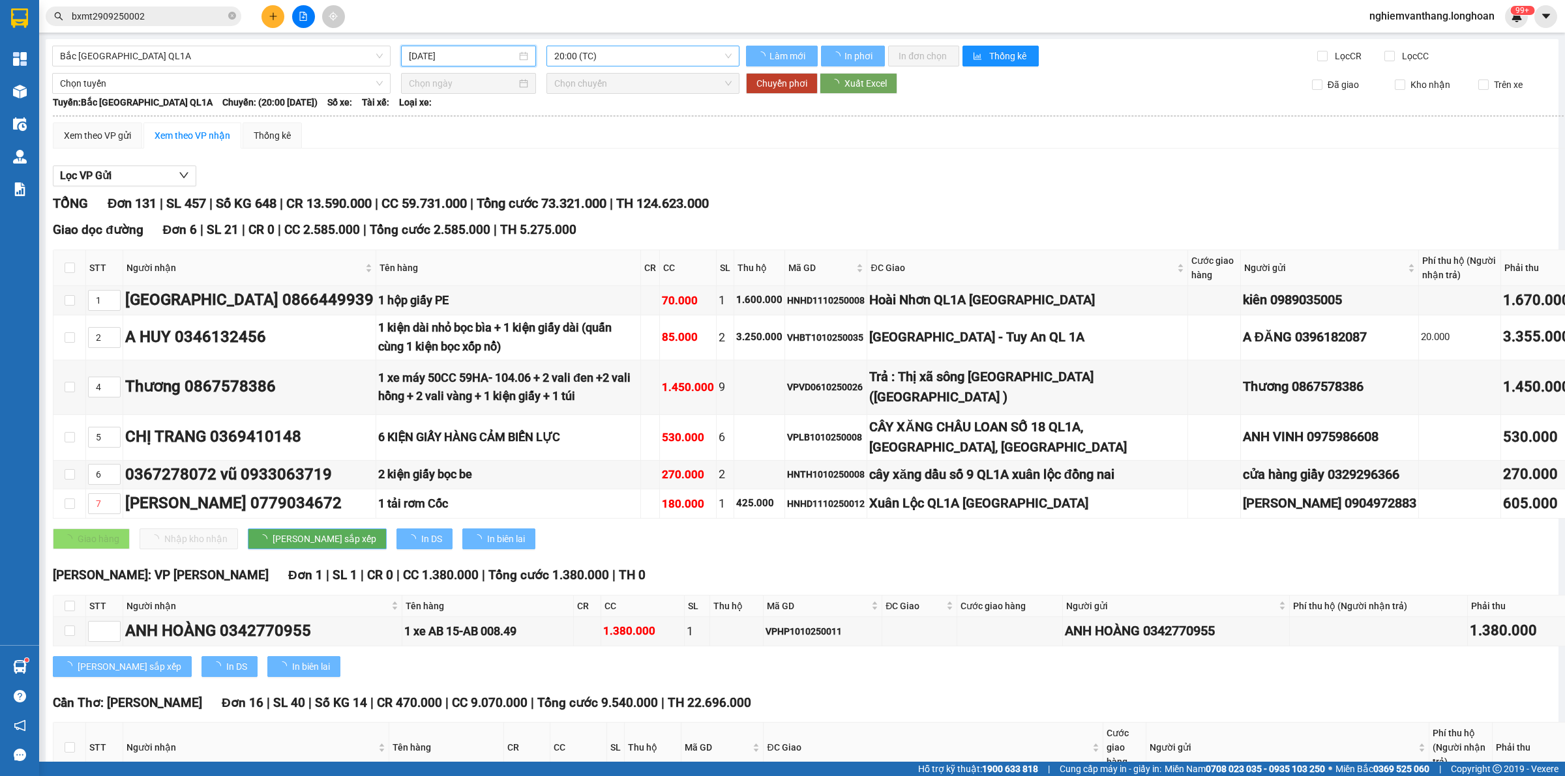
click at [581, 57] on span "20:00 (TC)" at bounding box center [642, 56] width 177 height 20
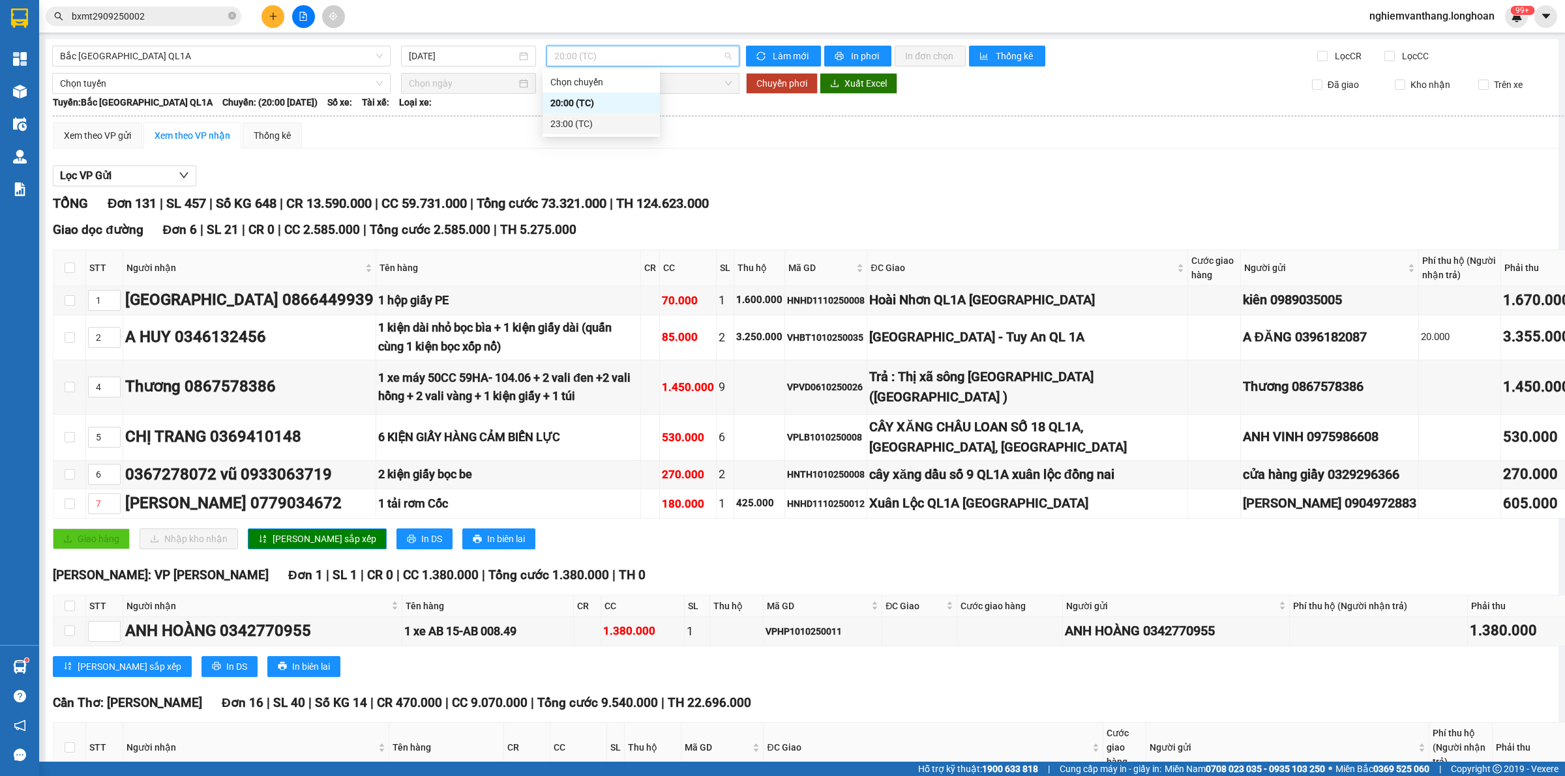
click at [576, 125] on div "23:00 (TC)" at bounding box center [601, 124] width 102 height 14
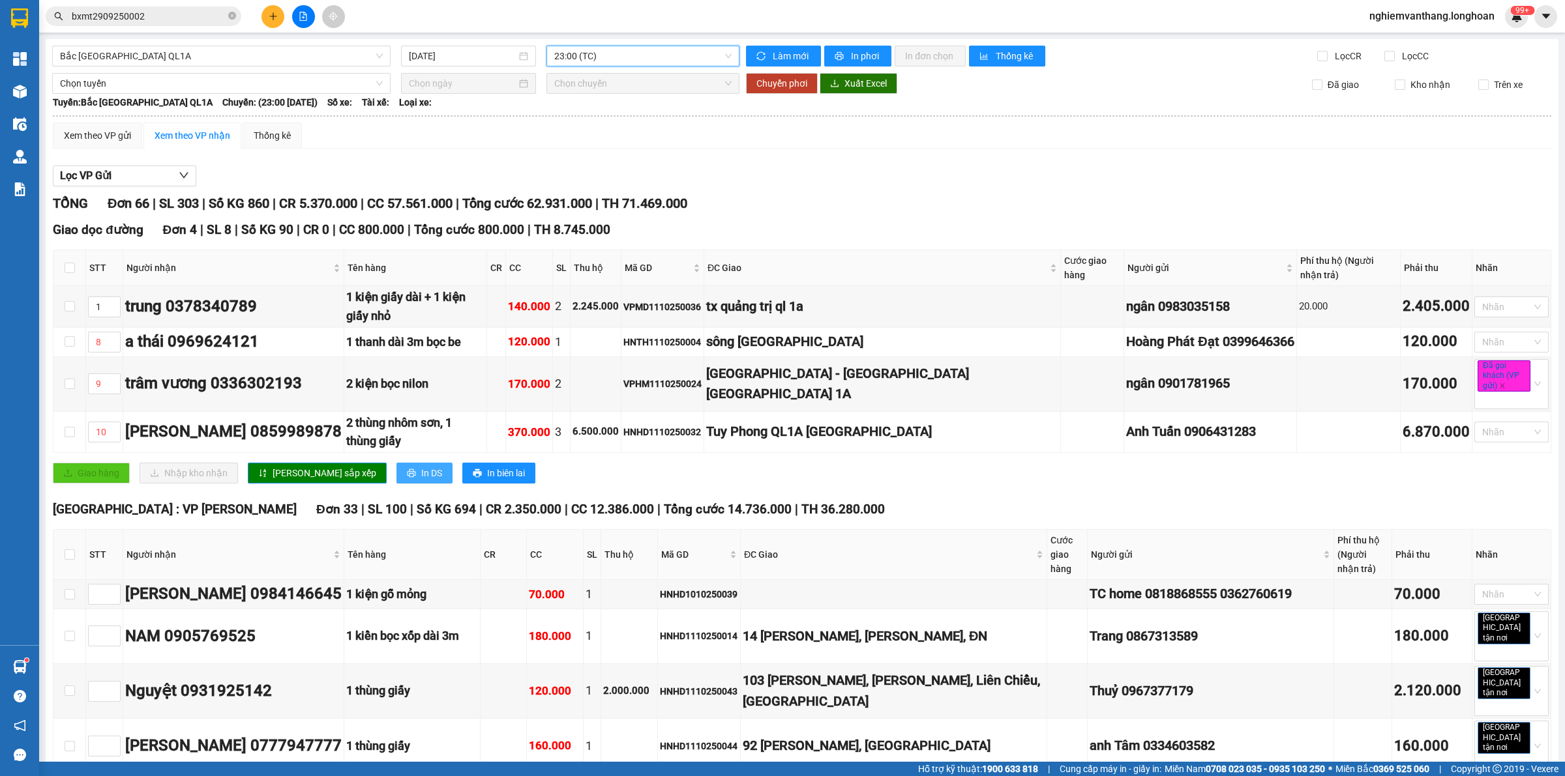
click at [421, 466] on span "In DS" at bounding box center [431, 473] width 21 height 14
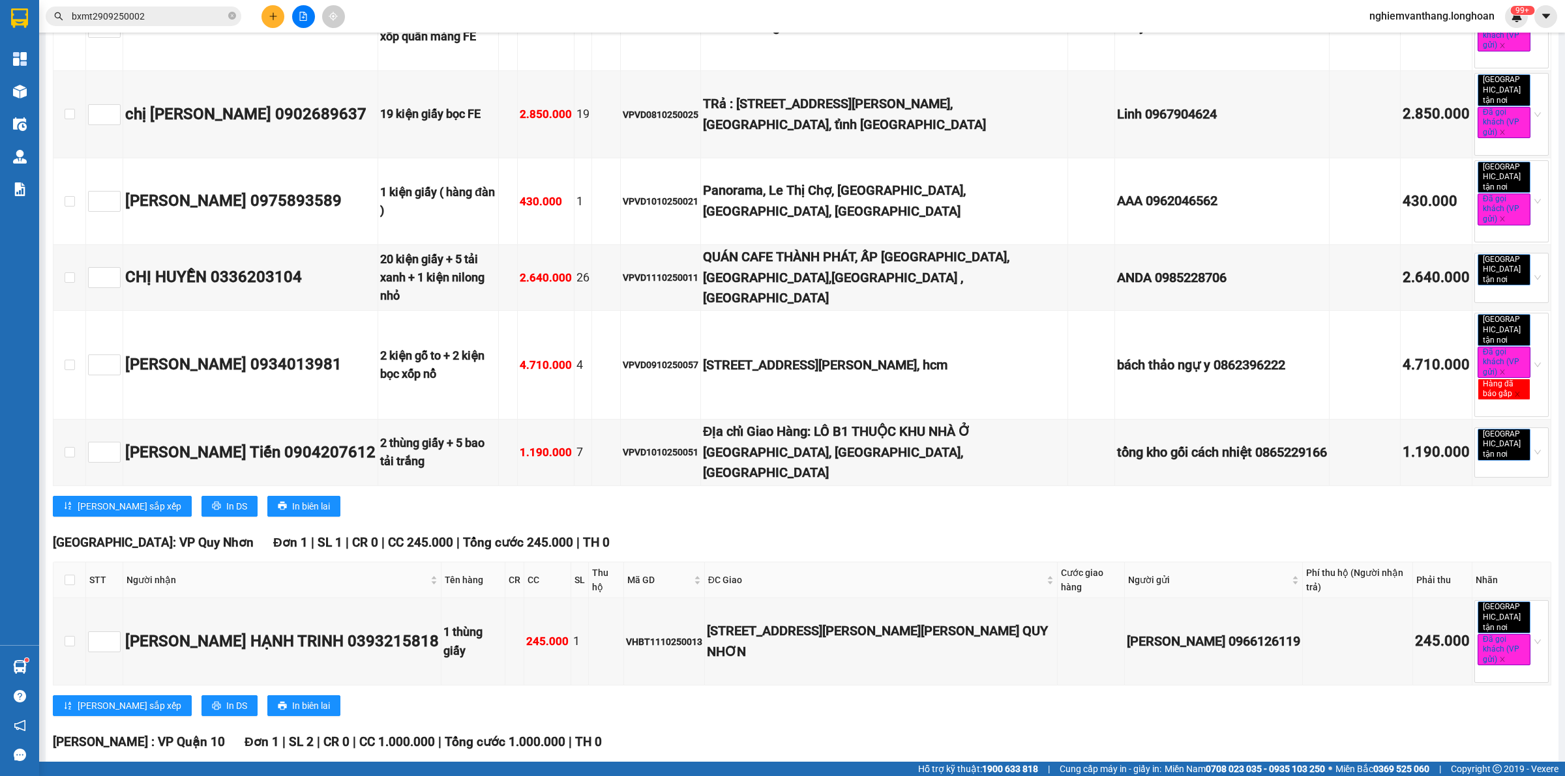
scroll to position [4714, 0]
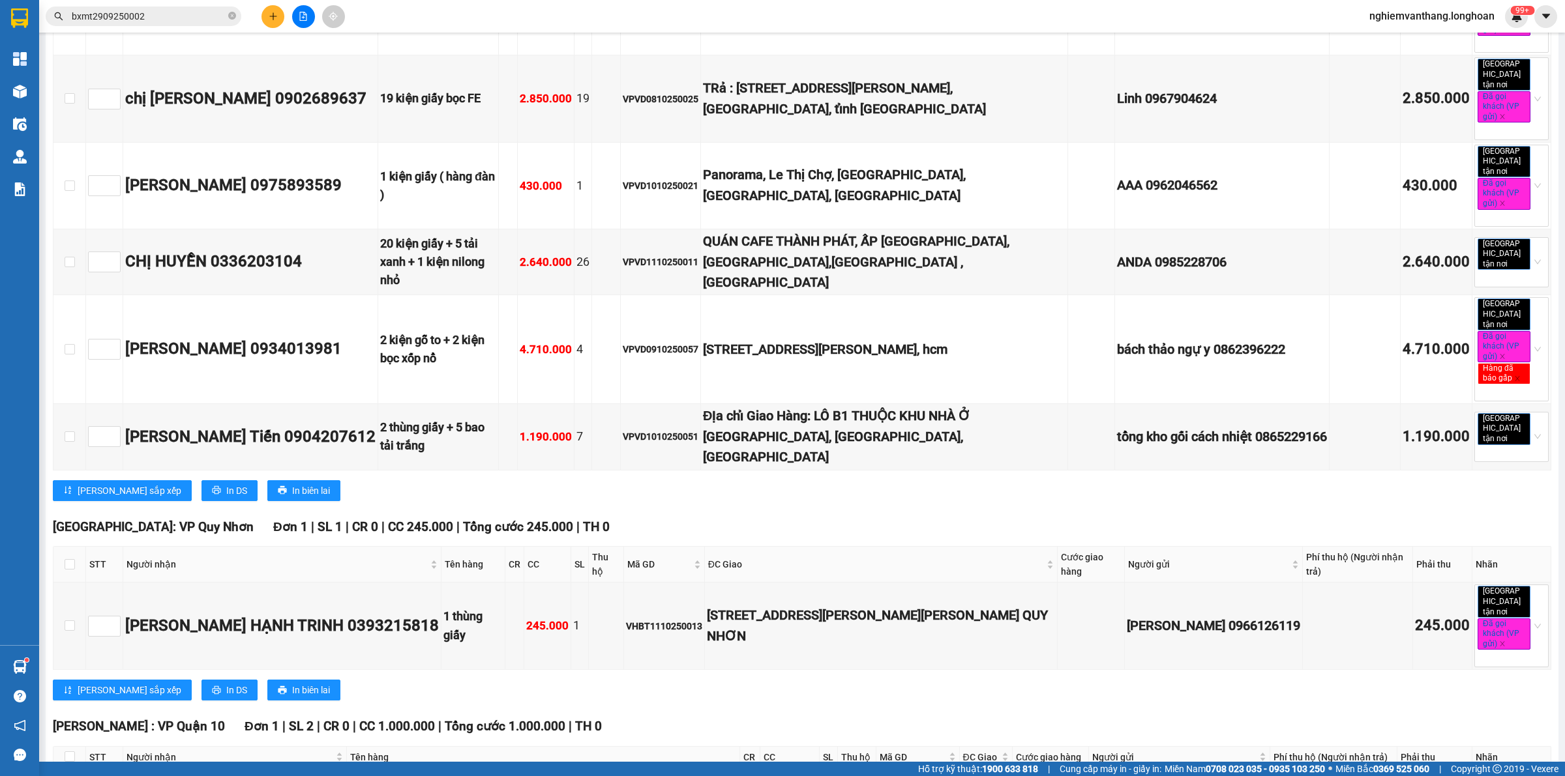
checkbox input "true"
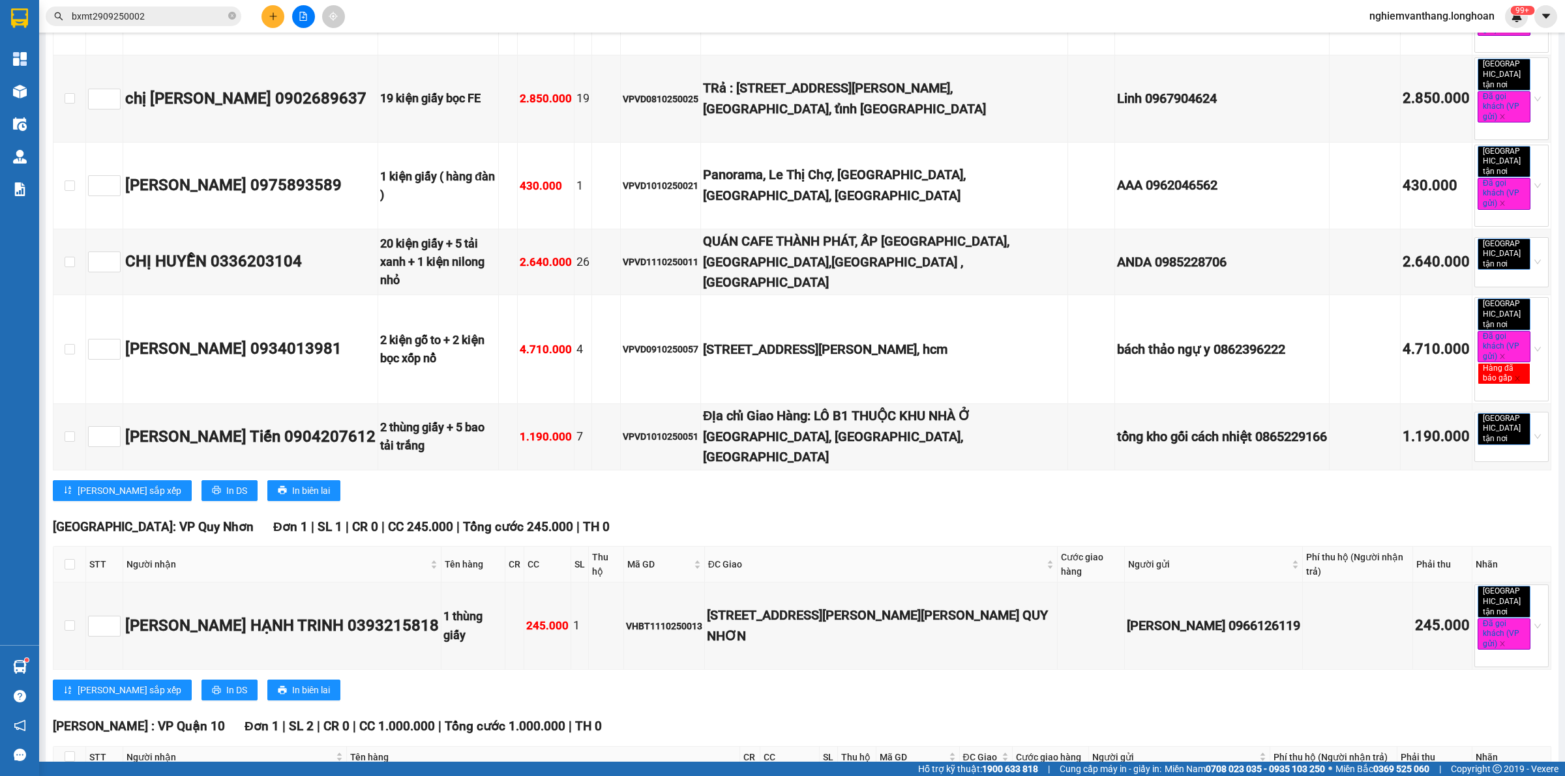
checkbox input "true"
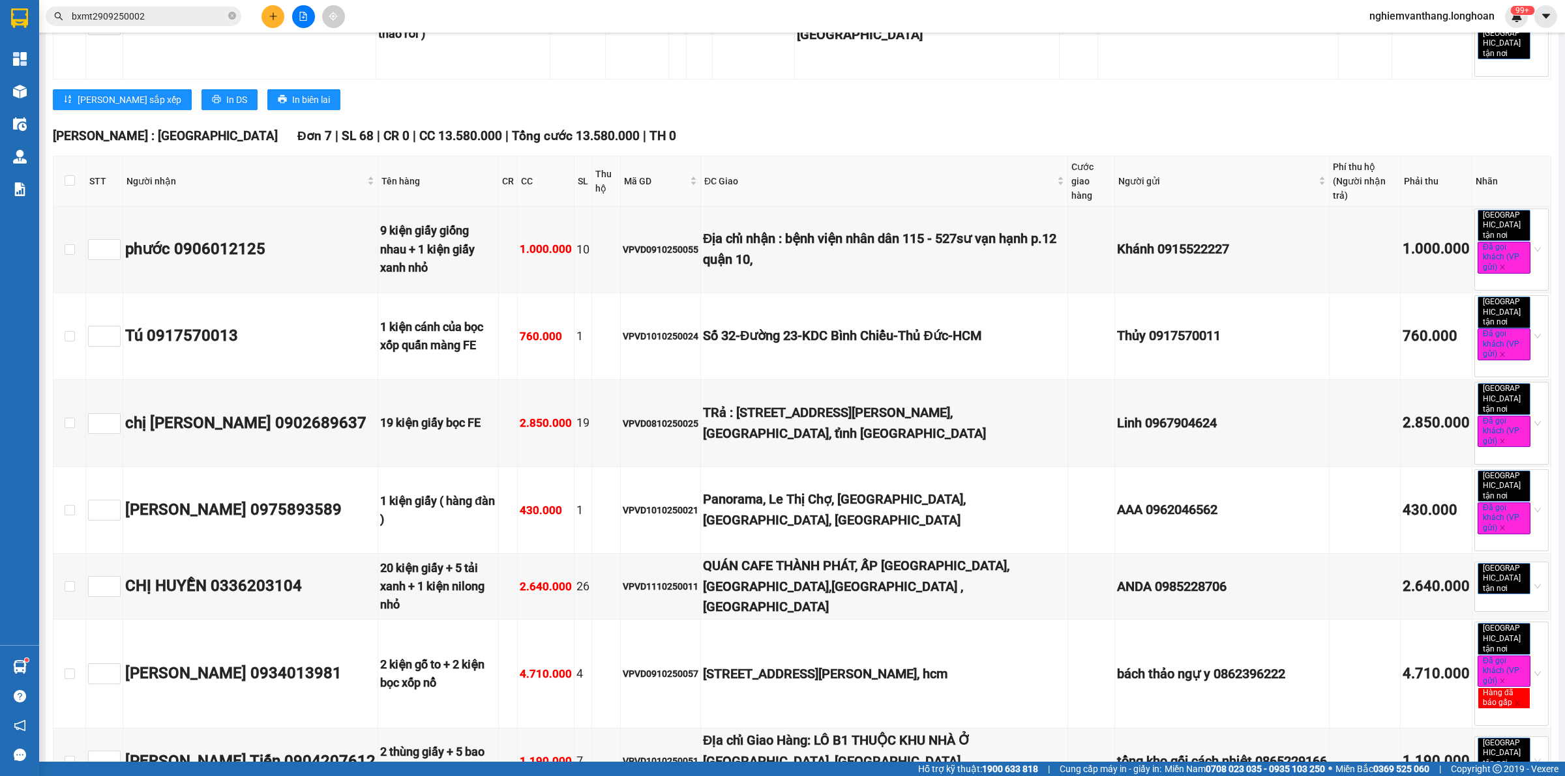
scroll to position [4388, 0]
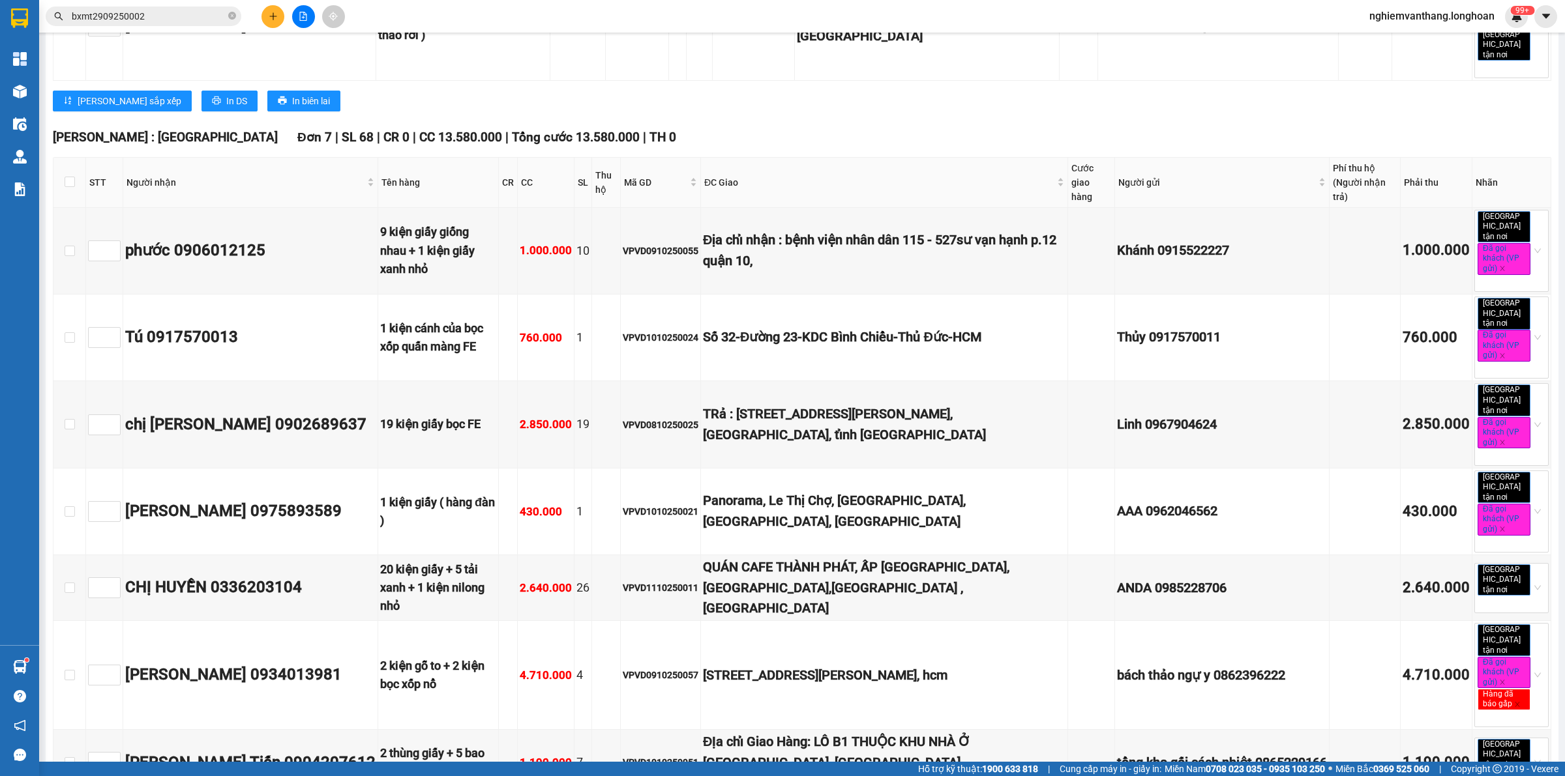
checkbox input "true"
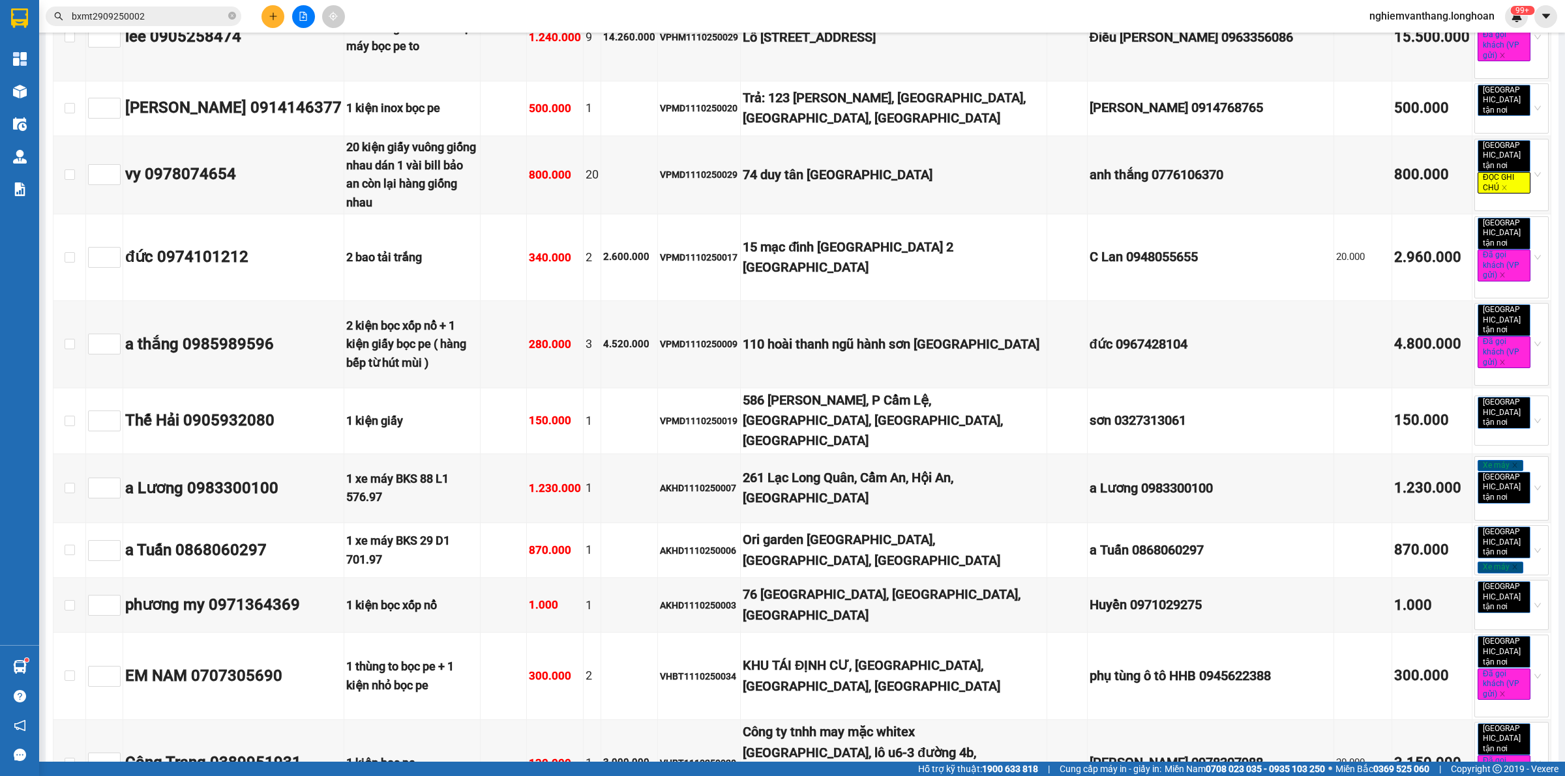
scroll to position [0, 0]
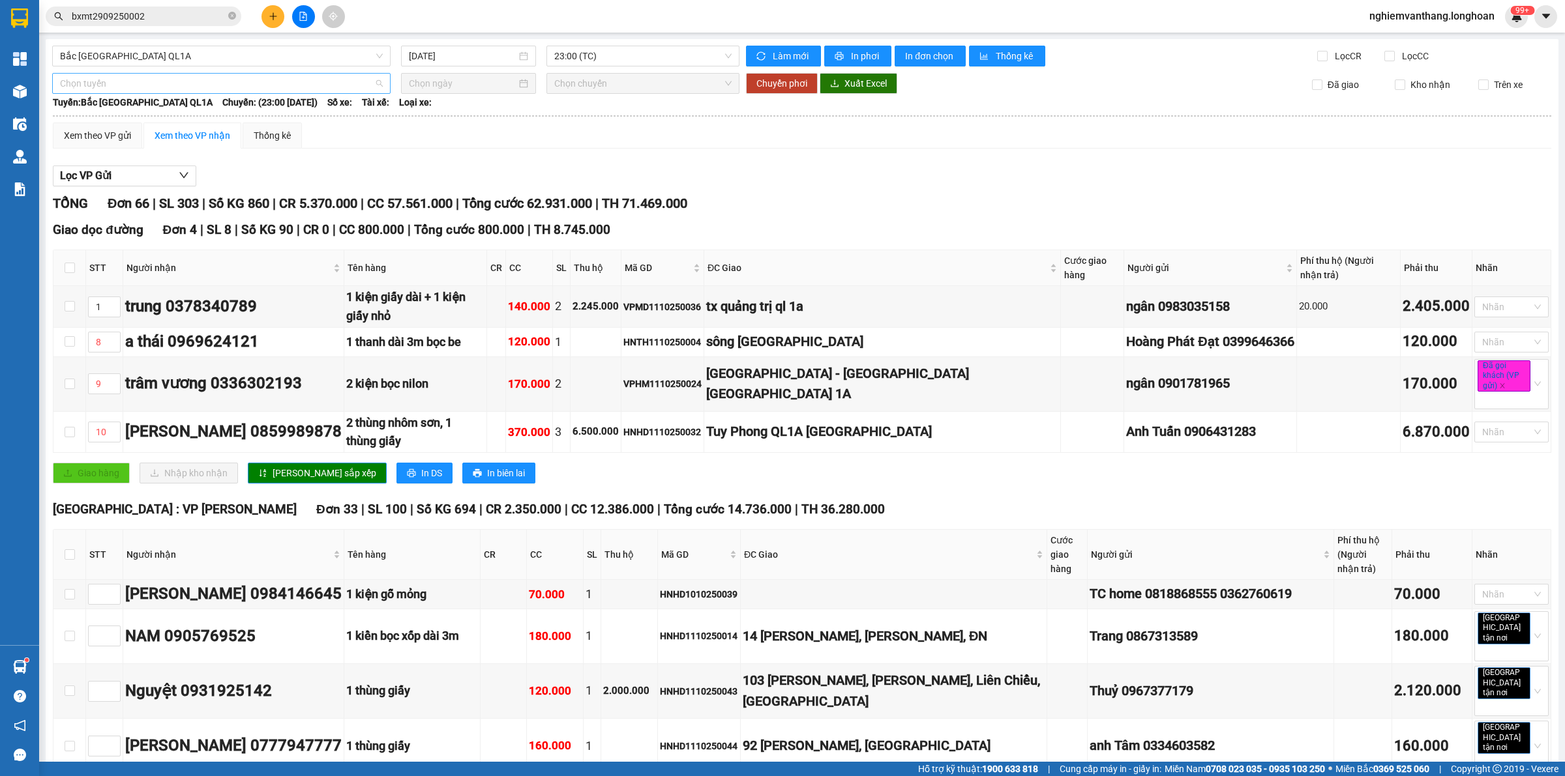
click at [207, 85] on span "Chọn tuyến" at bounding box center [221, 84] width 323 height 20
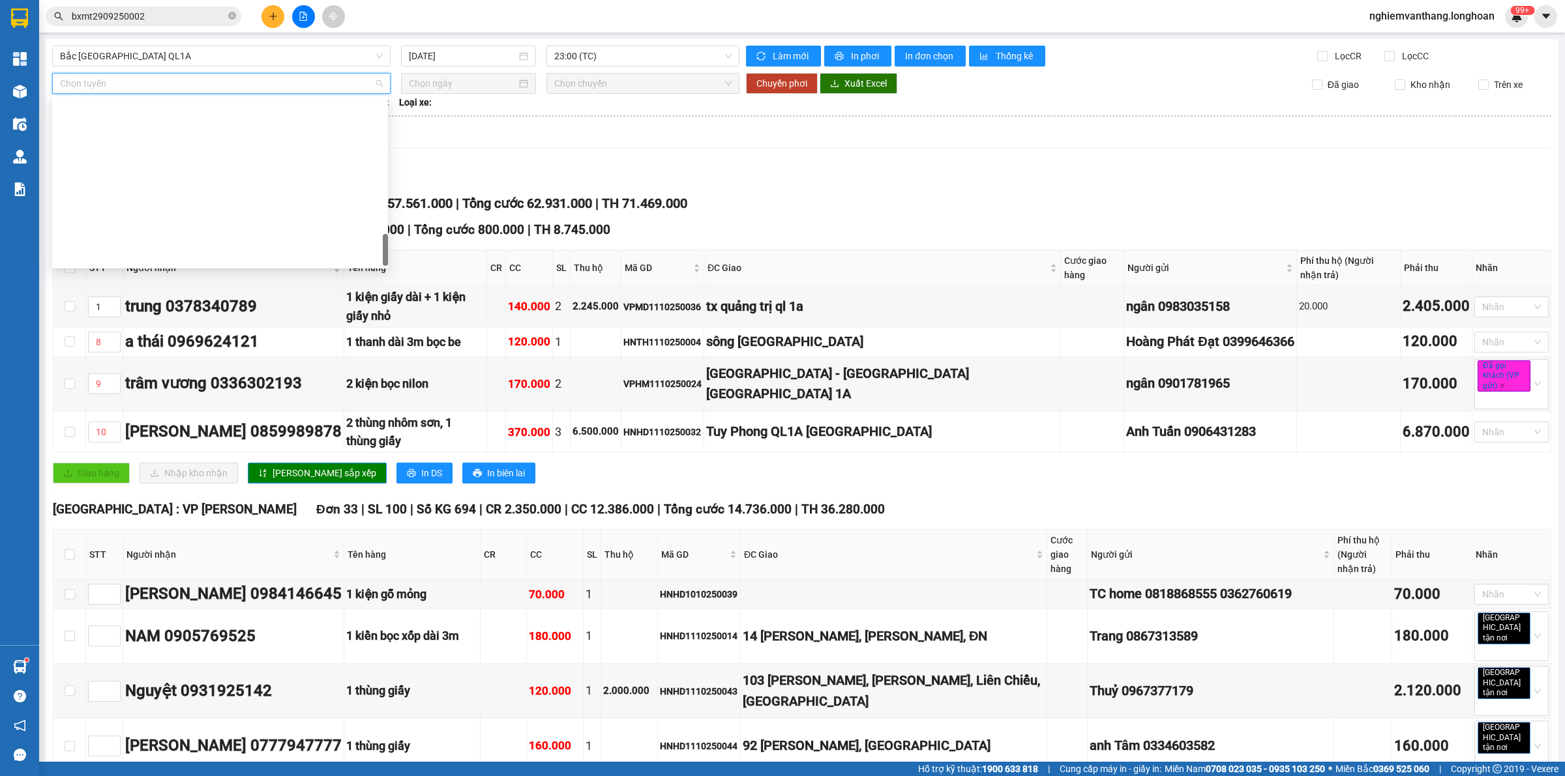
scroll to position [917, 0]
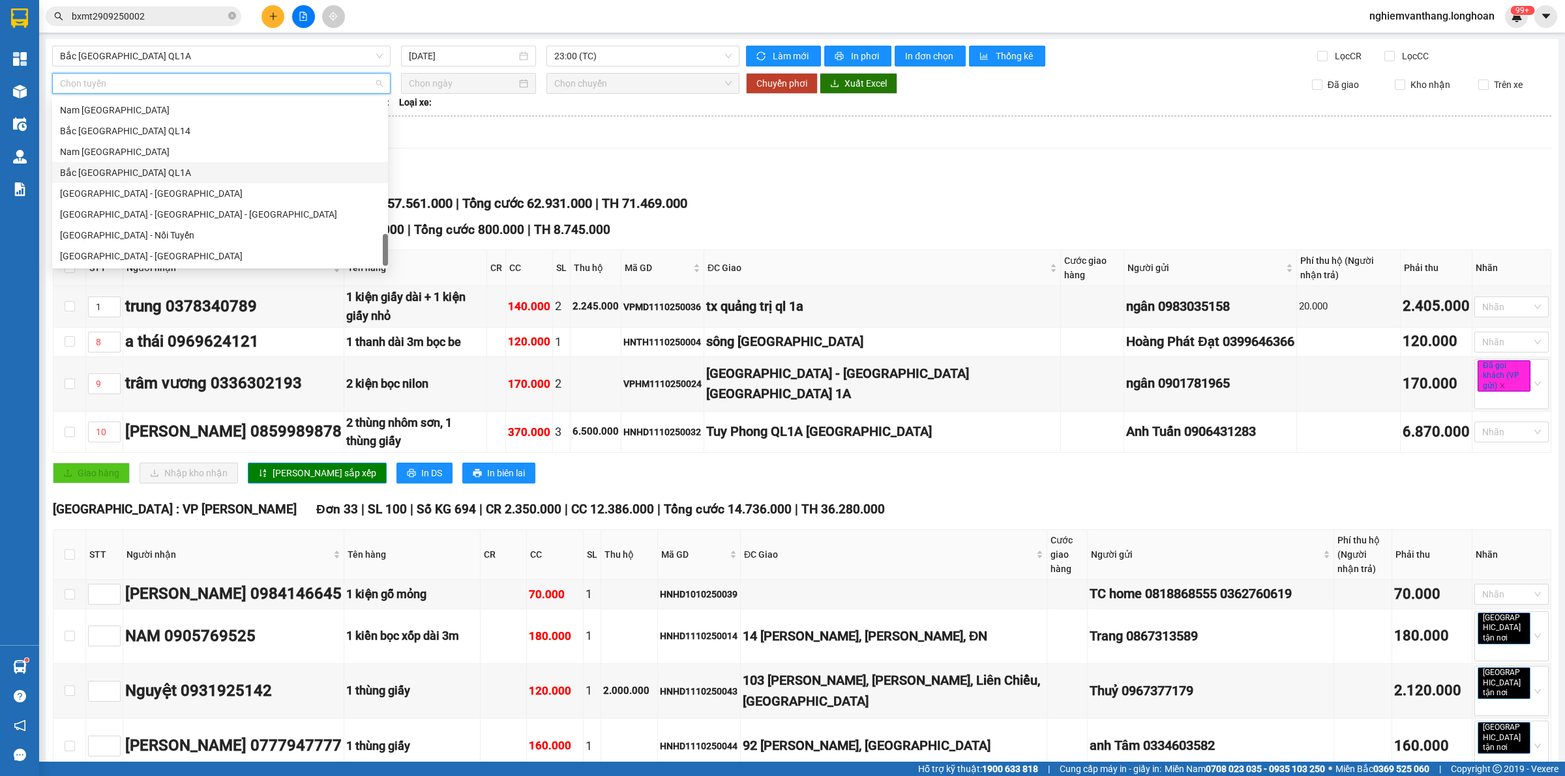
click at [145, 173] on div "Bắc [GEOGRAPHIC_DATA] QL1A" at bounding box center [220, 173] width 320 height 14
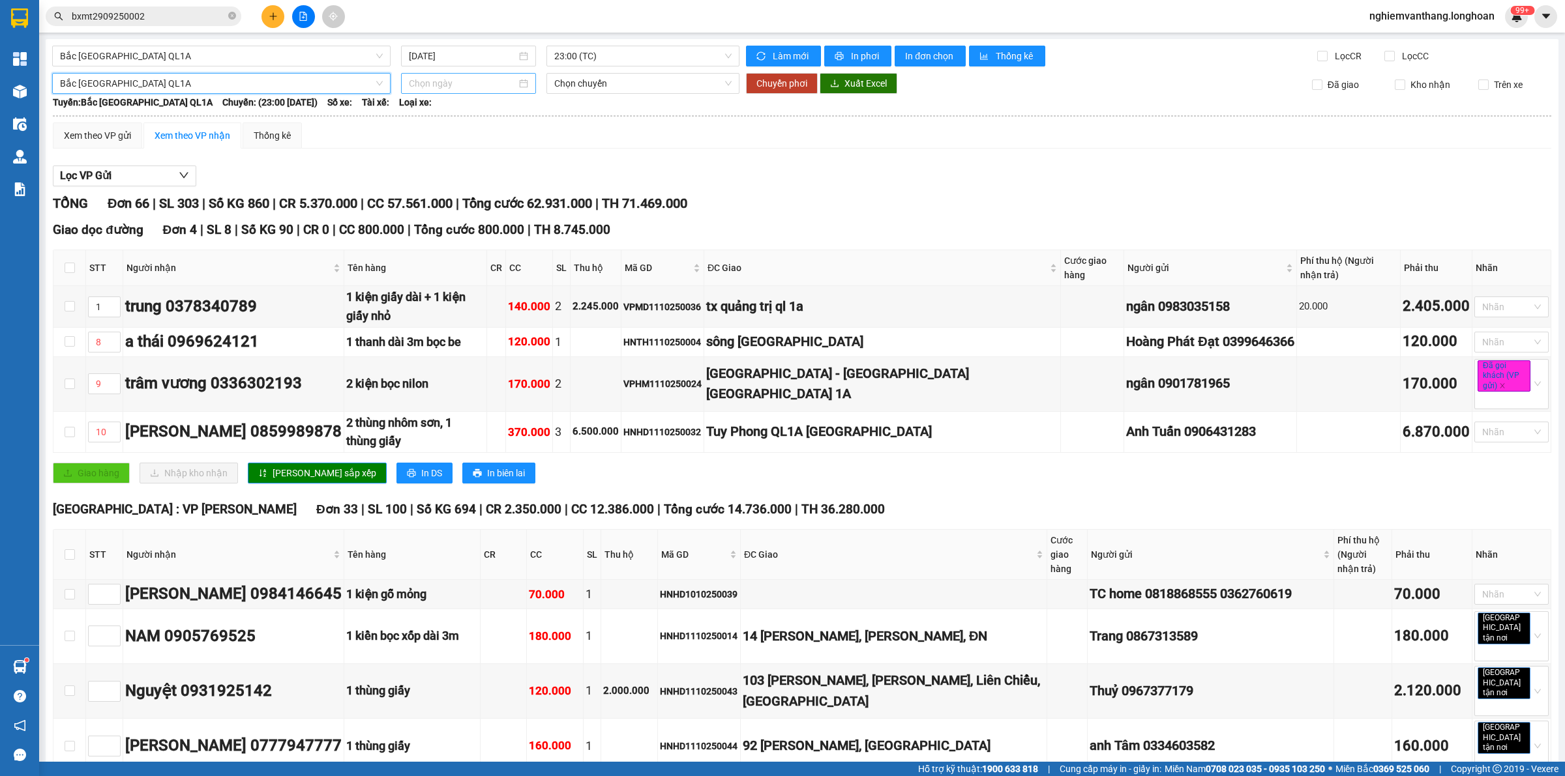
click at [478, 81] on input at bounding box center [463, 83] width 108 height 14
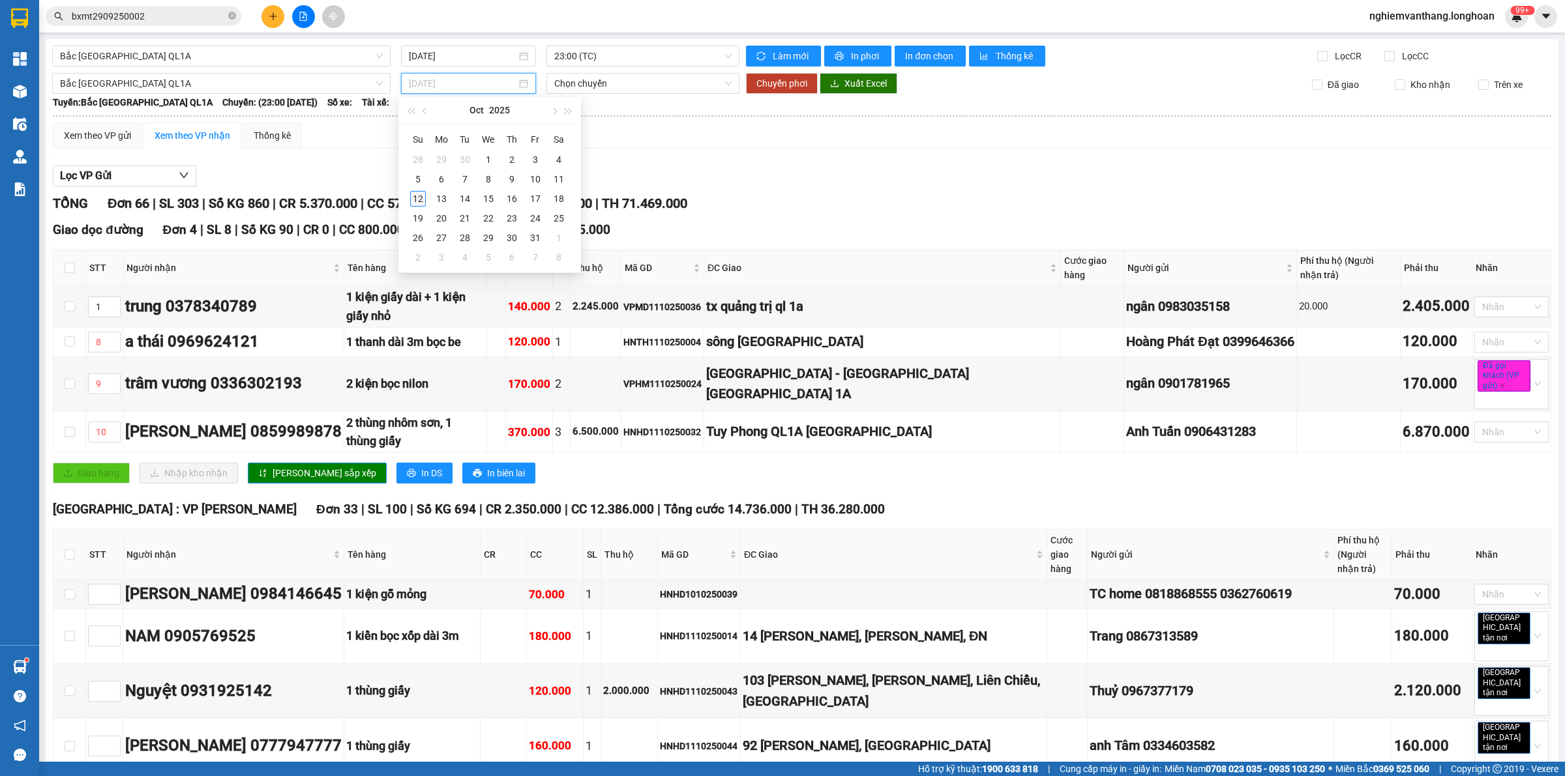
type input "[DATE]"
click at [419, 200] on div "12" at bounding box center [418, 199] width 16 height 16
type input "[DATE]"
click at [792, 87] on span "Chuyển phơi" at bounding box center [781, 83] width 51 height 14
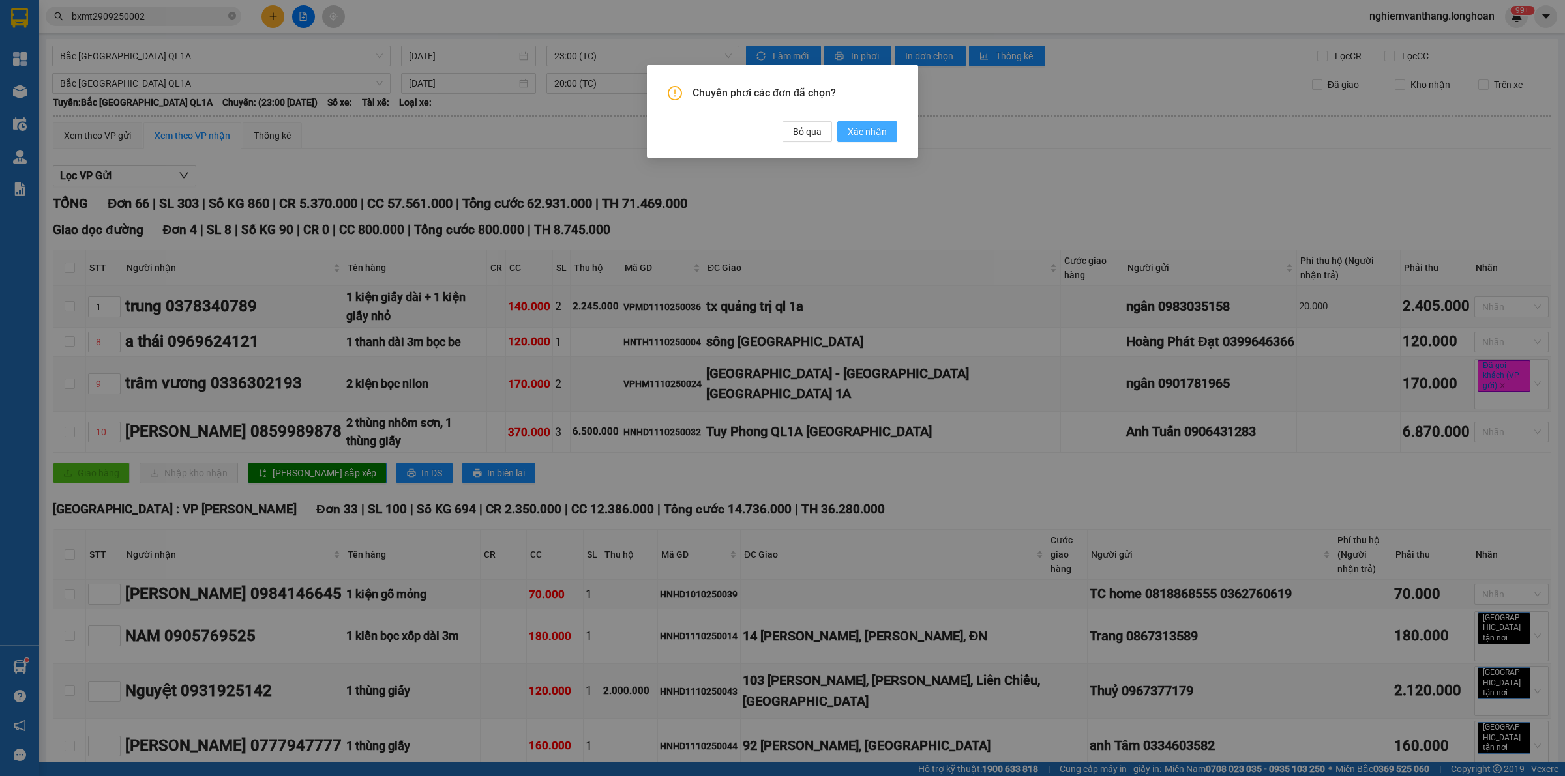
click at [856, 129] on span "Xác nhận" at bounding box center [867, 132] width 39 height 14
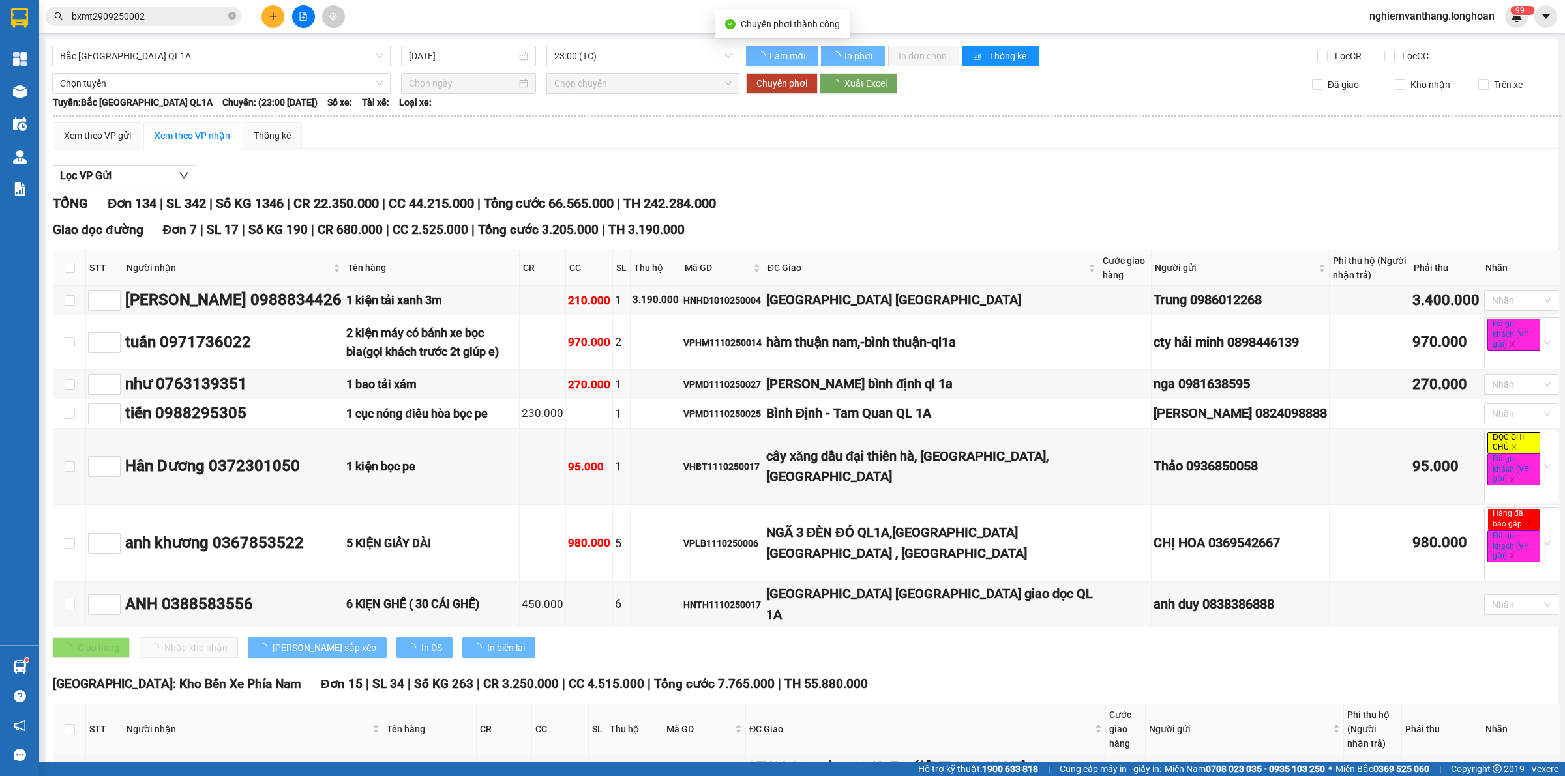
checkbox input "false"
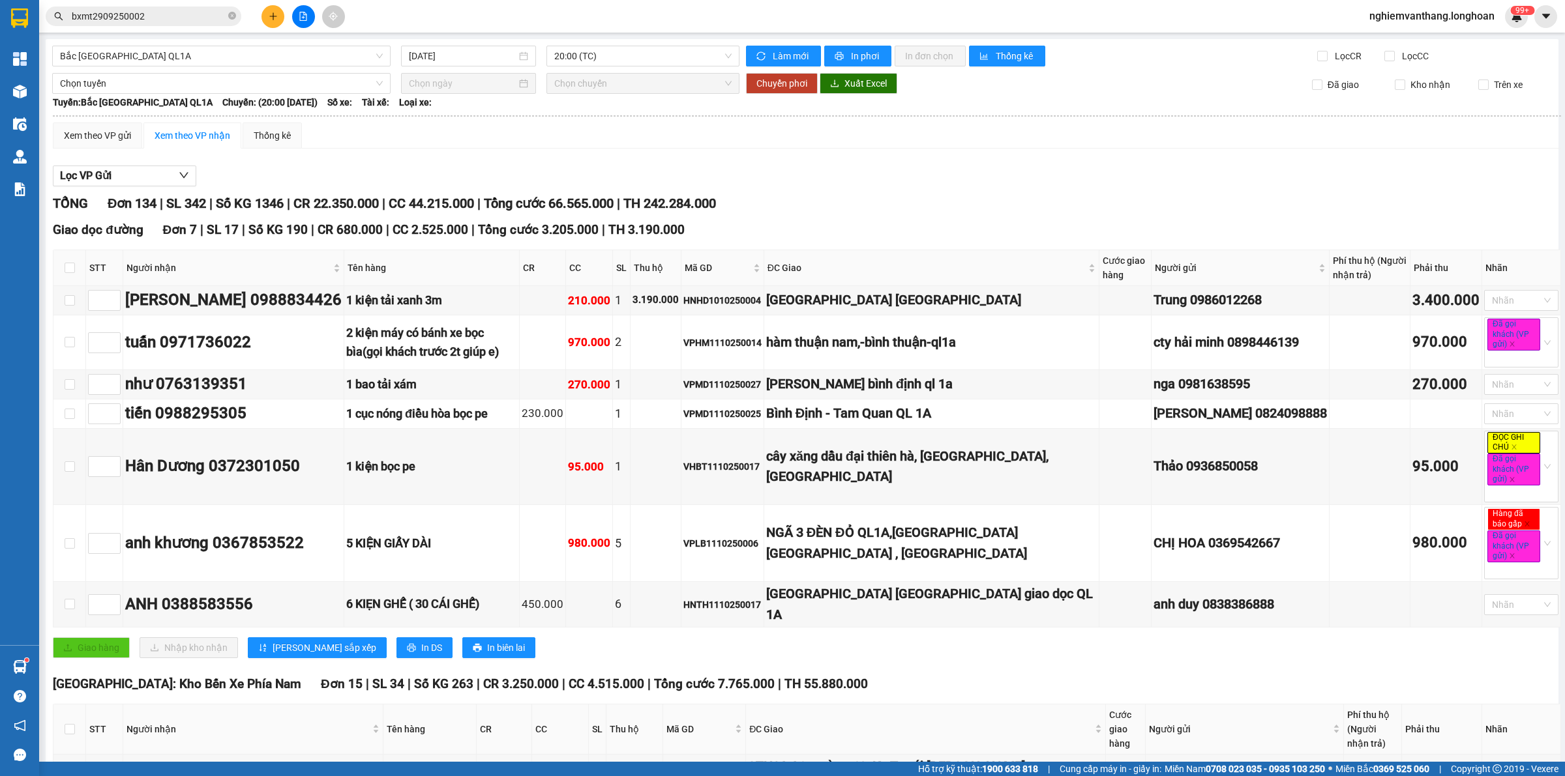
click at [452, 66] on div "[DATE]" at bounding box center [468, 56] width 135 height 21
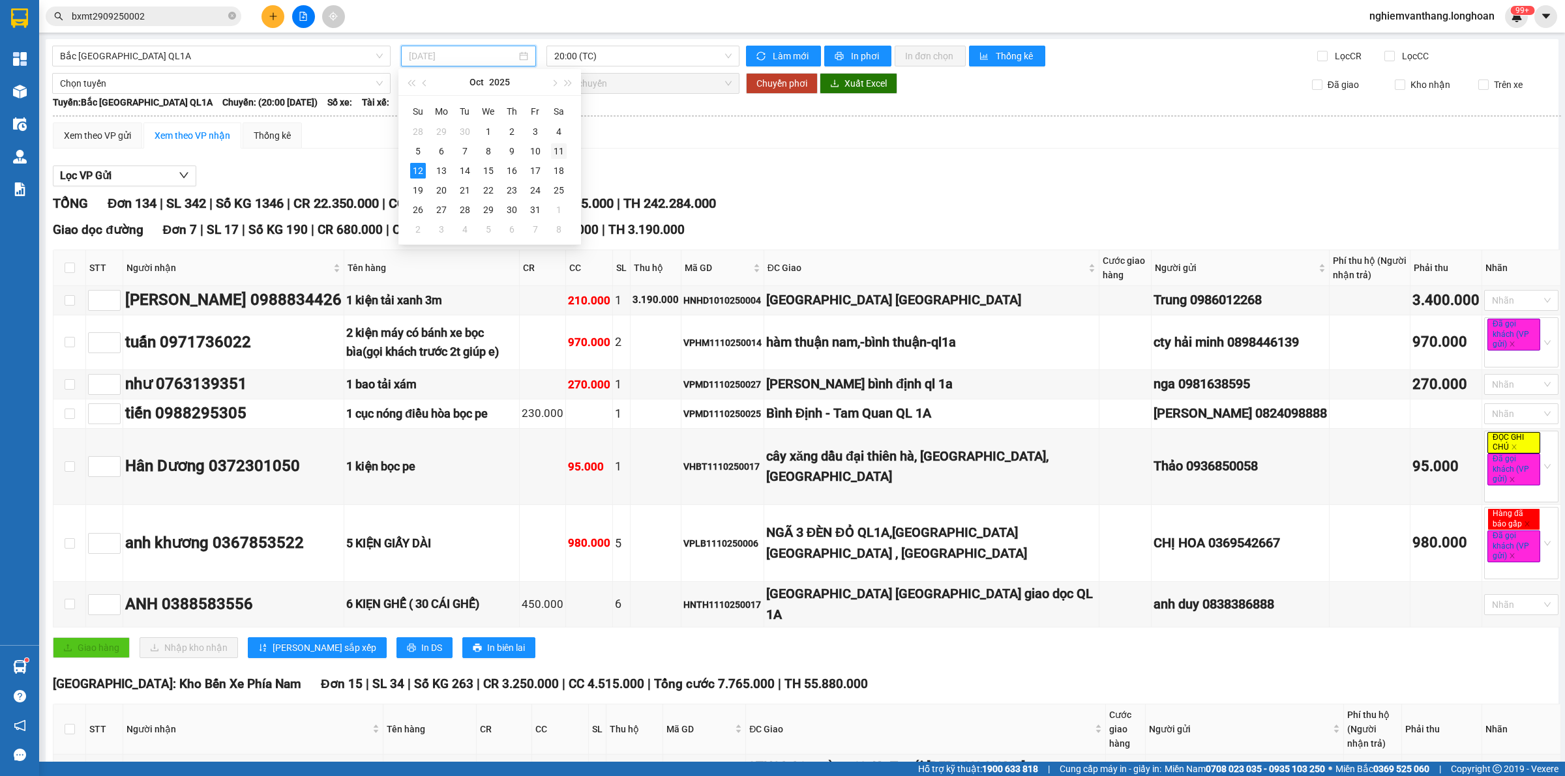
click at [565, 153] on div "11" at bounding box center [559, 151] width 16 height 16
type input "[DATE]"
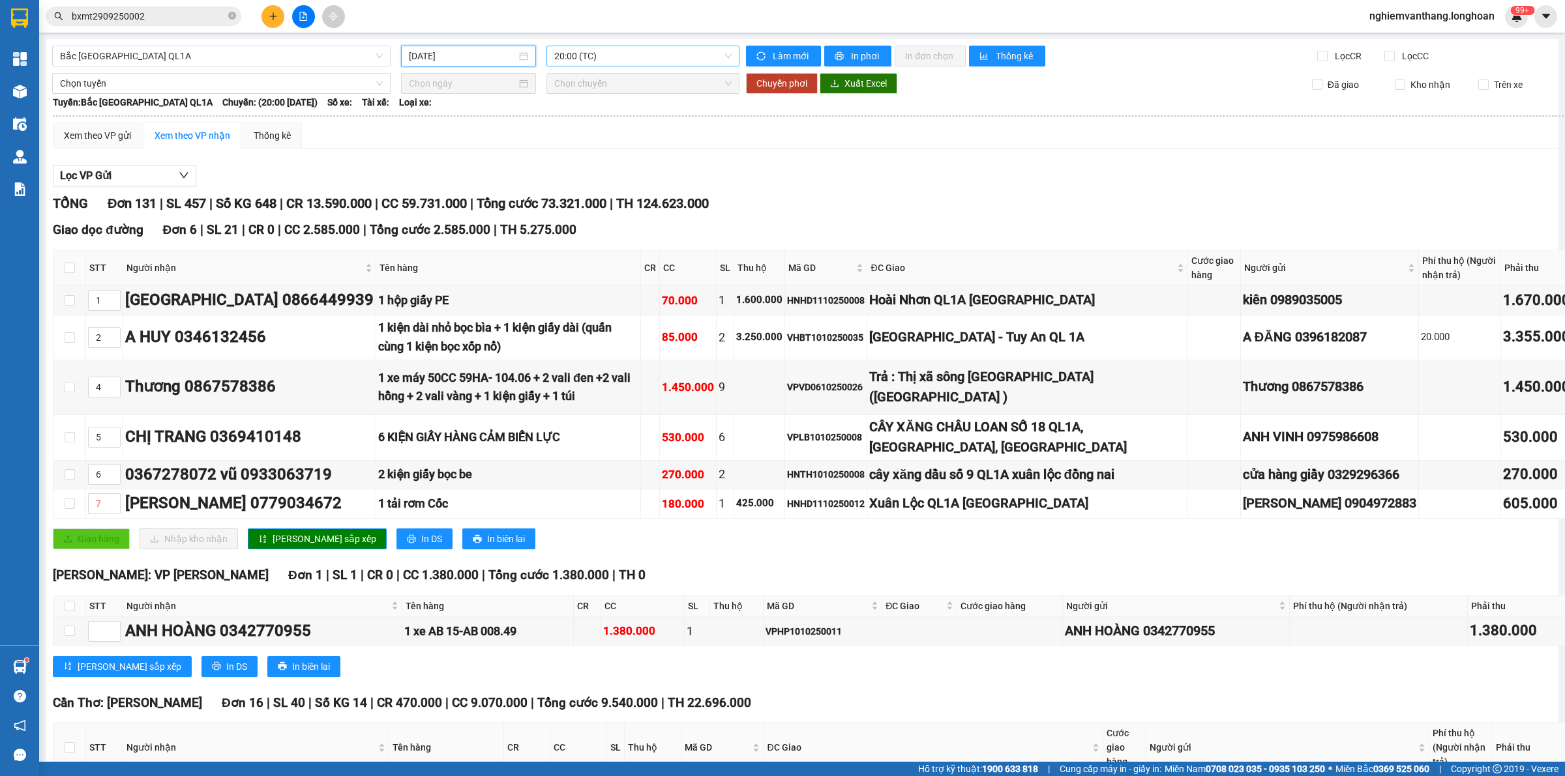
click at [602, 63] on span "20:00 (TC)" at bounding box center [642, 56] width 177 height 20
click at [585, 128] on div "23:00 (TC)" at bounding box center [601, 124] width 102 height 14
